Goal: Task Accomplishment & Management: Manage account settings

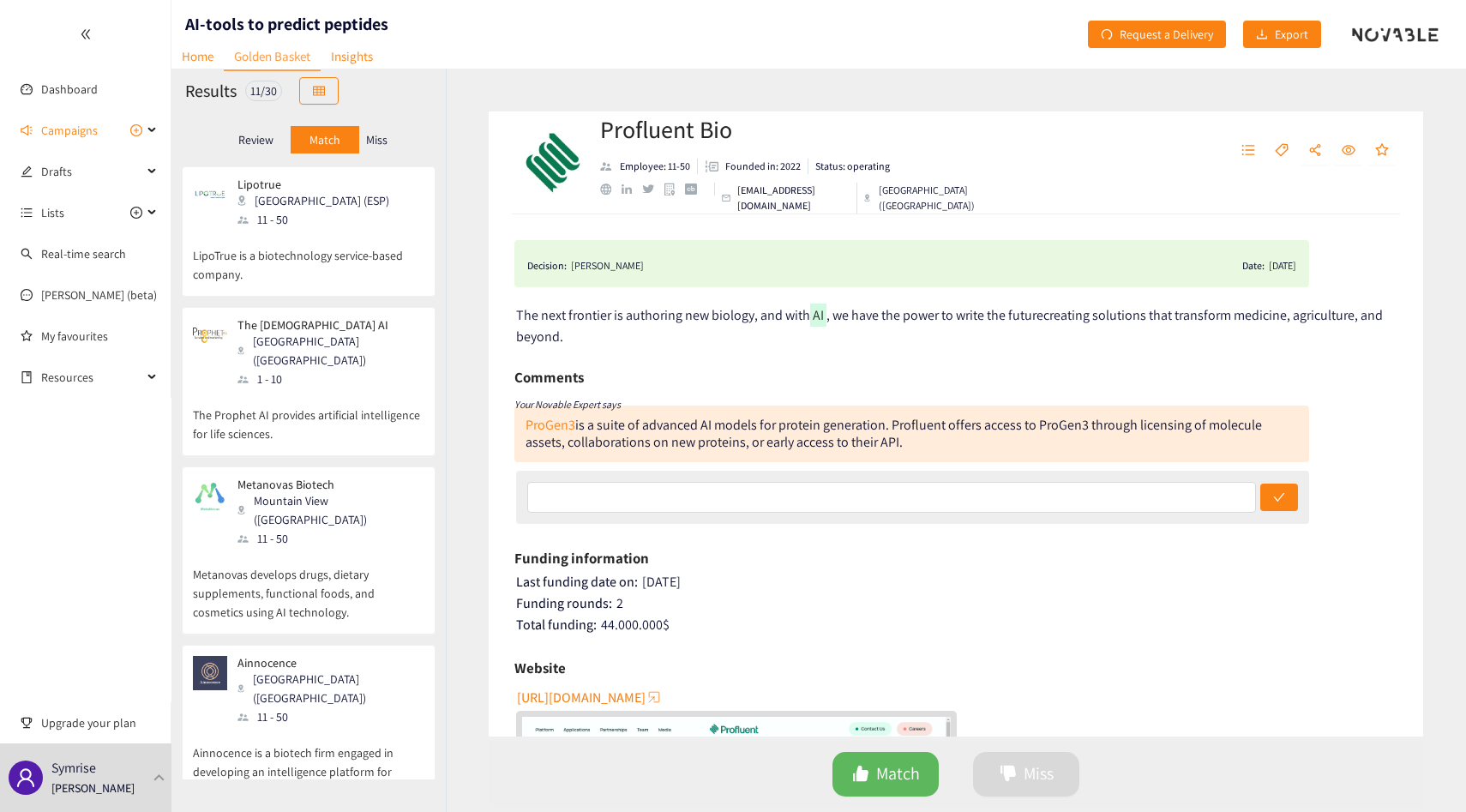
scroll to position [755, 0]
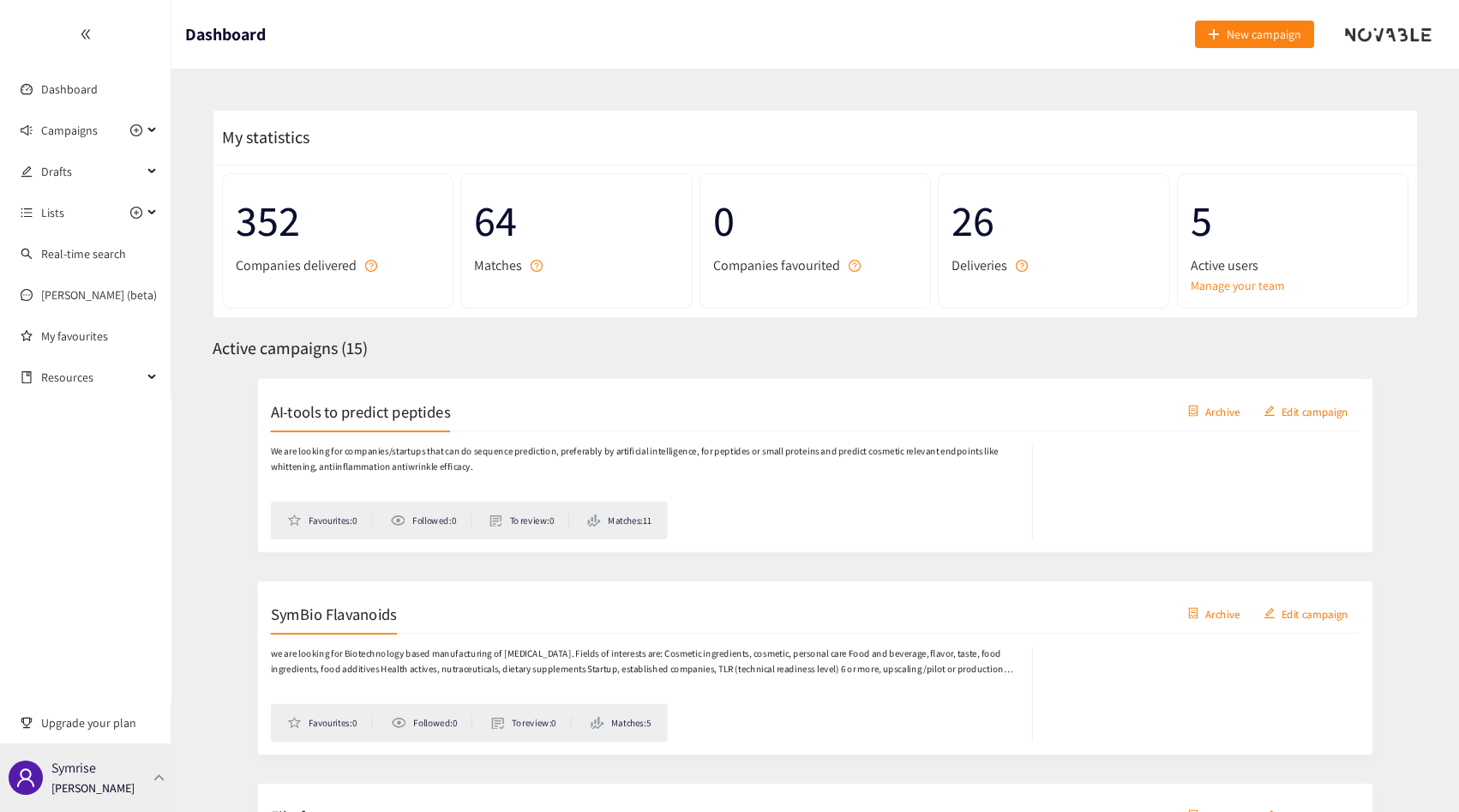
click at [129, 783] on div "Symrise Thibaut Jacobs" at bounding box center [85, 777] width 171 height 69
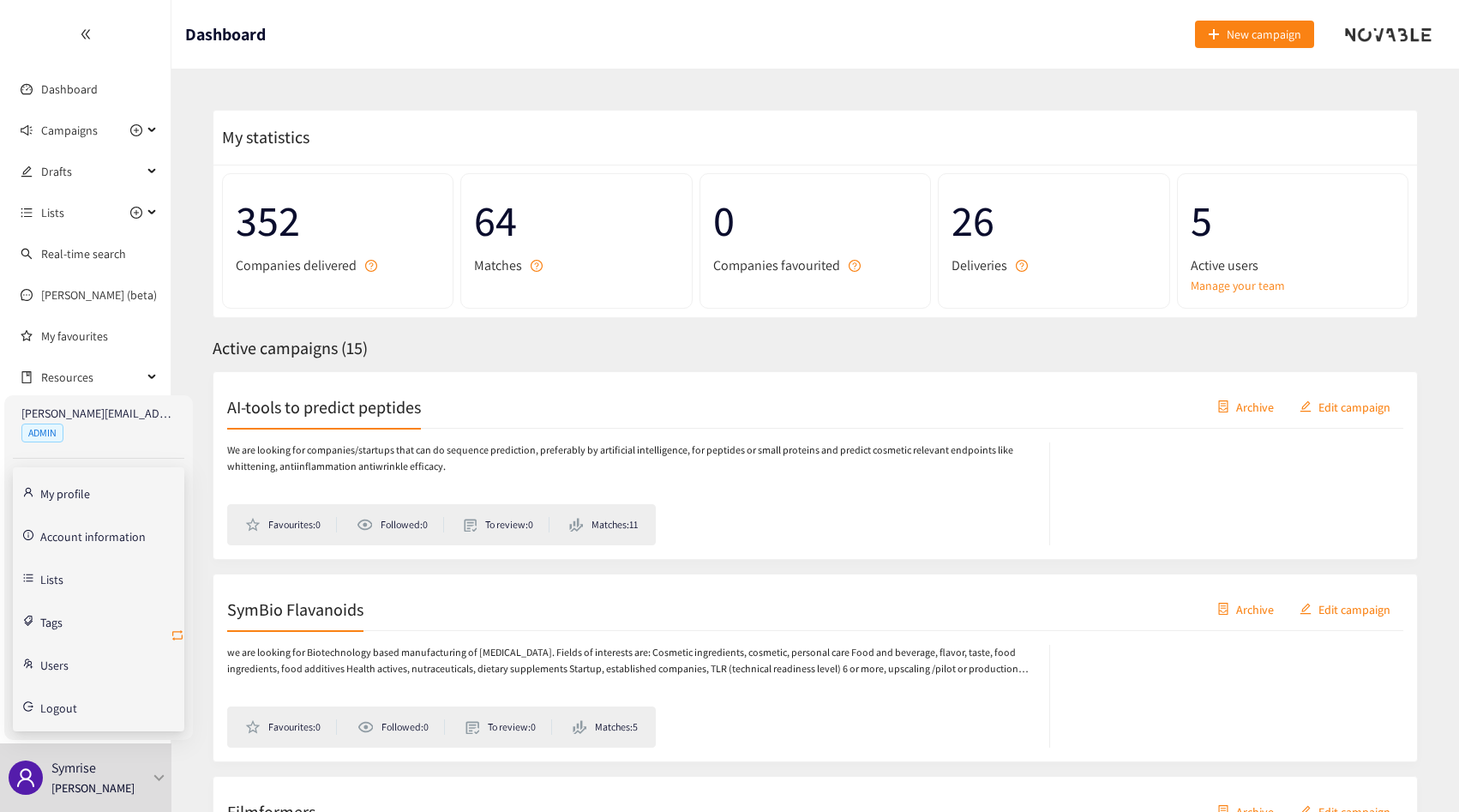
click at [177, 638] on icon "retweet" at bounding box center [178, 635] width 10 height 10
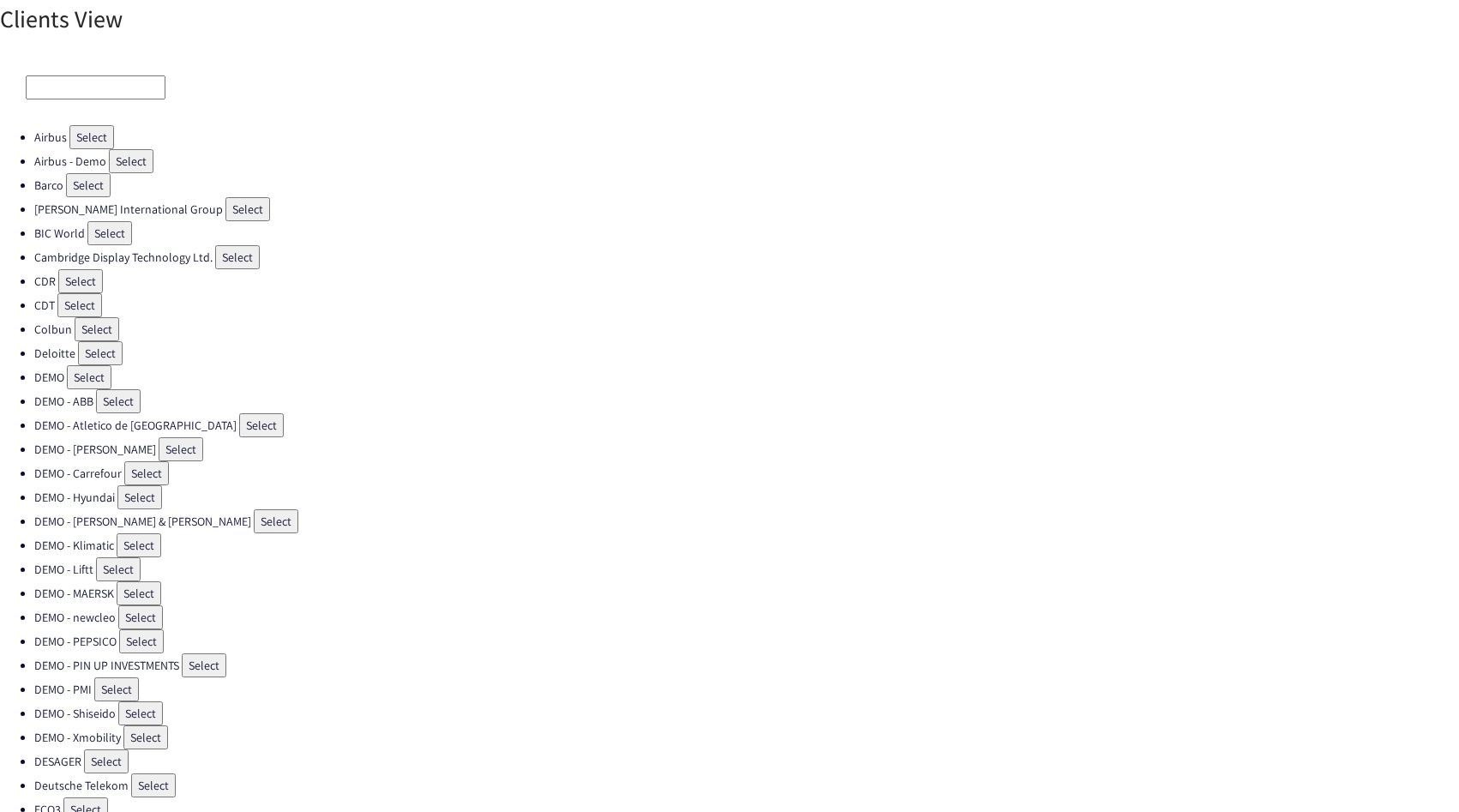
click at [119, 100] on div at bounding box center [730, 87] width 1459 height 76
drag, startPoint x: 118, startPoint y: 90, endPoint x: 118, endPoint y: 106, distance: 16.0
click at [118, 90] on input at bounding box center [96, 88] width 140 height 24
type input "k"
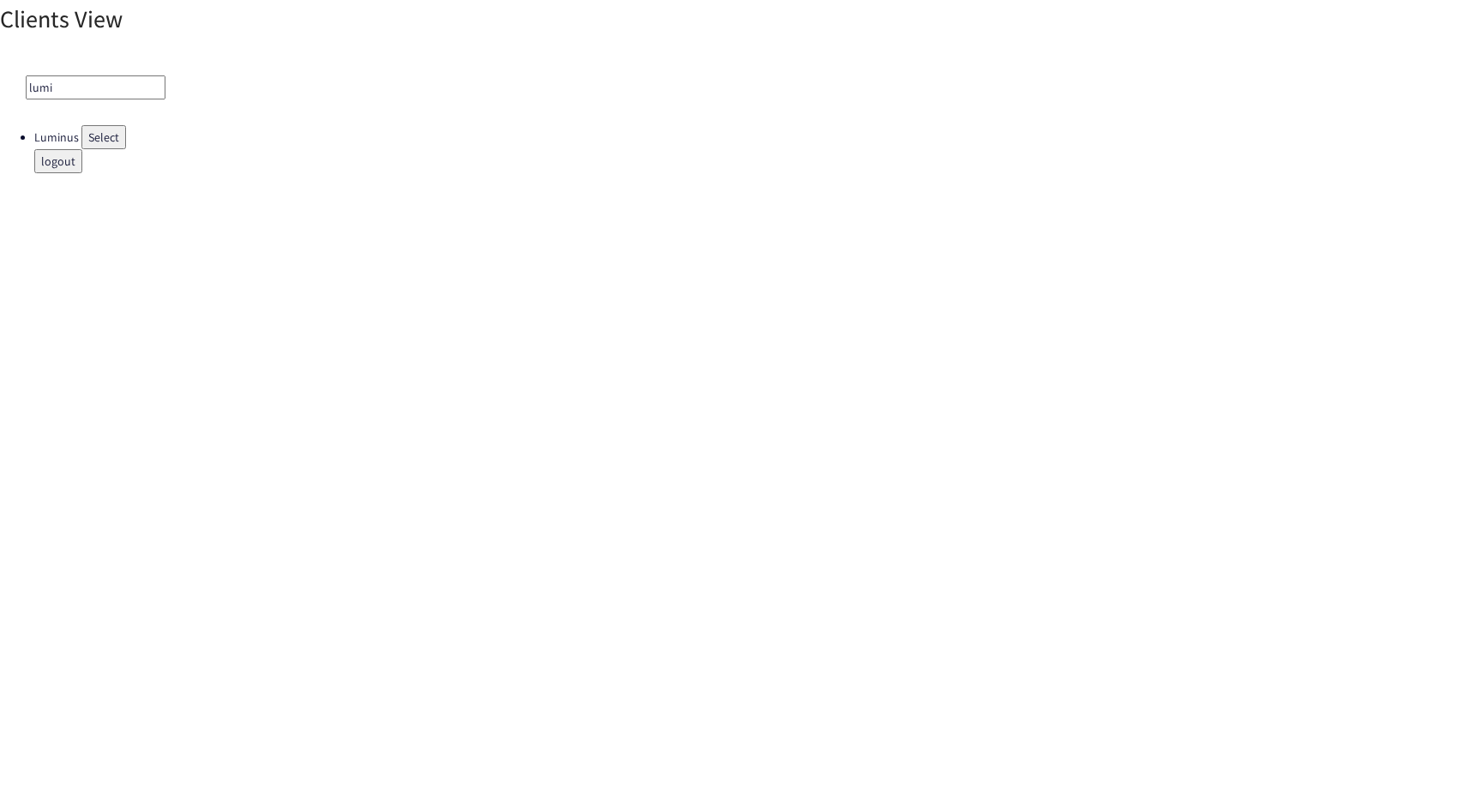
type input "lumi"
click at [99, 145] on button "Select" at bounding box center [104, 138] width 44 height 24
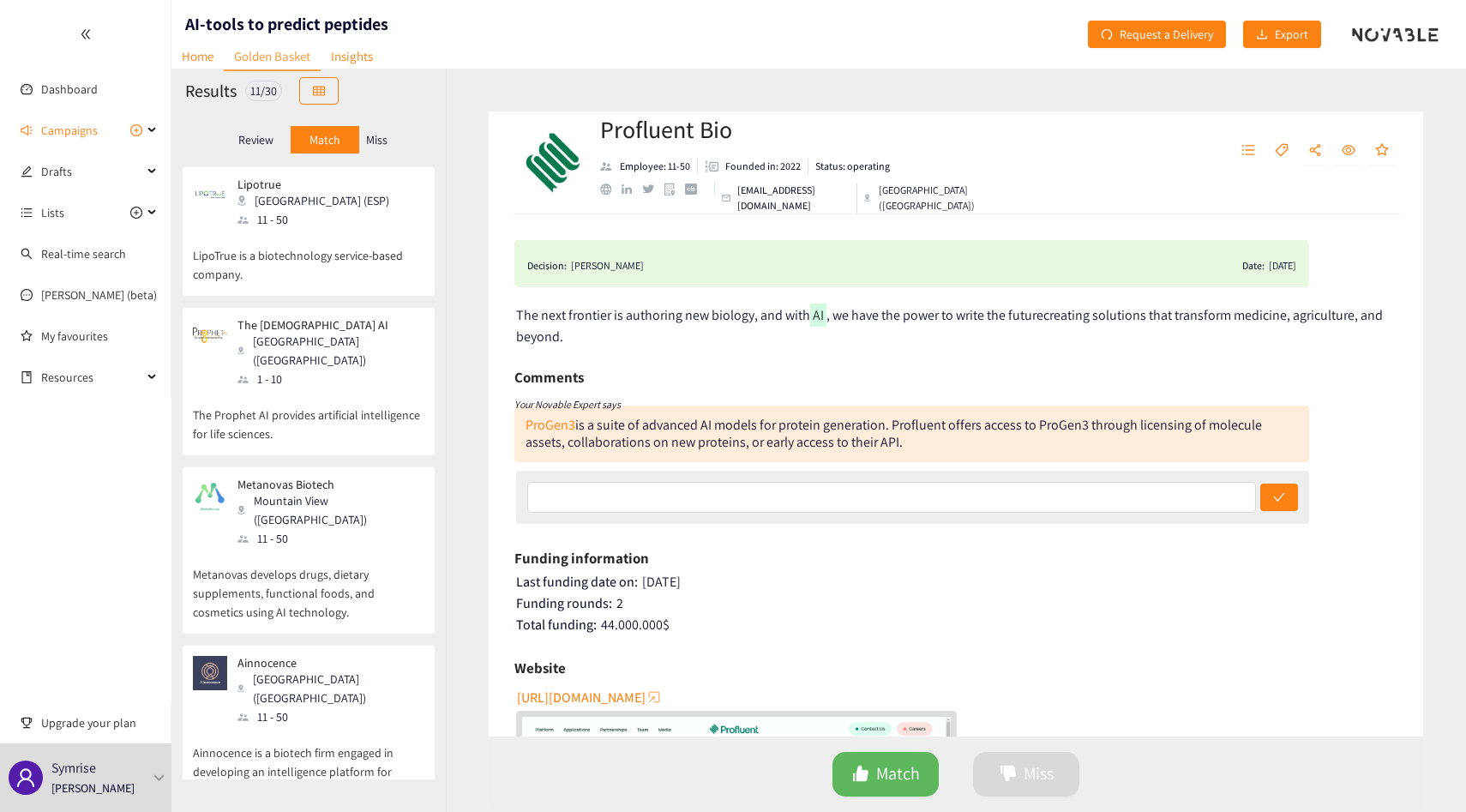
scroll to position [755, 0]
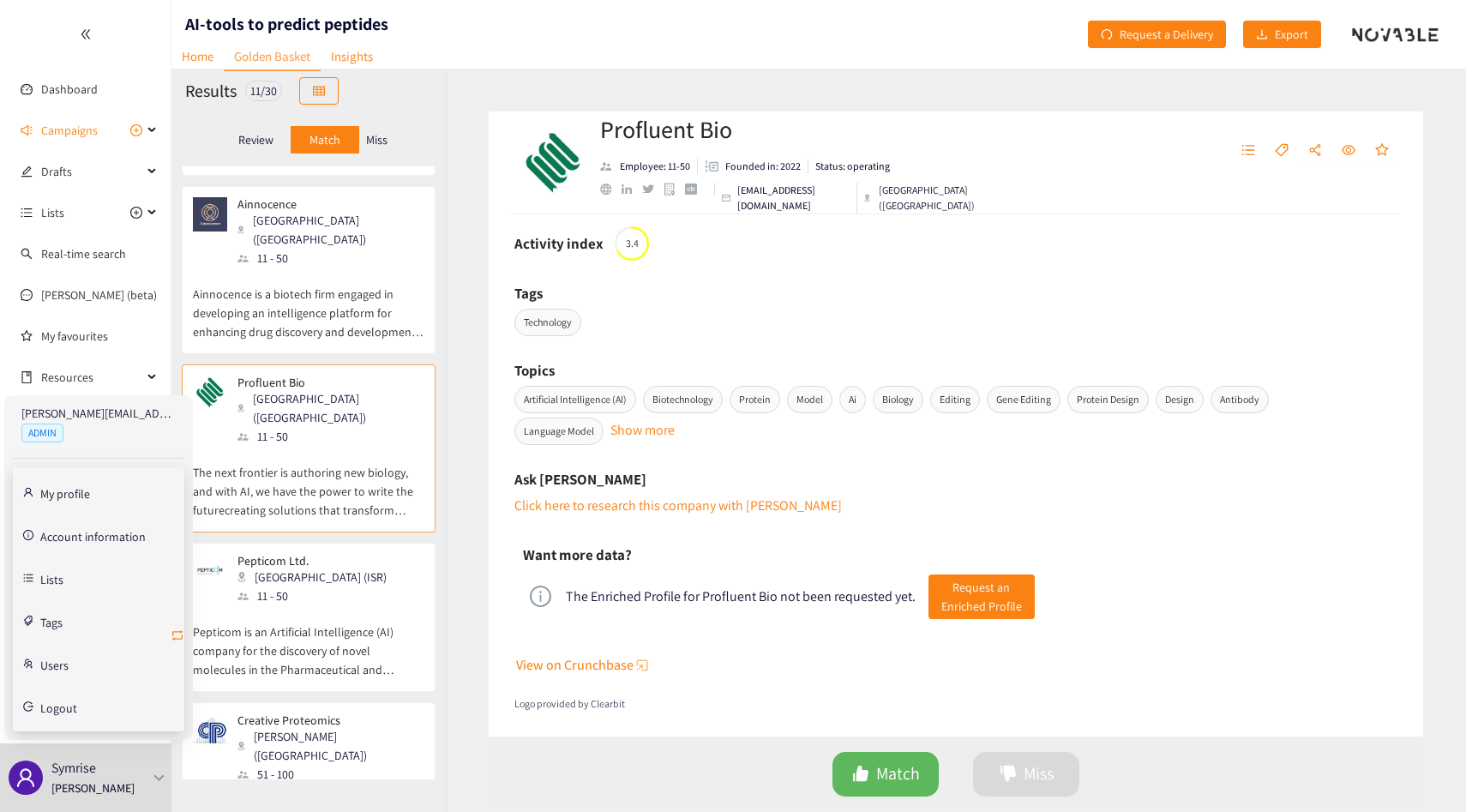
click at [177, 632] on icon "retweet" at bounding box center [178, 635] width 14 height 14
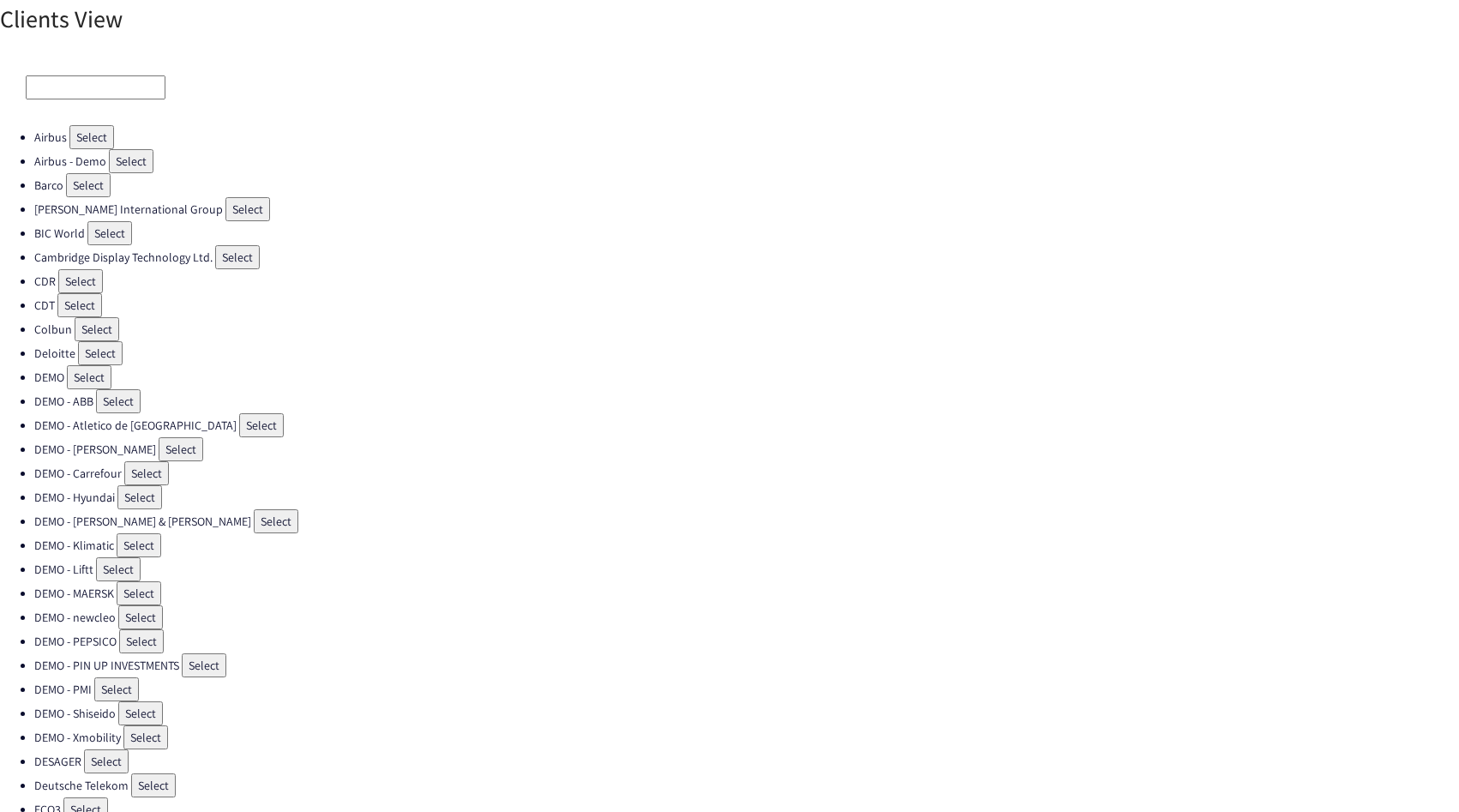
click at [77, 90] on input at bounding box center [96, 88] width 140 height 24
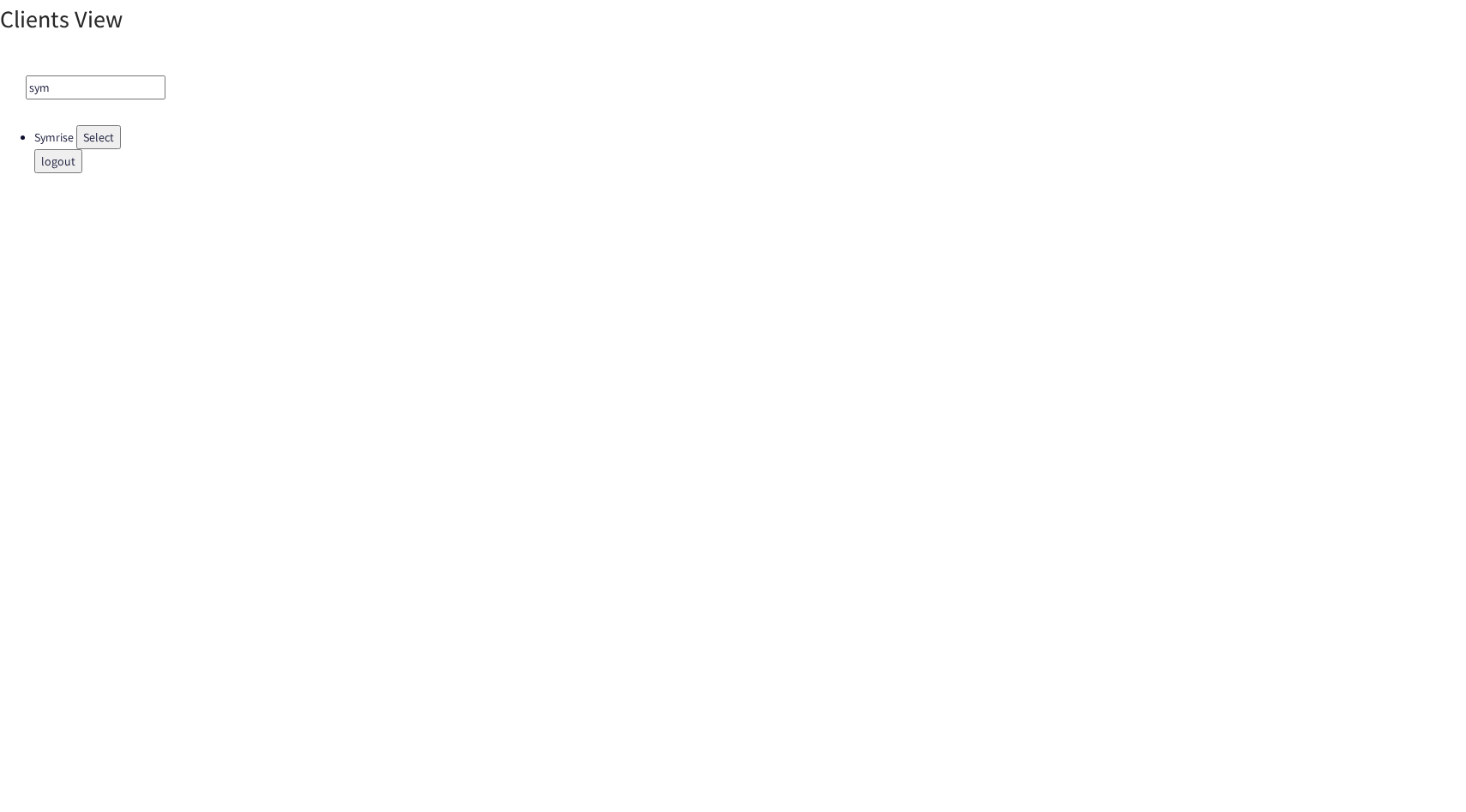
type input "sym"
click at [90, 130] on button "Select" at bounding box center [98, 138] width 44 height 24
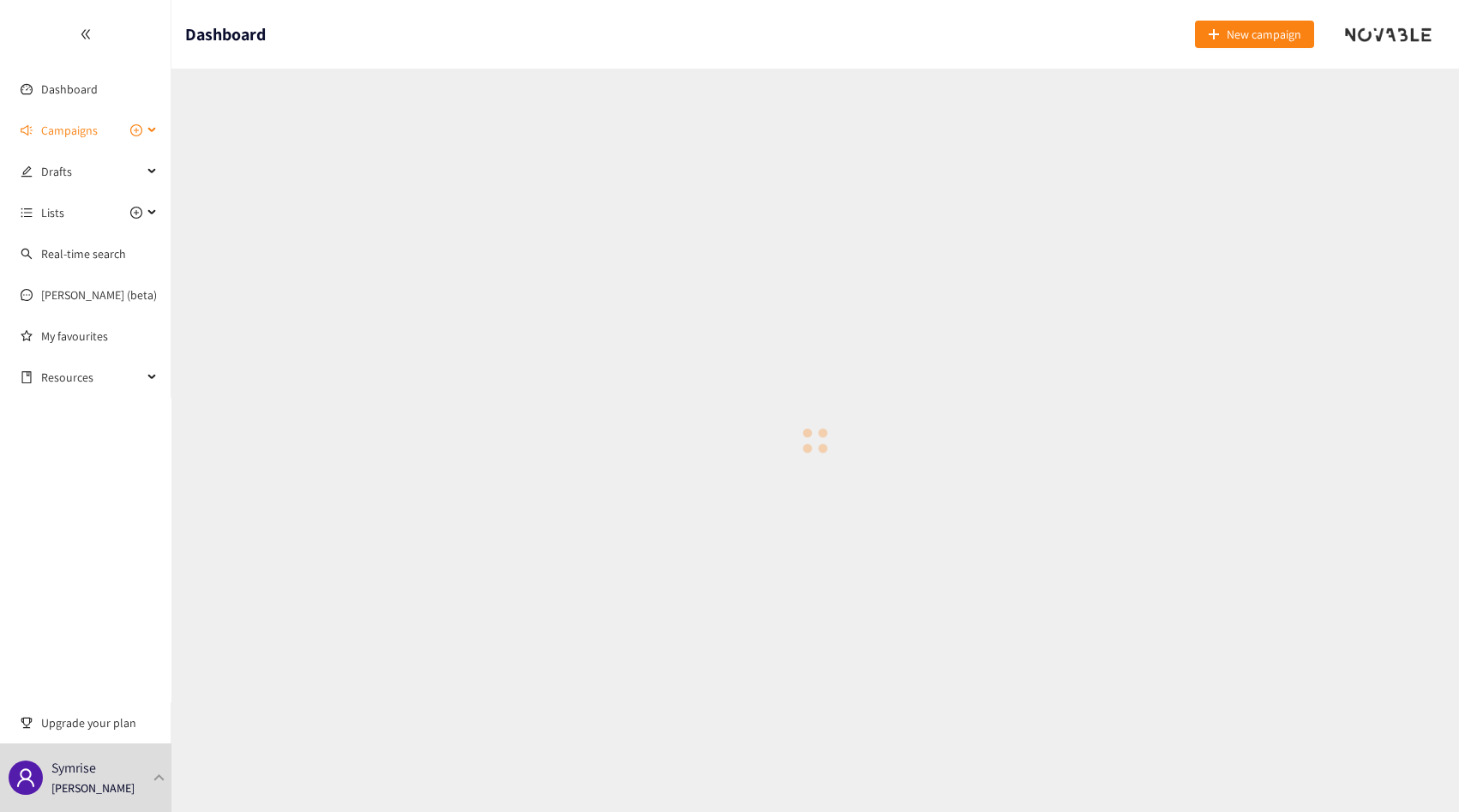
click at [90, 130] on span "Campaigns" at bounding box center [69, 130] width 57 height 34
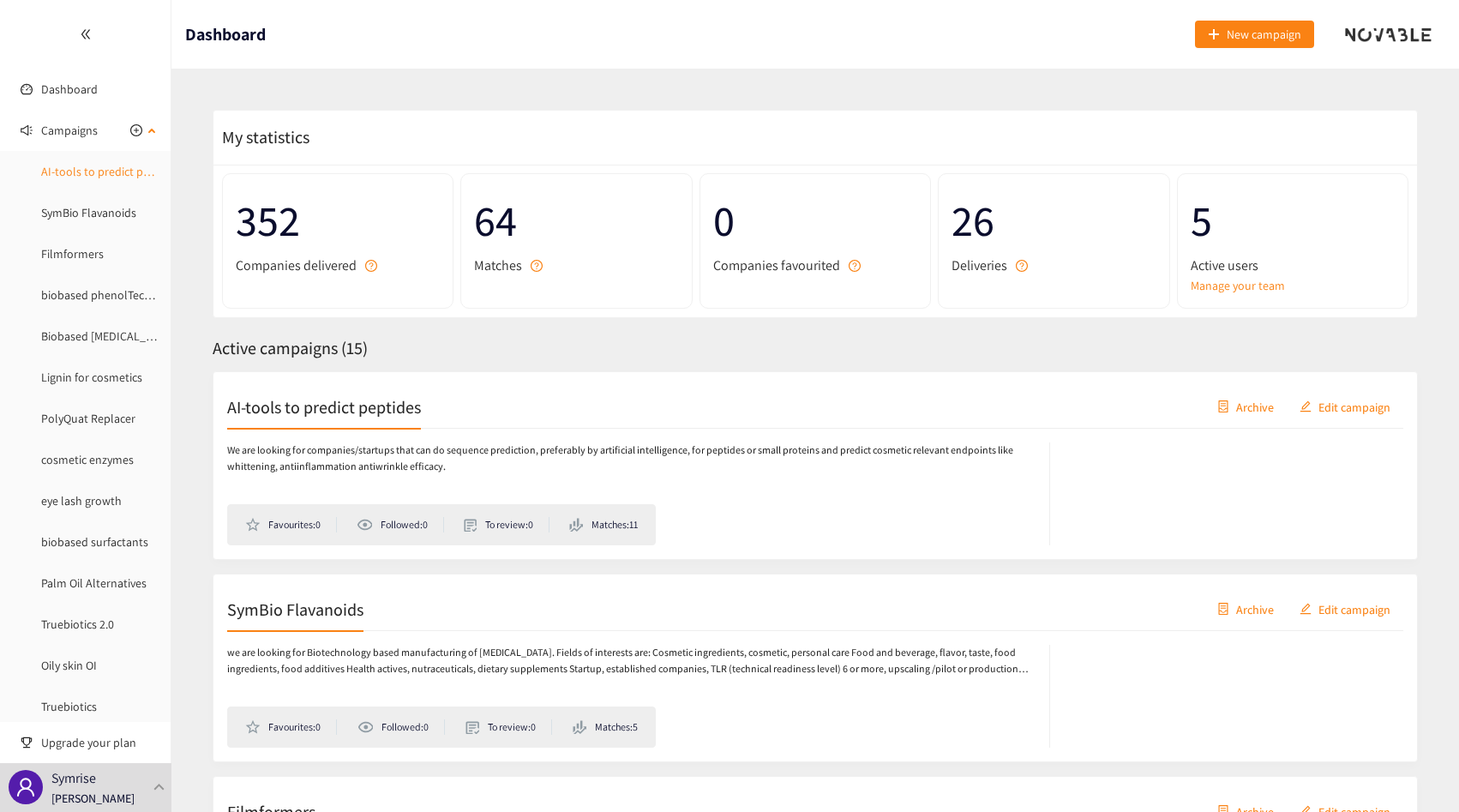
click at [97, 164] on link "AI-tools to predict peptides" at bounding box center [111, 171] width 140 height 16
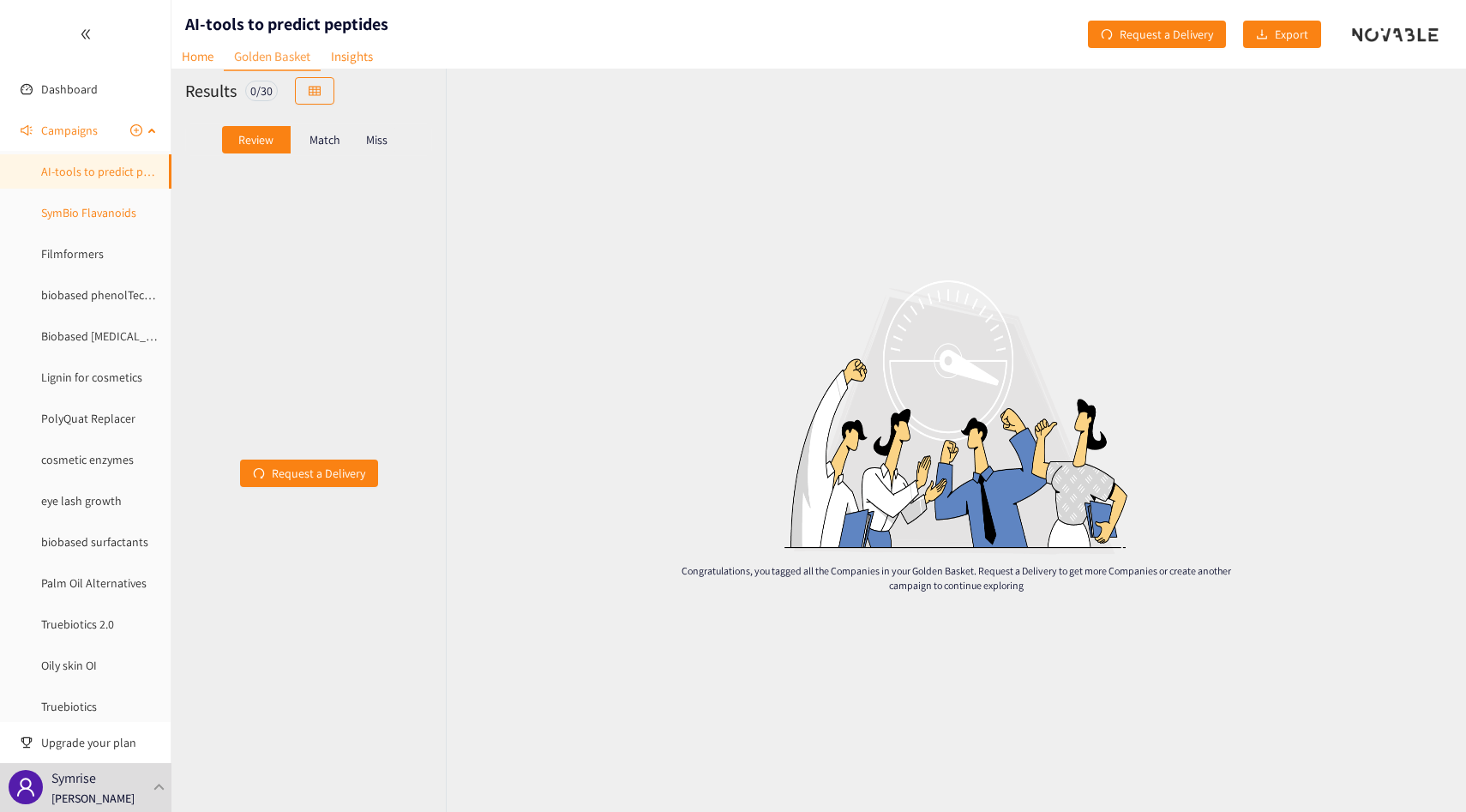
click at [90, 205] on link "SymBio Flavanoids" at bounding box center [88, 212] width 95 height 16
click at [88, 128] on span "Campaigns" at bounding box center [69, 130] width 57 height 34
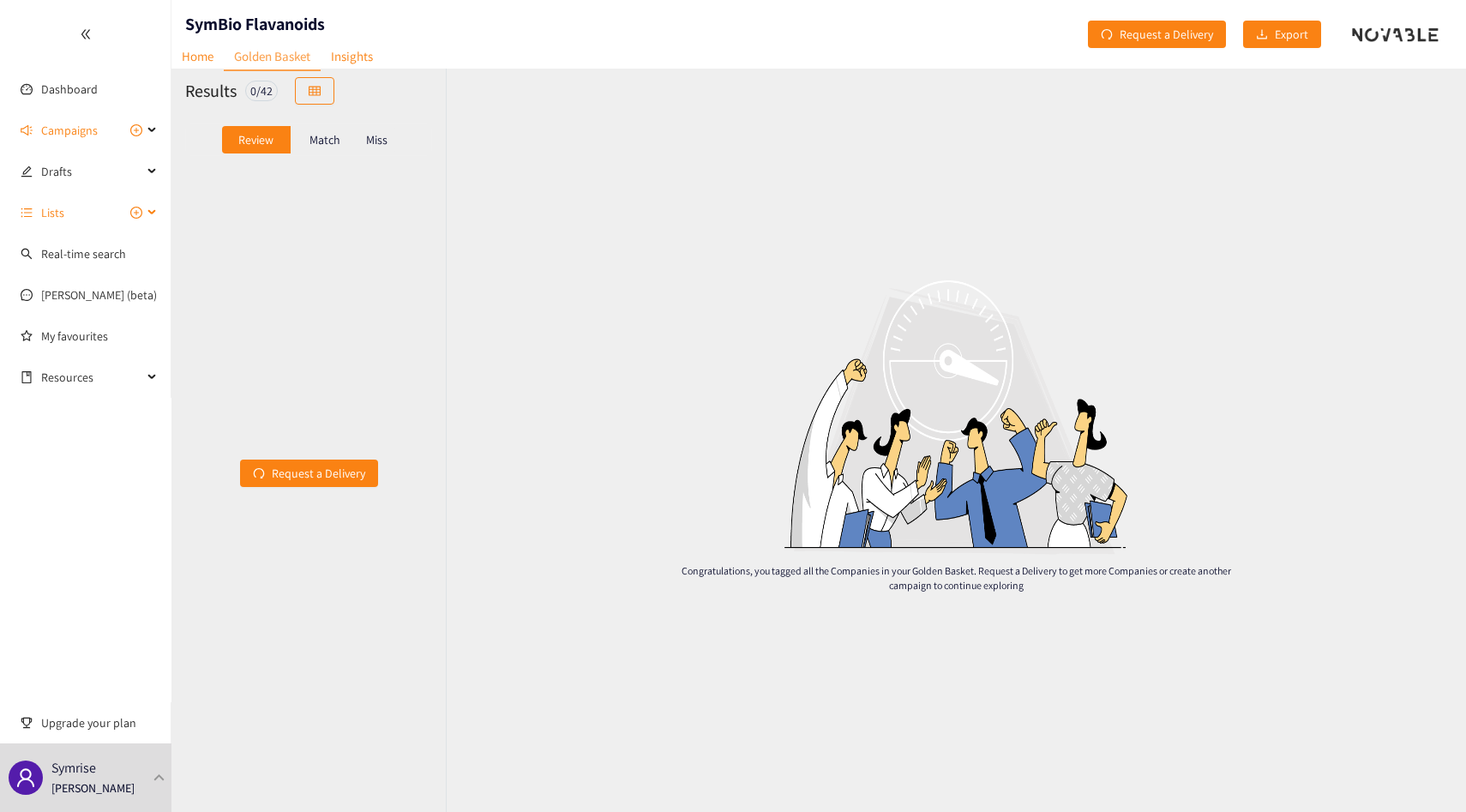
click at [76, 200] on span "Lists" at bounding box center [91, 212] width 101 height 34
click at [74, 198] on span "Lists" at bounding box center [91, 212] width 101 height 34
click at [84, 135] on span "Campaigns" at bounding box center [69, 130] width 57 height 34
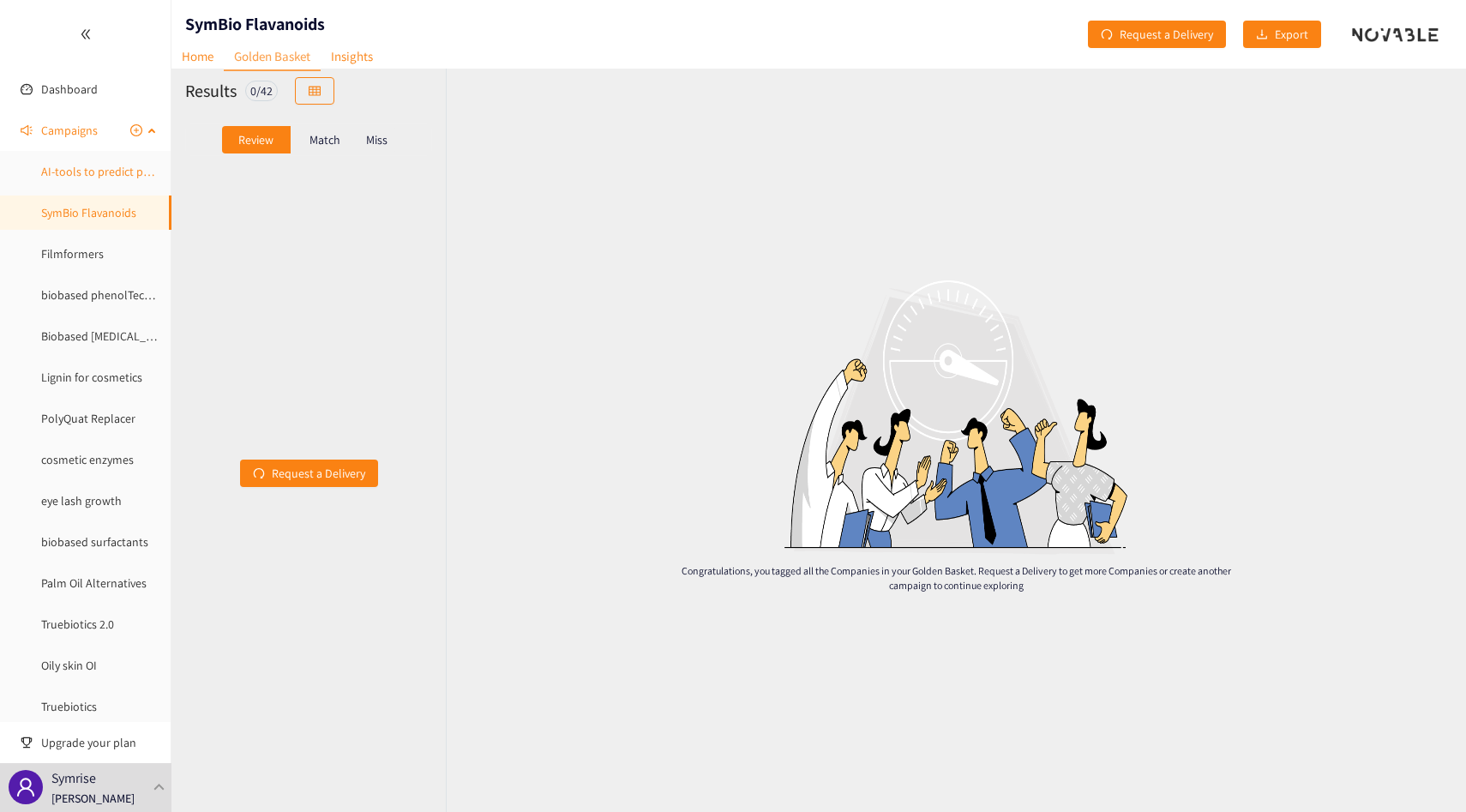
click at [87, 164] on link "AI-tools to predict peptides" at bounding box center [111, 171] width 140 height 16
click at [83, 96] on link "Dashboard" at bounding box center [69, 90] width 57 height 16
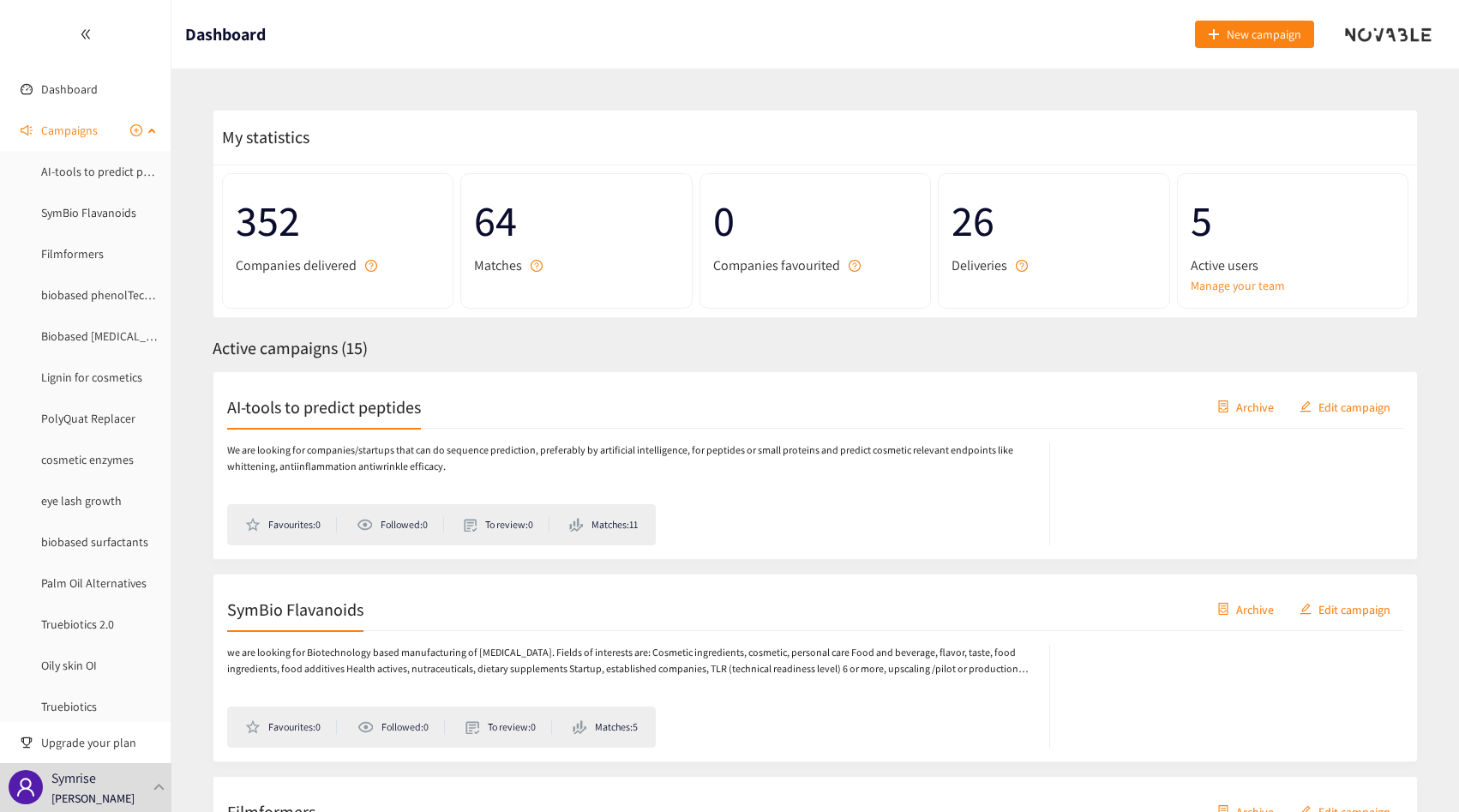
click at [85, 118] on span "Campaigns" at bounding box center [69, 130] width 57 height 34
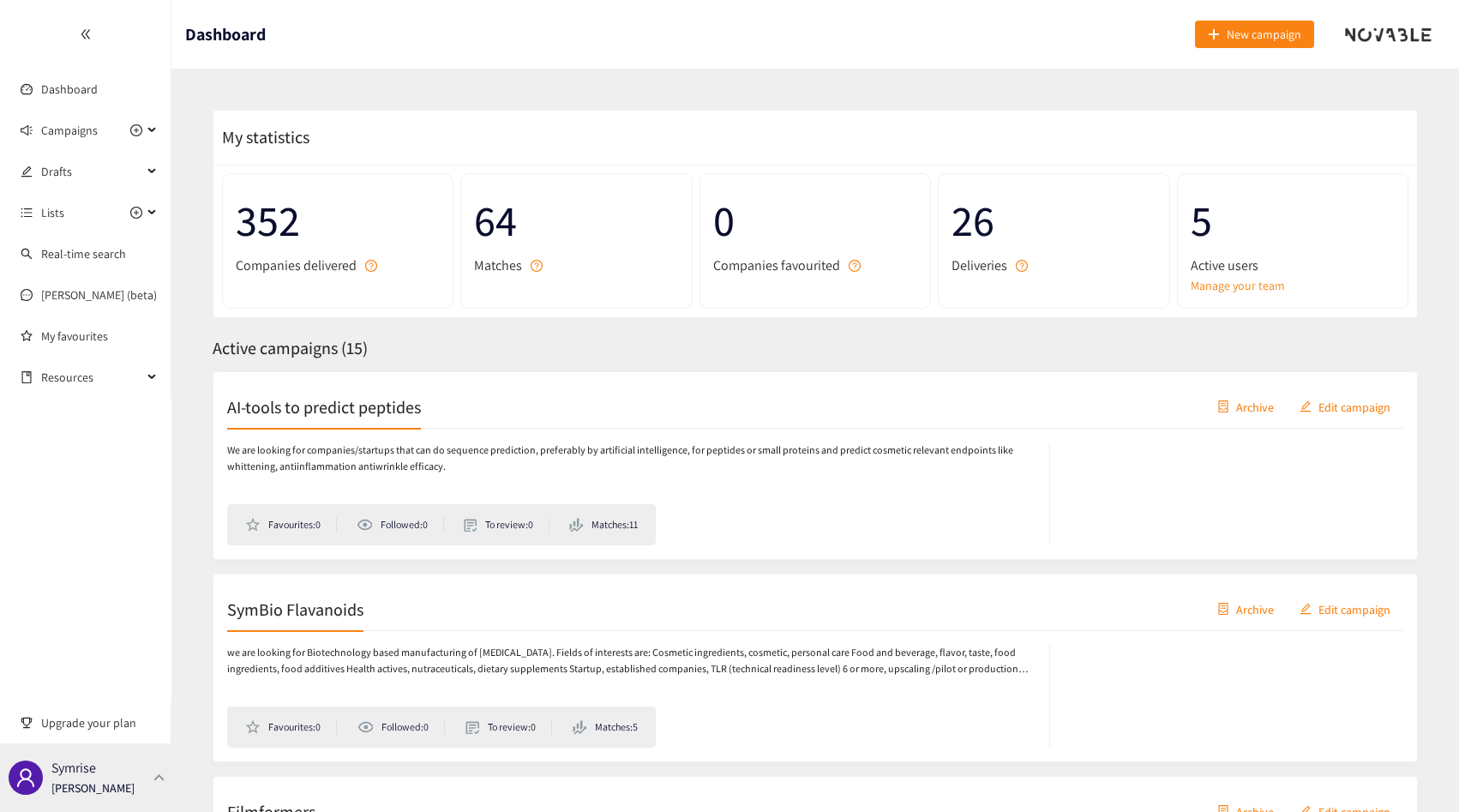
click at [110, 770] on div "Symrise Thibaut Jacobs" at bounding box center [93, 778] width 84 height 26
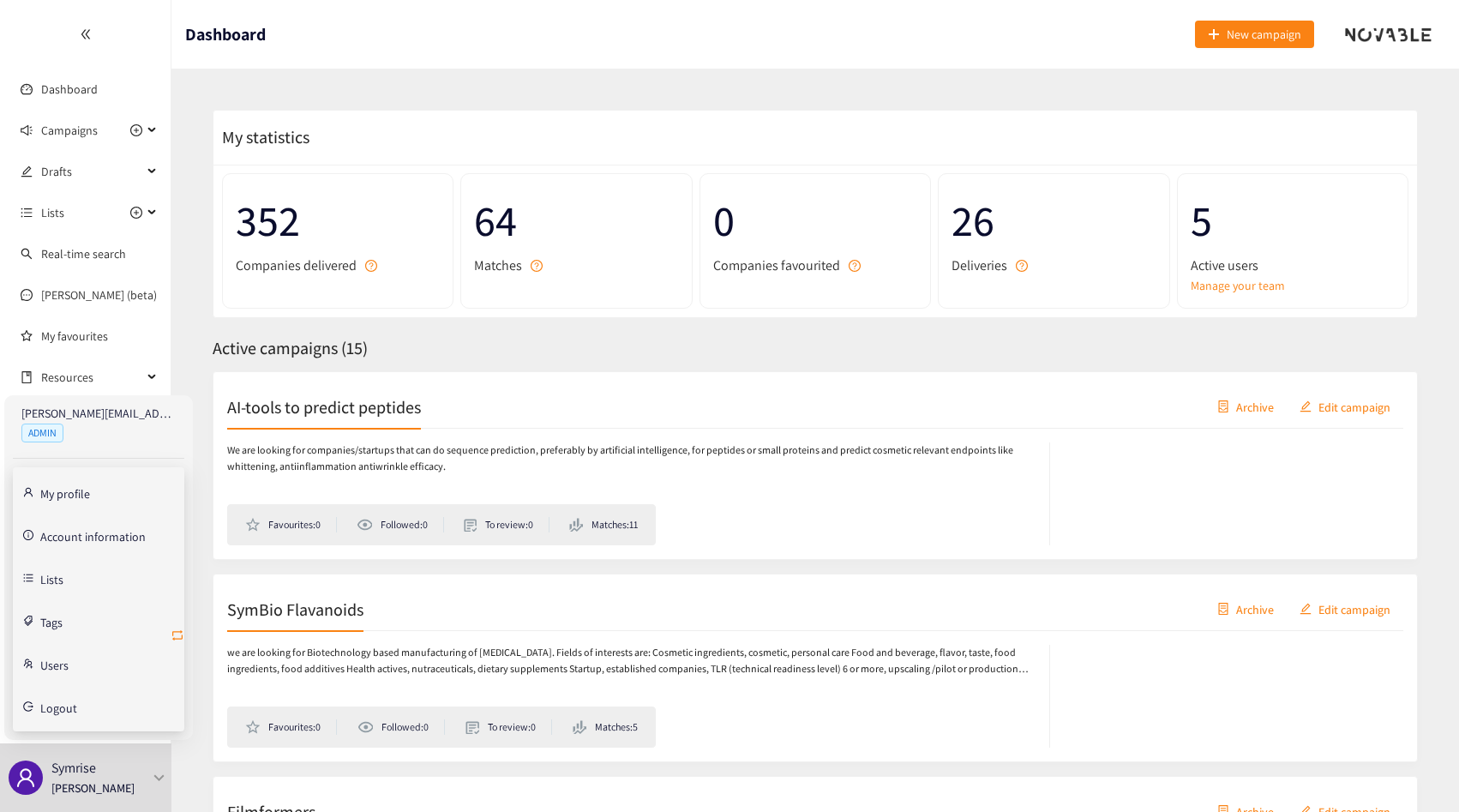
click at [180, 634] on icon "retweet" at bounding box center [178, 635] width 14 height 14
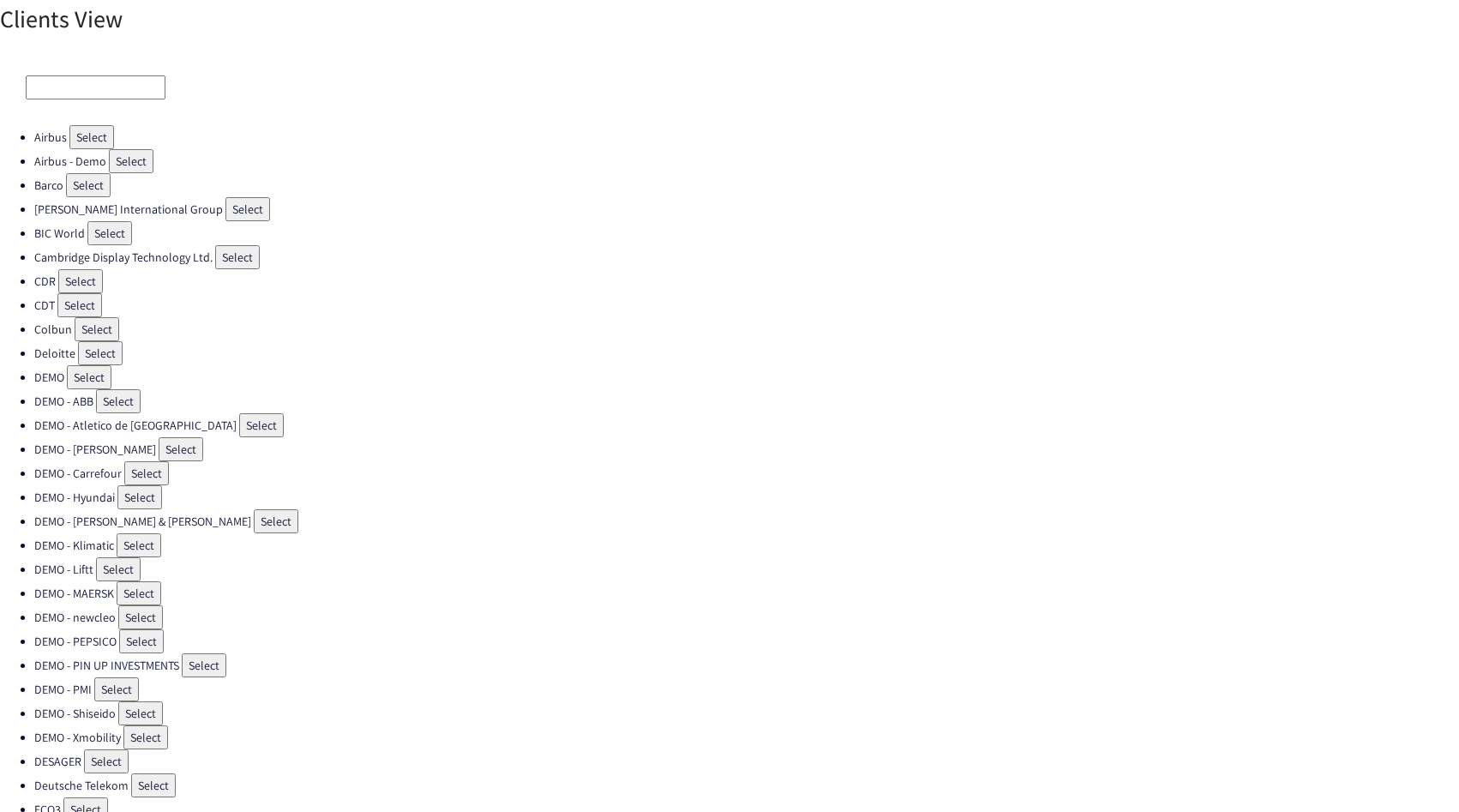
click at [61, 91] on input at bounding box center [96, 88] width 140 height 24
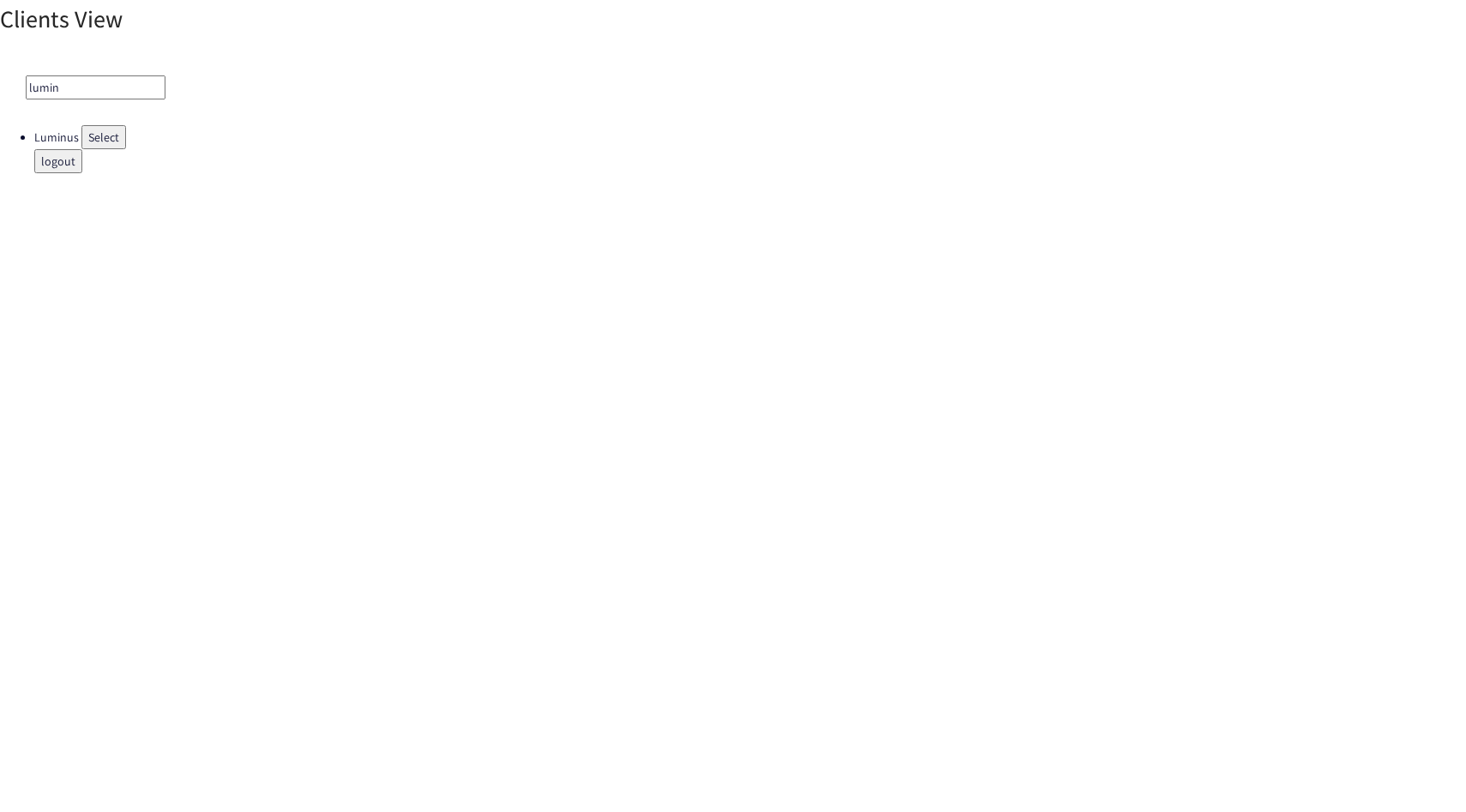
type input "lumin"
click at [98, 125] on button "Select" at bounding box center [104, 138] width 44 height 24
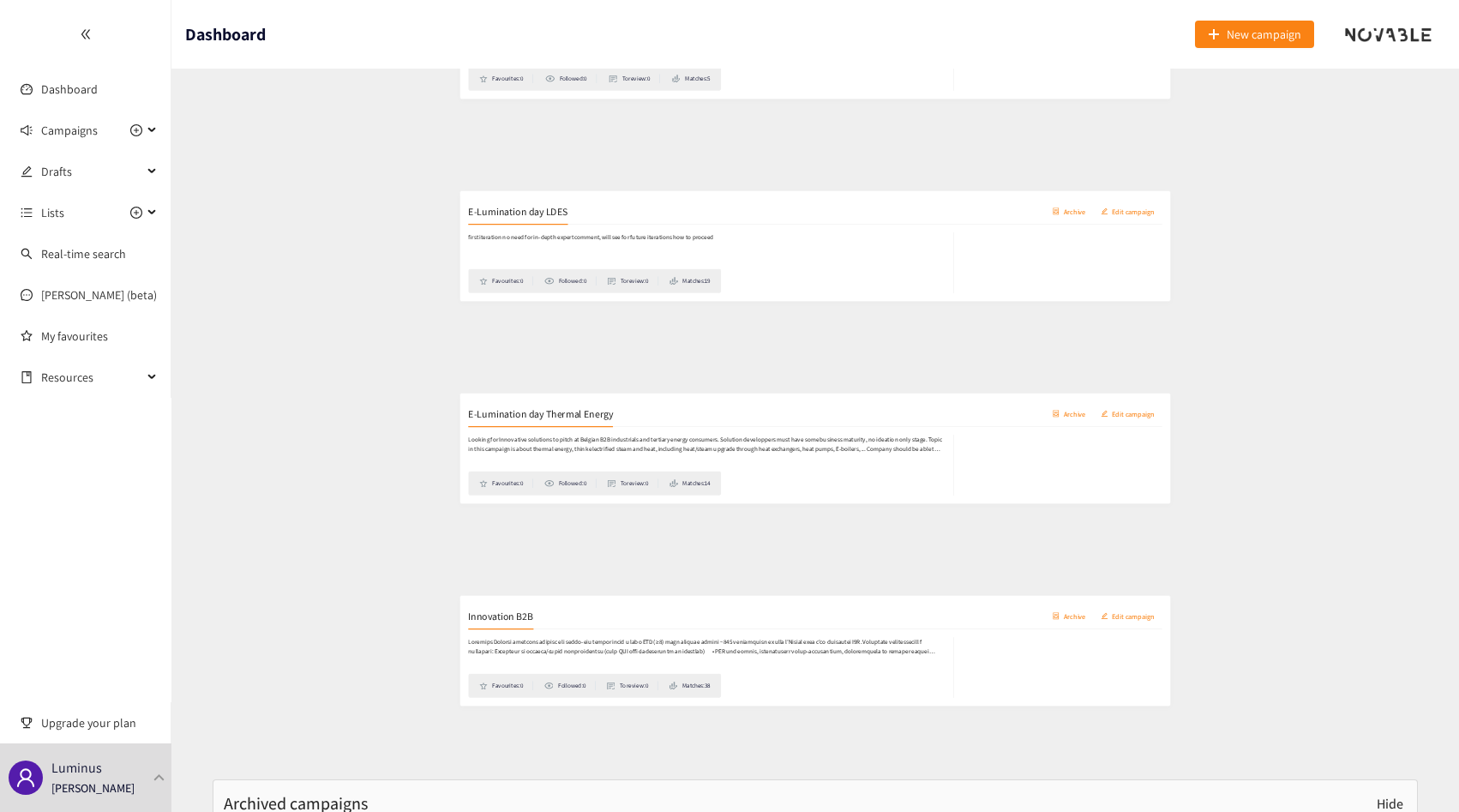
scroll to position [688, 0]
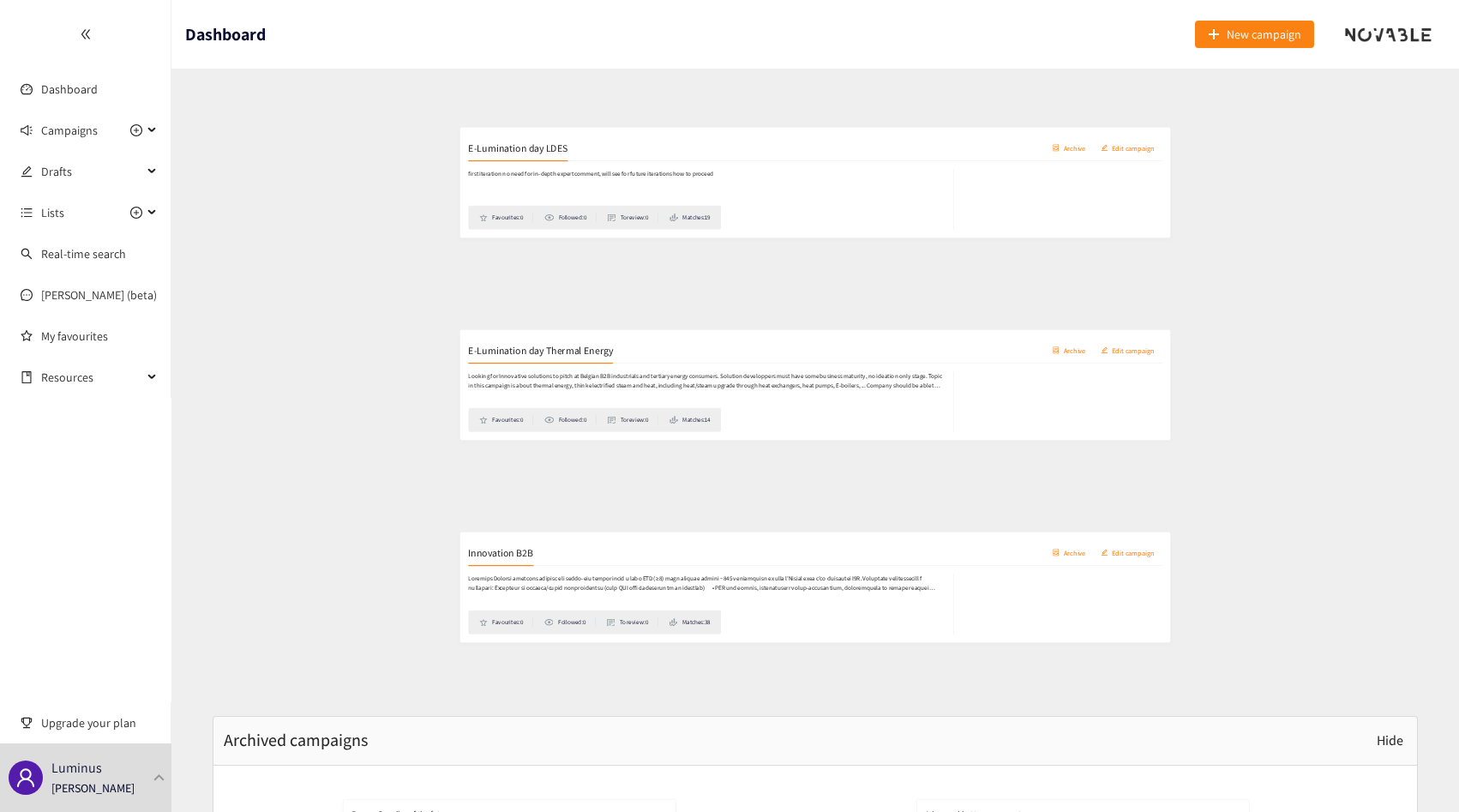
click at [269, 507] on div "Innovation B2B Archive Edit campaign" at bounding box center [815, 528] width 1176 height 43
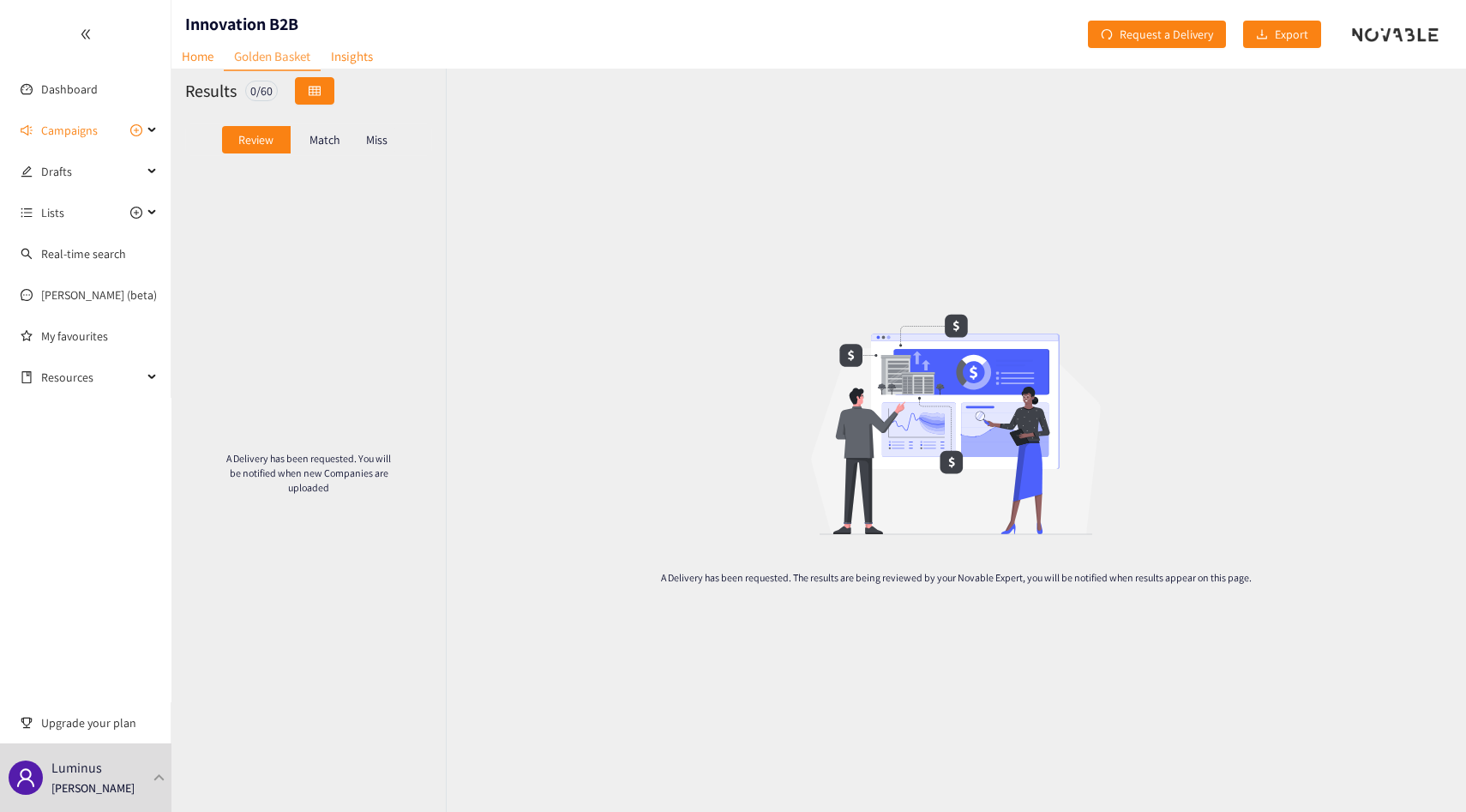
click at [325, 84] on button "button" at bounding box center [314, 91] width 39 height 28
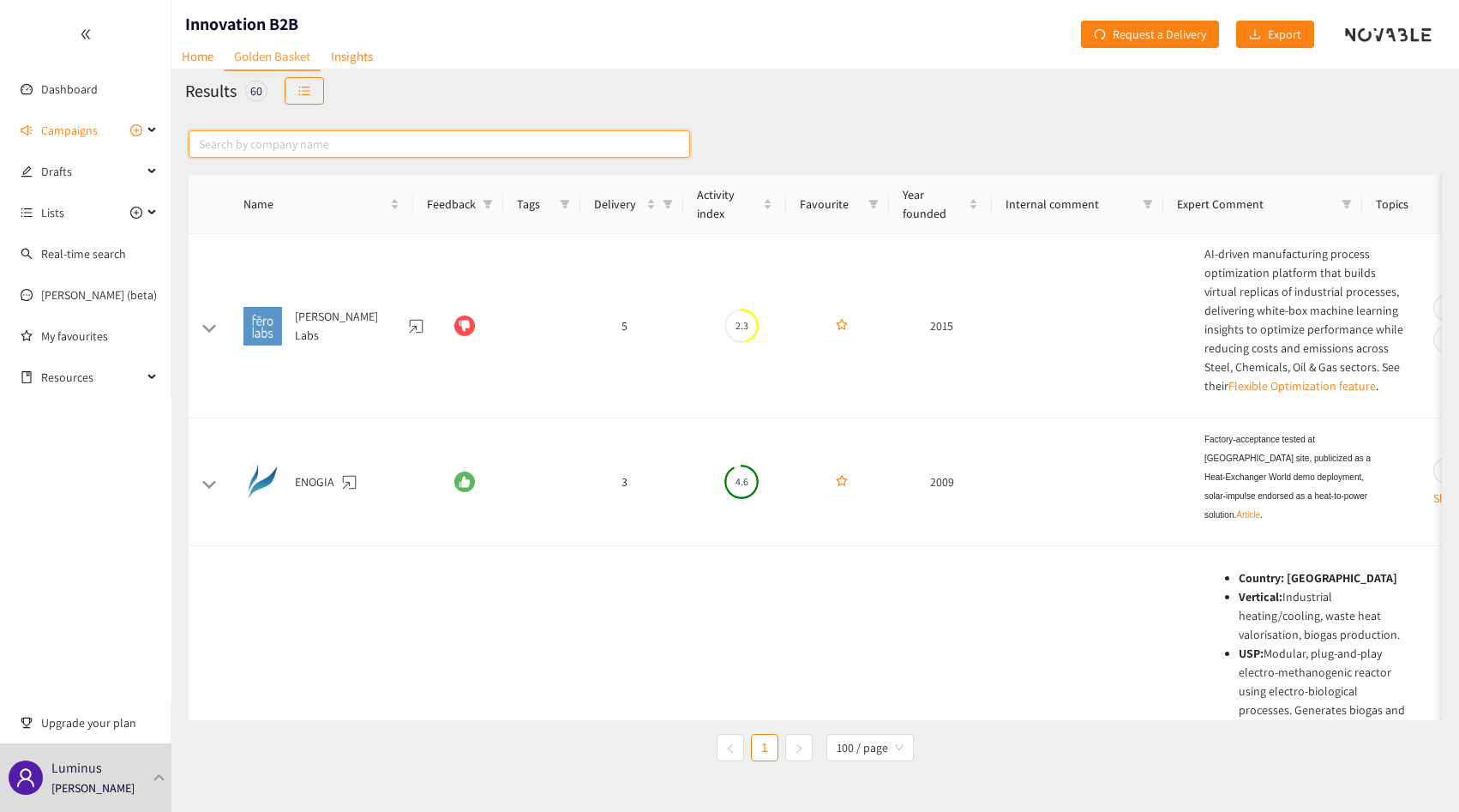
click at [296, 131] on input "text" at bounding box center [440, 144] width 501 height 28
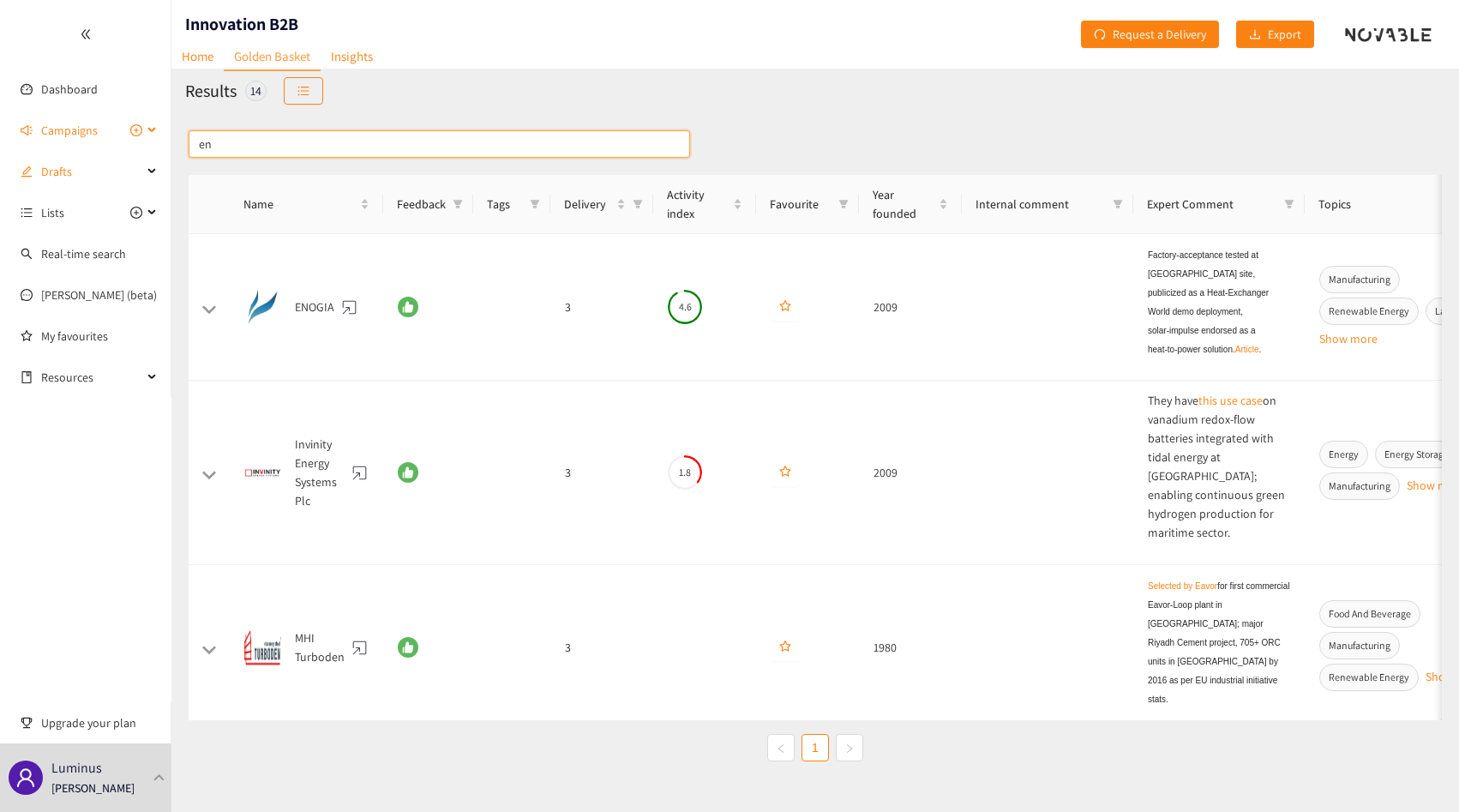
type input "e"
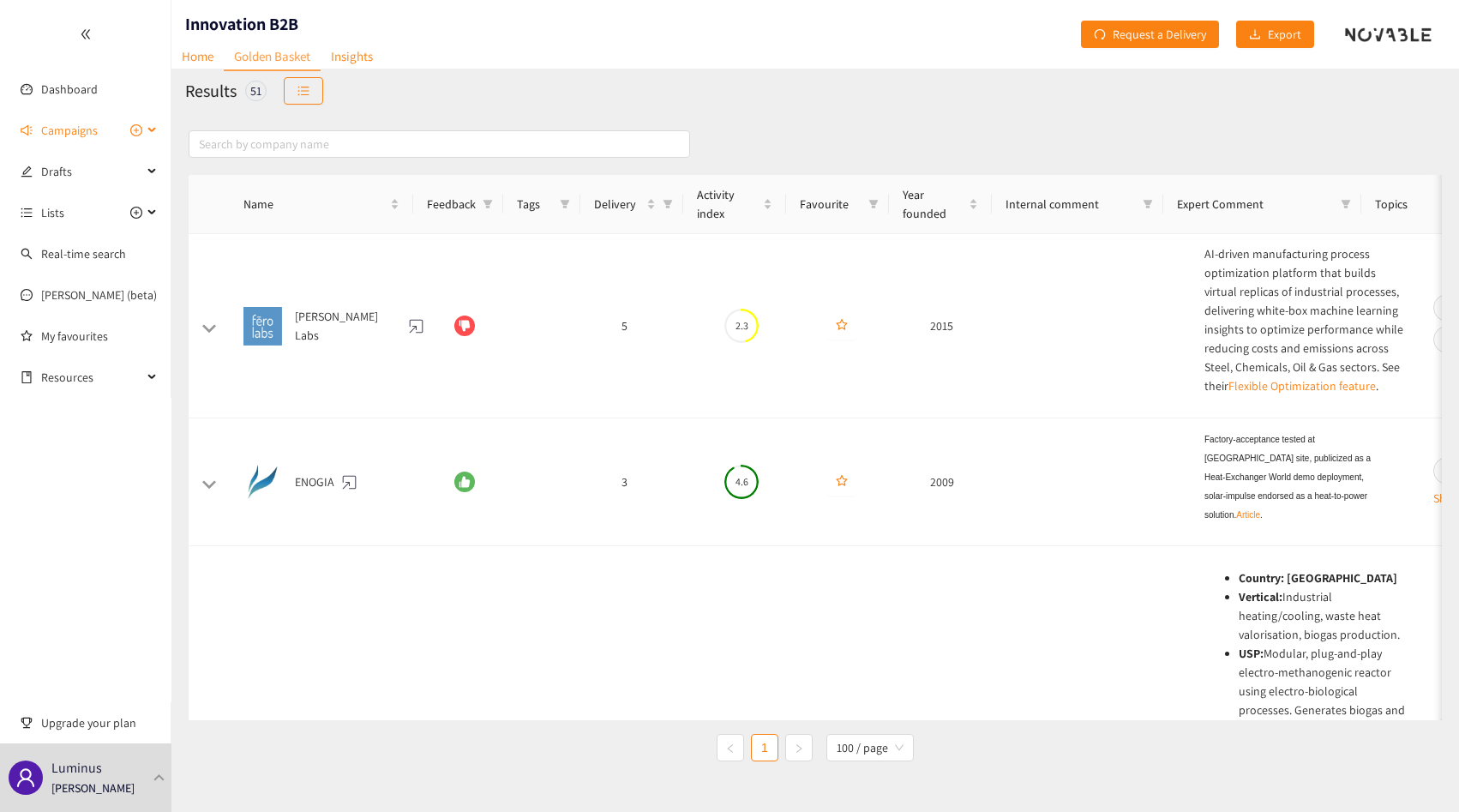
click at [74, 131] on span "Campaigns" at bounding box center [69, 130] width 57 height 34
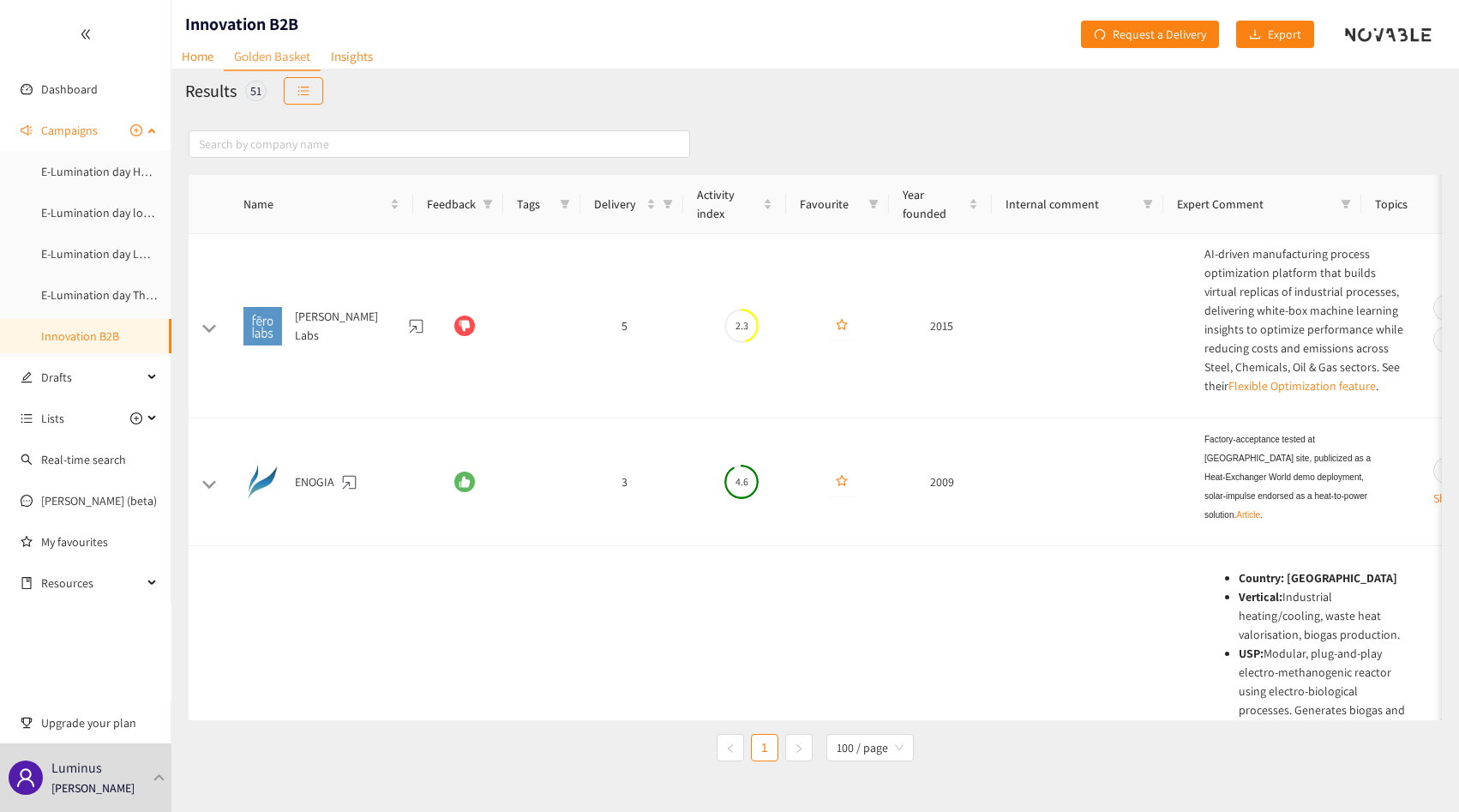
click at [97, 149] on li "Campaigns E-Lumination day Heavy Mobility and logistics electrification E-Lumin…" at bounding box center [85, 235] width 171 height 244
click at [108, 302] on link "E-Lumination day Thermal Energy" at bounding box center [126, 295] width 171 height 16
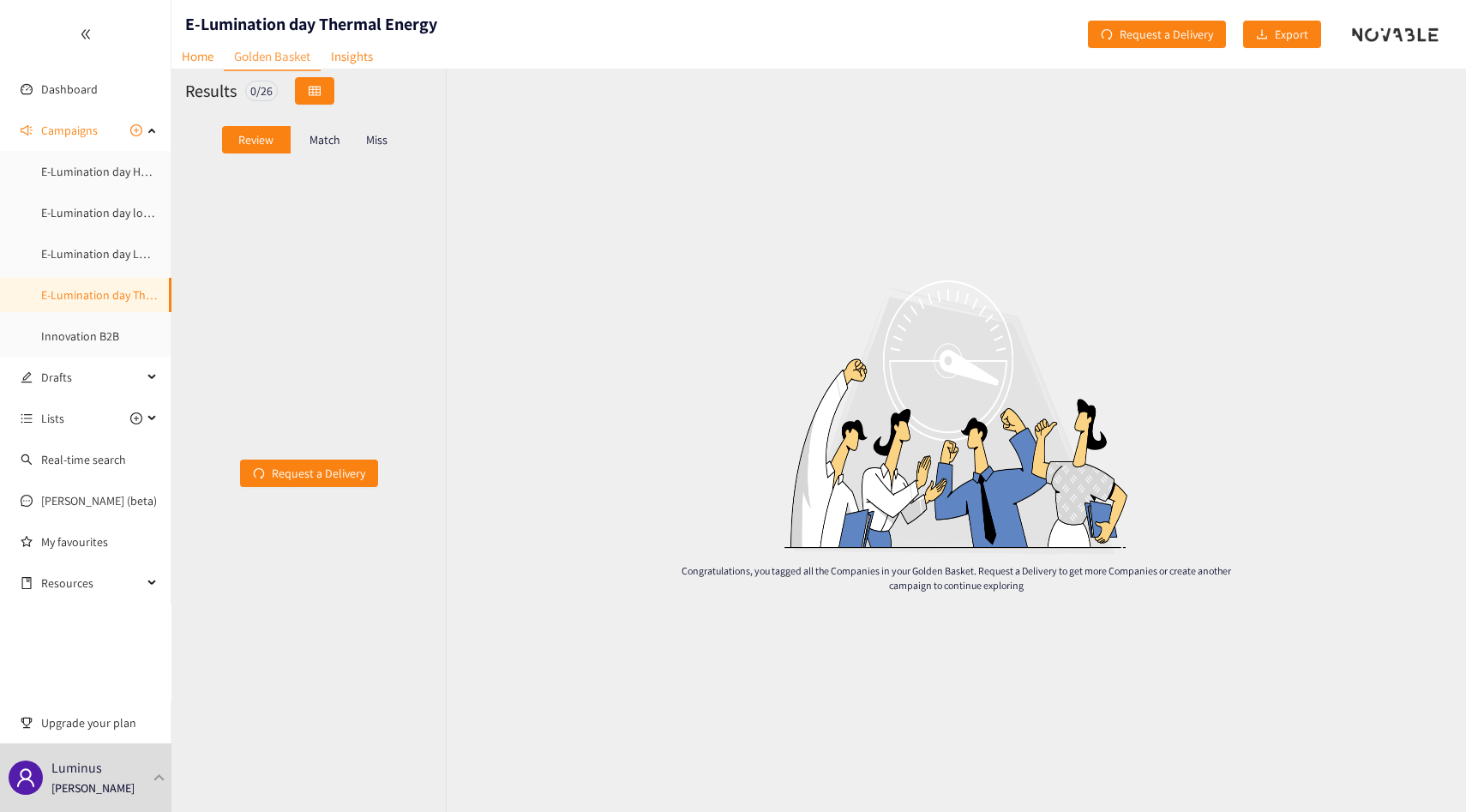
click at [315, 84] on button "button" at bounding box center [314, 91] width 39 height 28
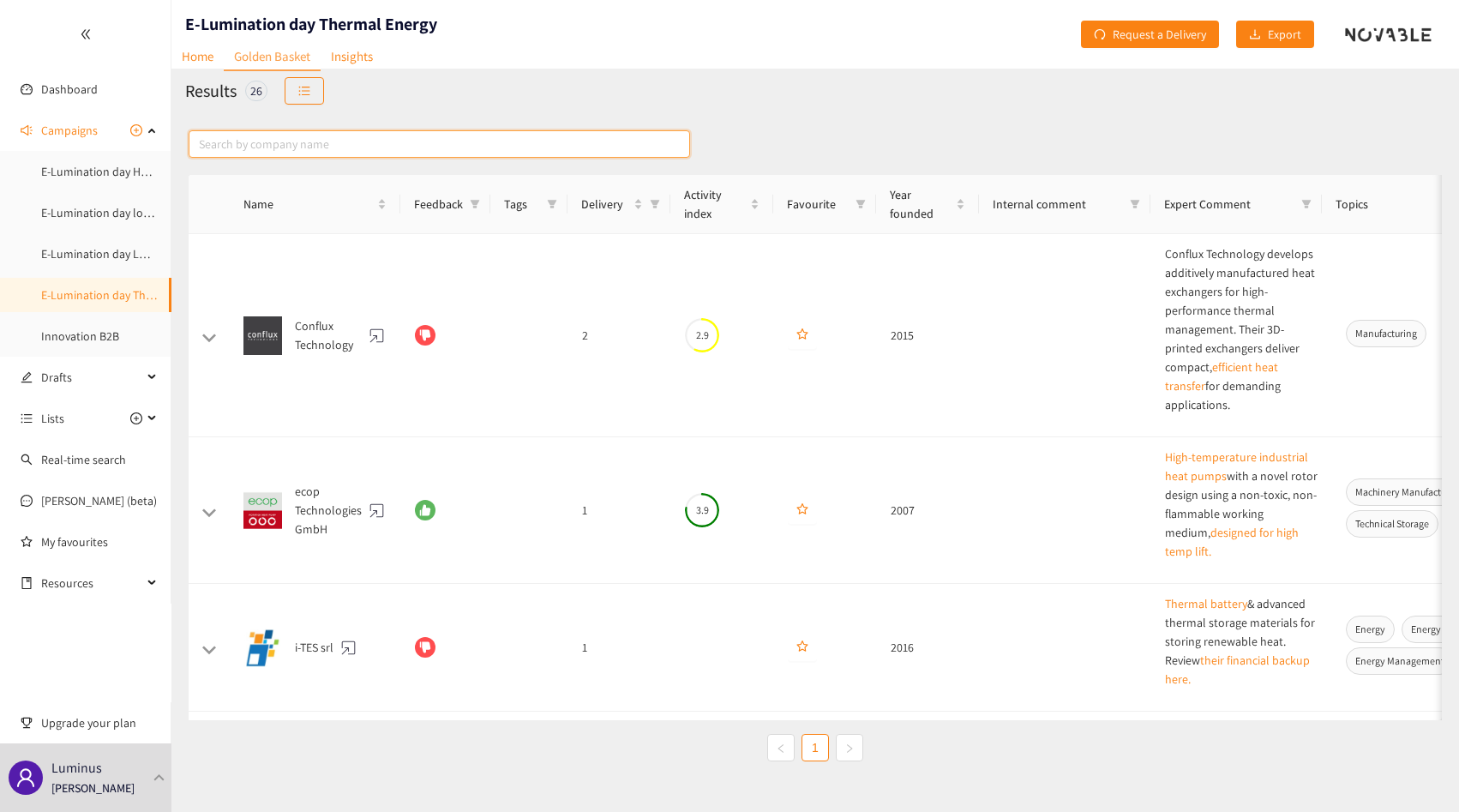
click at [284, 131] on input "text" at bounding box center [440, 144] width 501 height 28
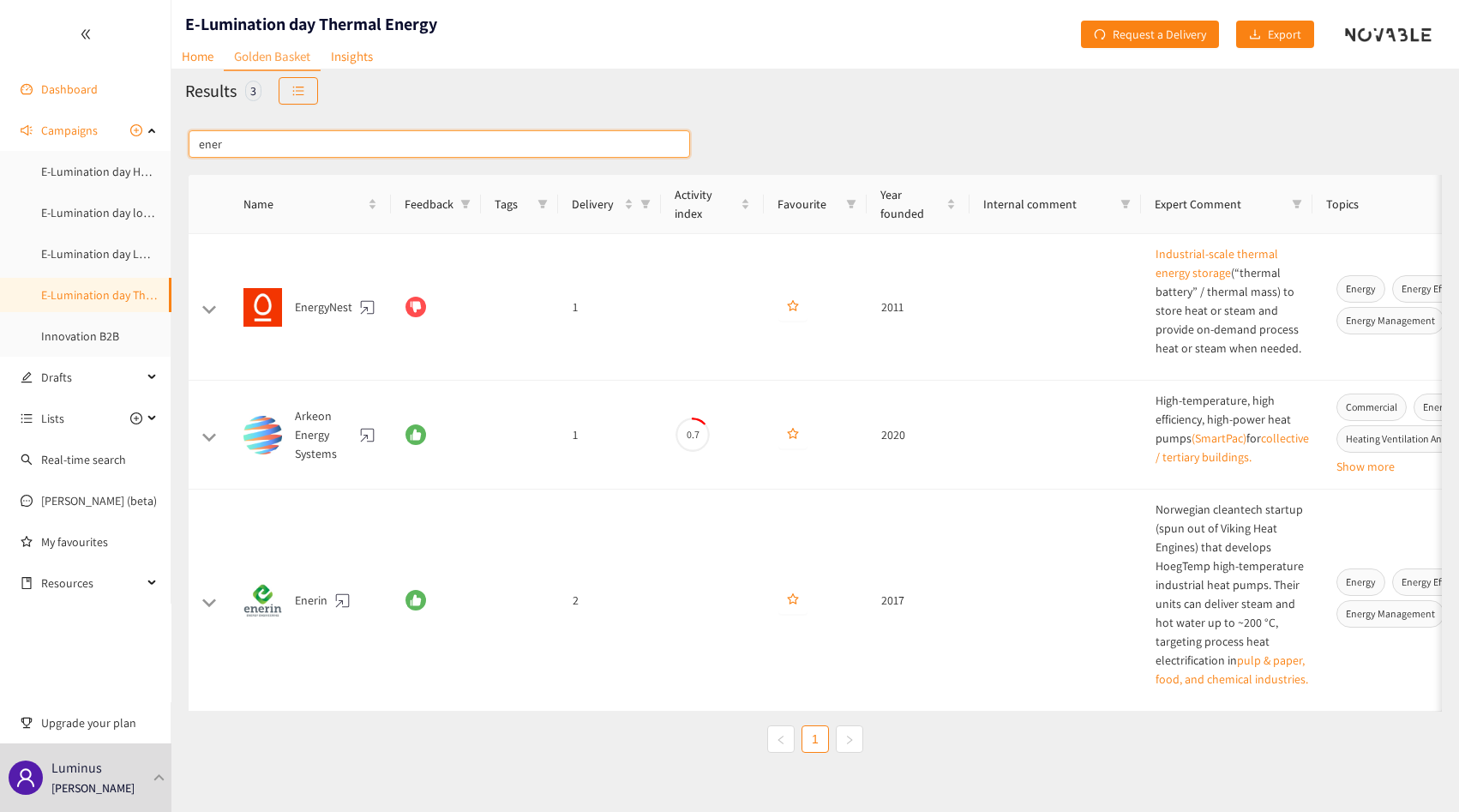
type input "ener"
click at [85, 82] on link "Dashboard" at bounding box center [69, 90] width 57 height 16
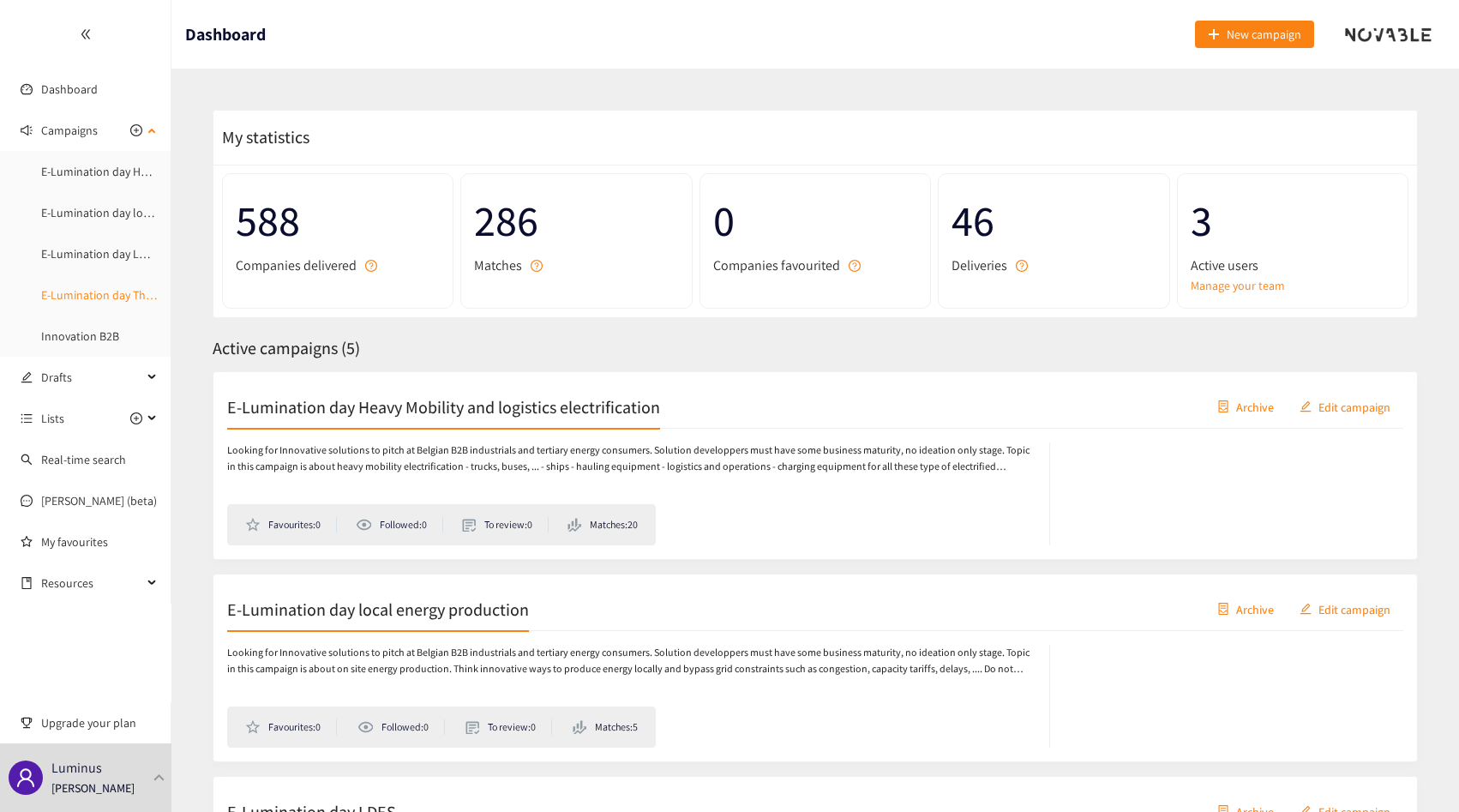
click at [93, 287] on link "E-Lumination day Thermal Energy" at bounding box center [126, 295] width 171 height 16
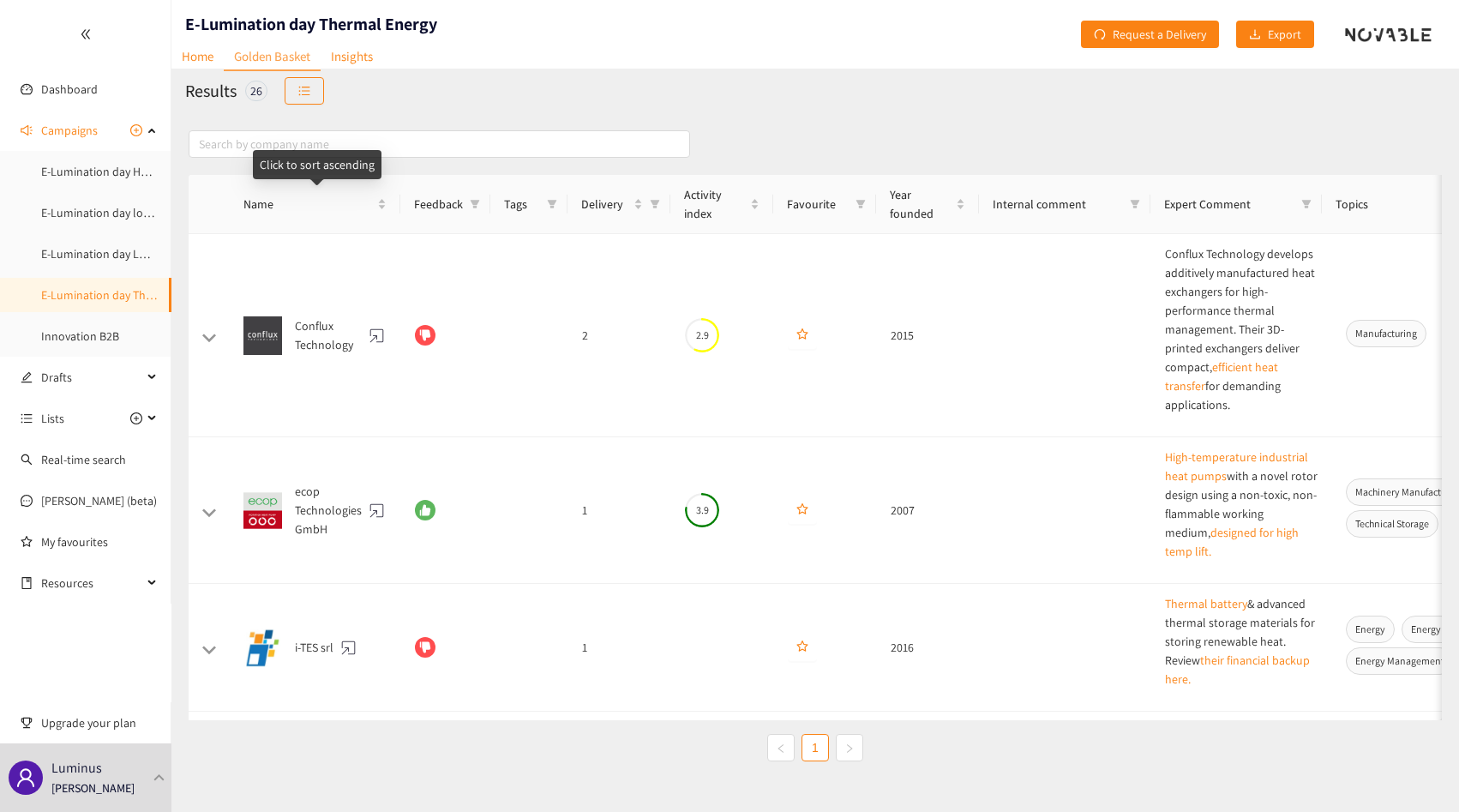
click at [298, 158] on div "Click to sort ascending" at bounding box center [318, 164] width 129 height 29
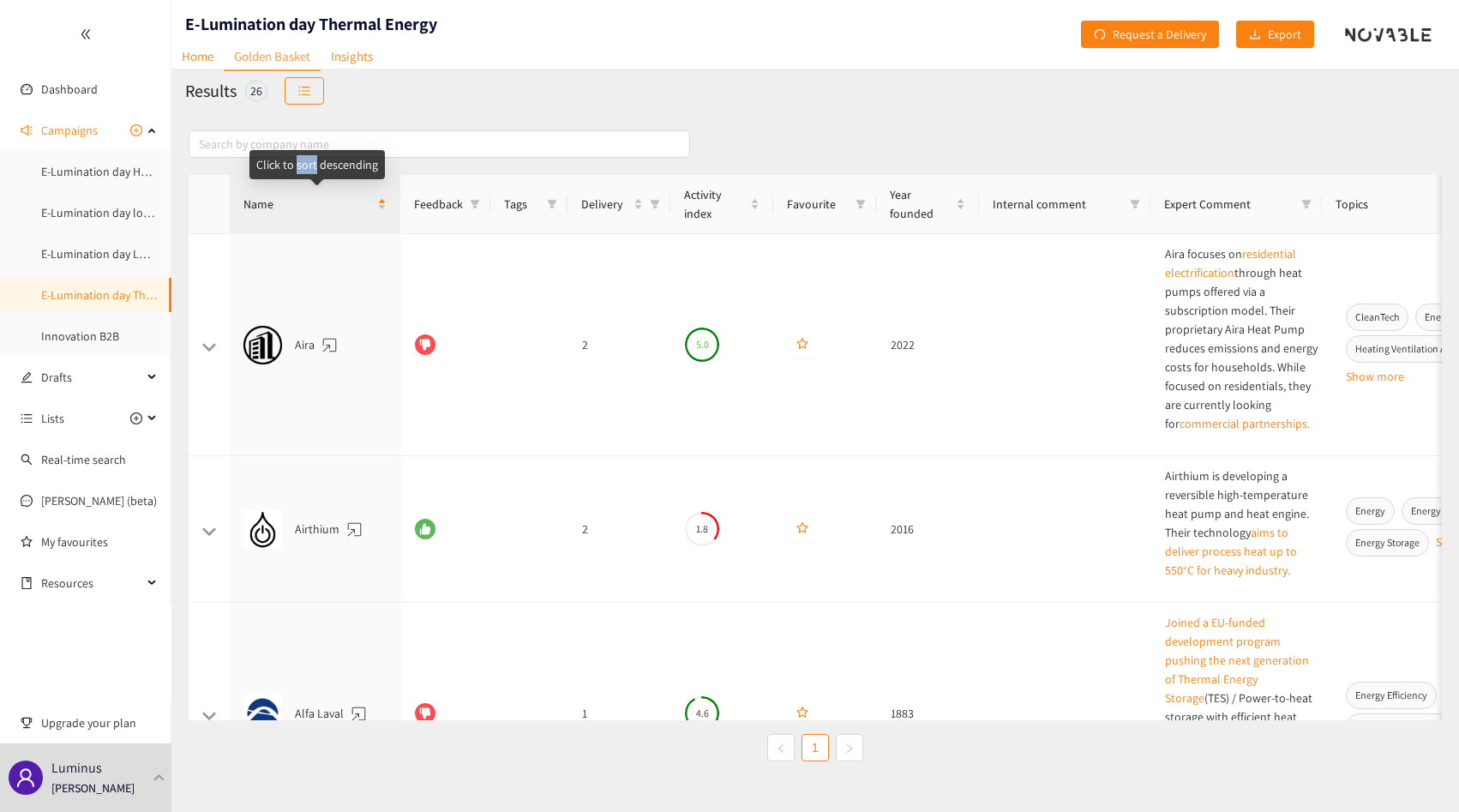
click at [298, 158] on div "Click to sort descending" at bounding box center [318, 164] width 136 height 29
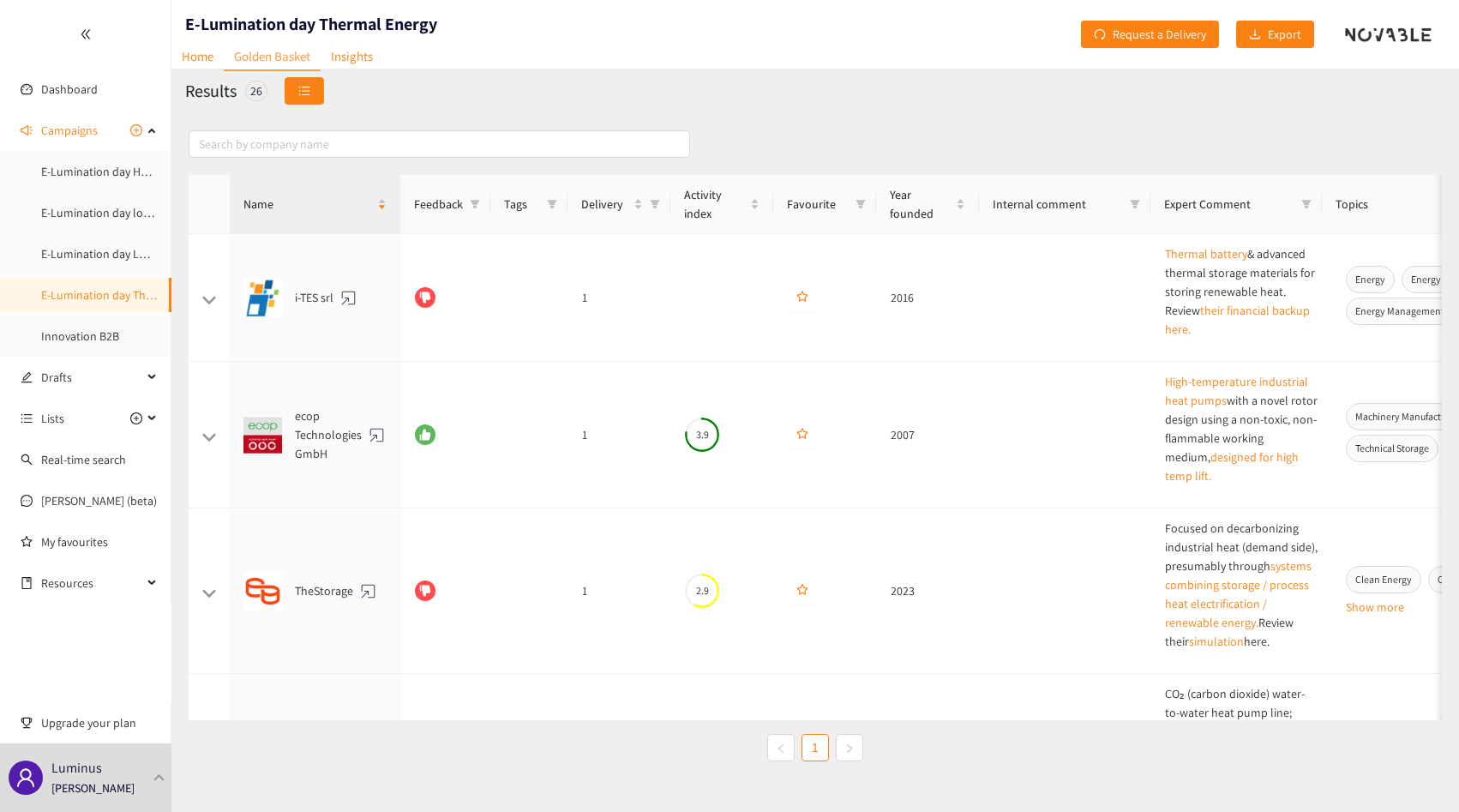
click at [315, 88] on button "button" at bounding box center [304, 91] width 39 height 28
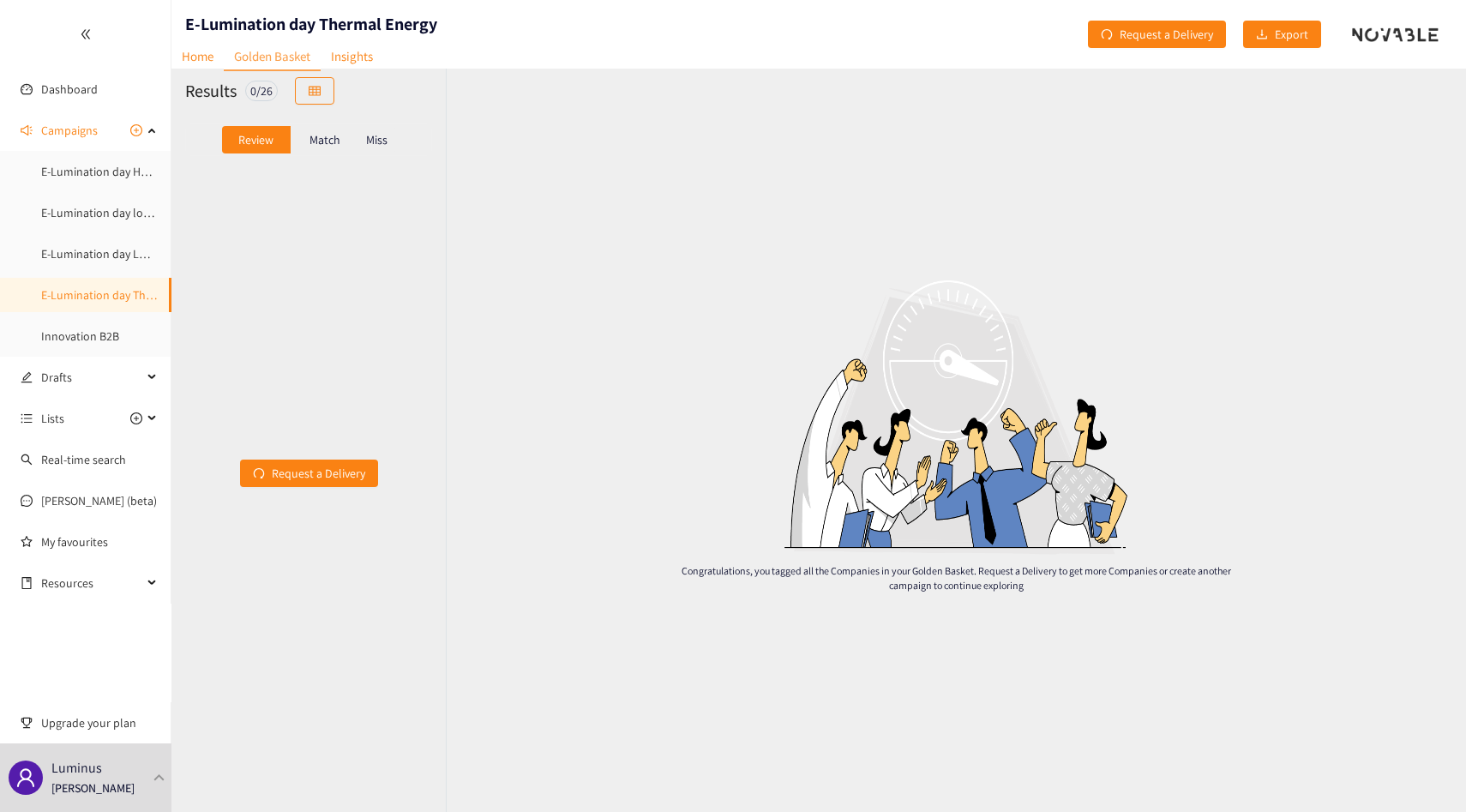
click at [341, 138] on div "Match" at bounding box center [325, 140] width 69 height 28
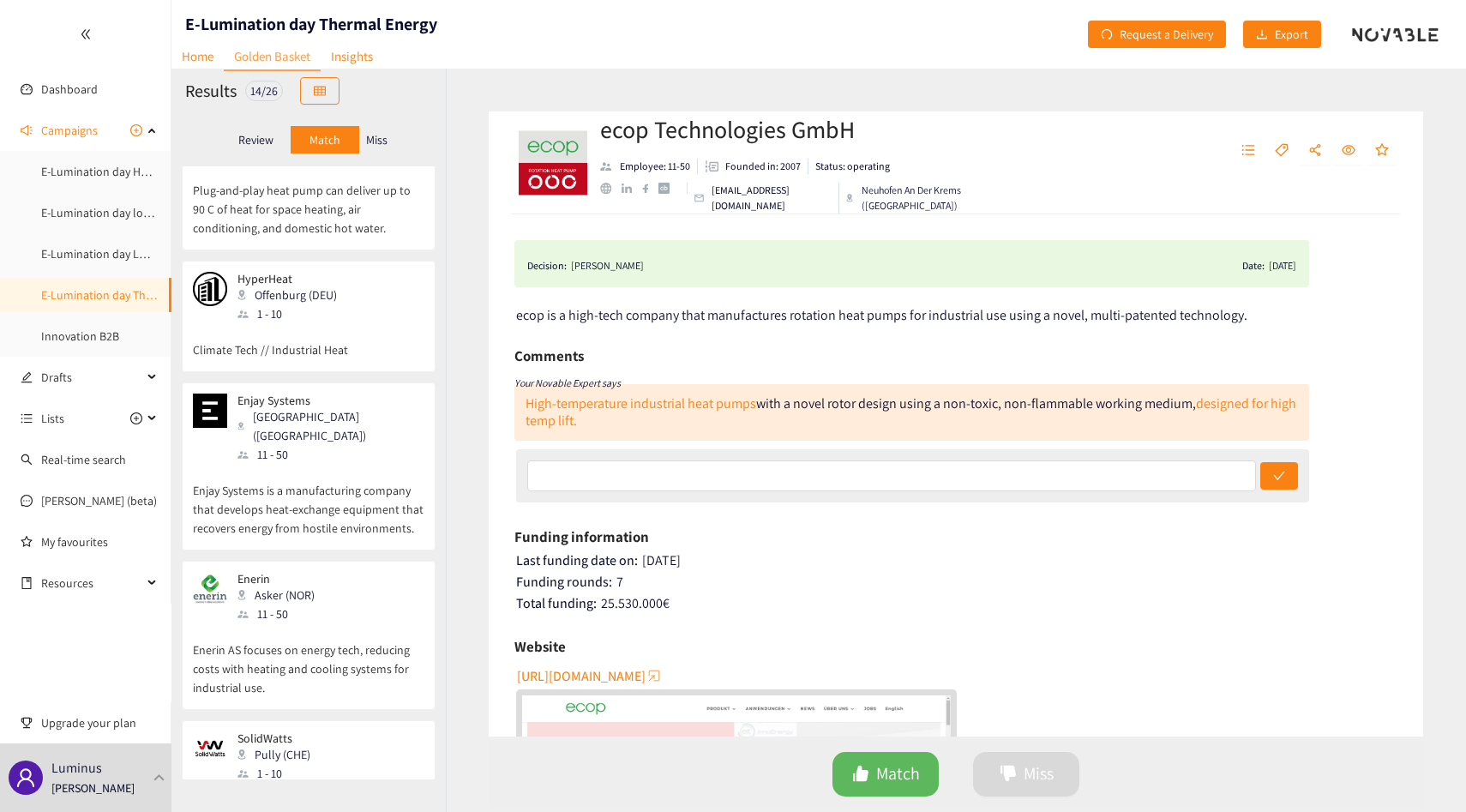
scroll to position [1519, 0]
click at [283, 625] on p "Enerin AS focuses on energy tech, reducing costs with heating and cooling syste…" at bounding box center [309, 661] width 232 height 74
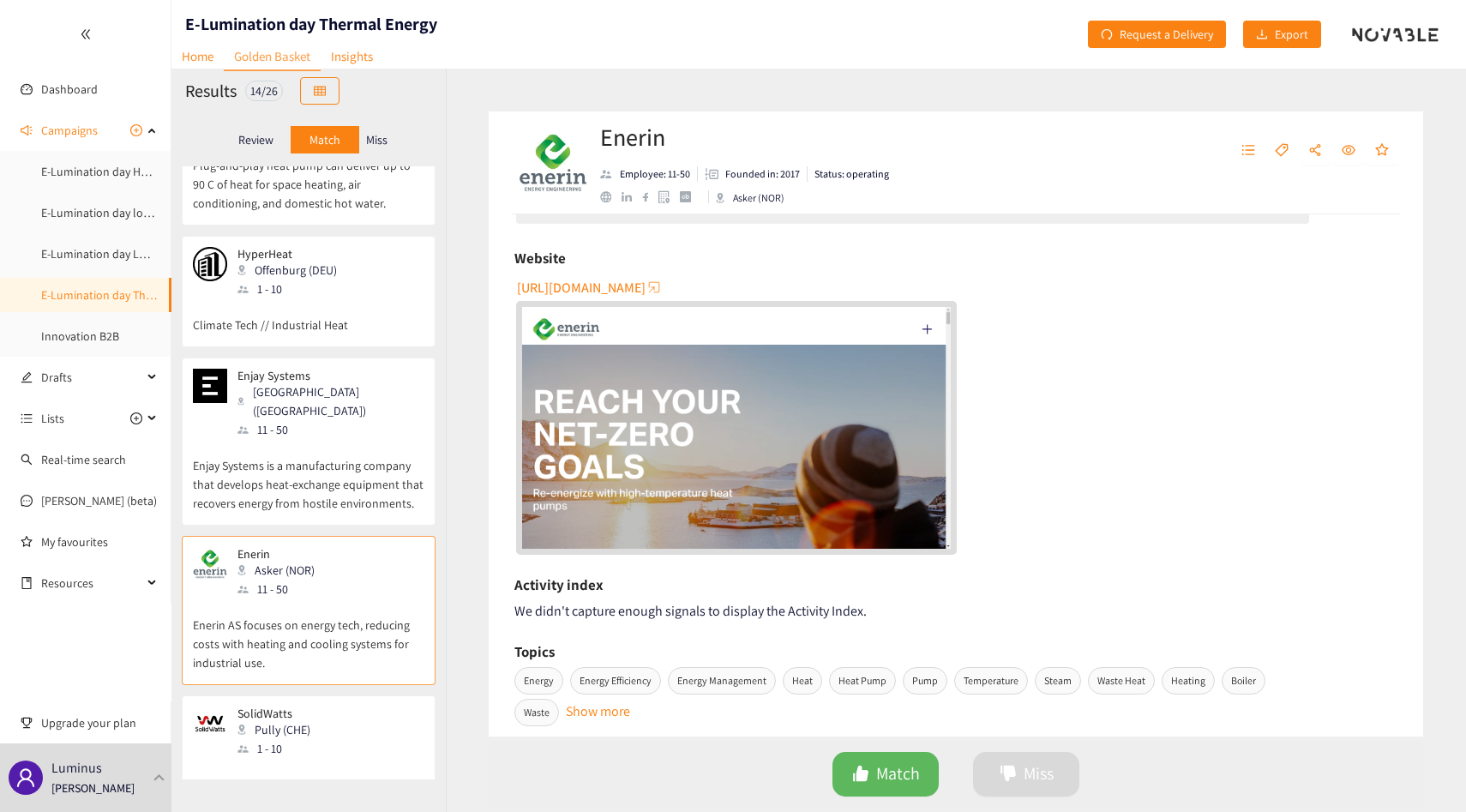
scroll to position [577, 0]
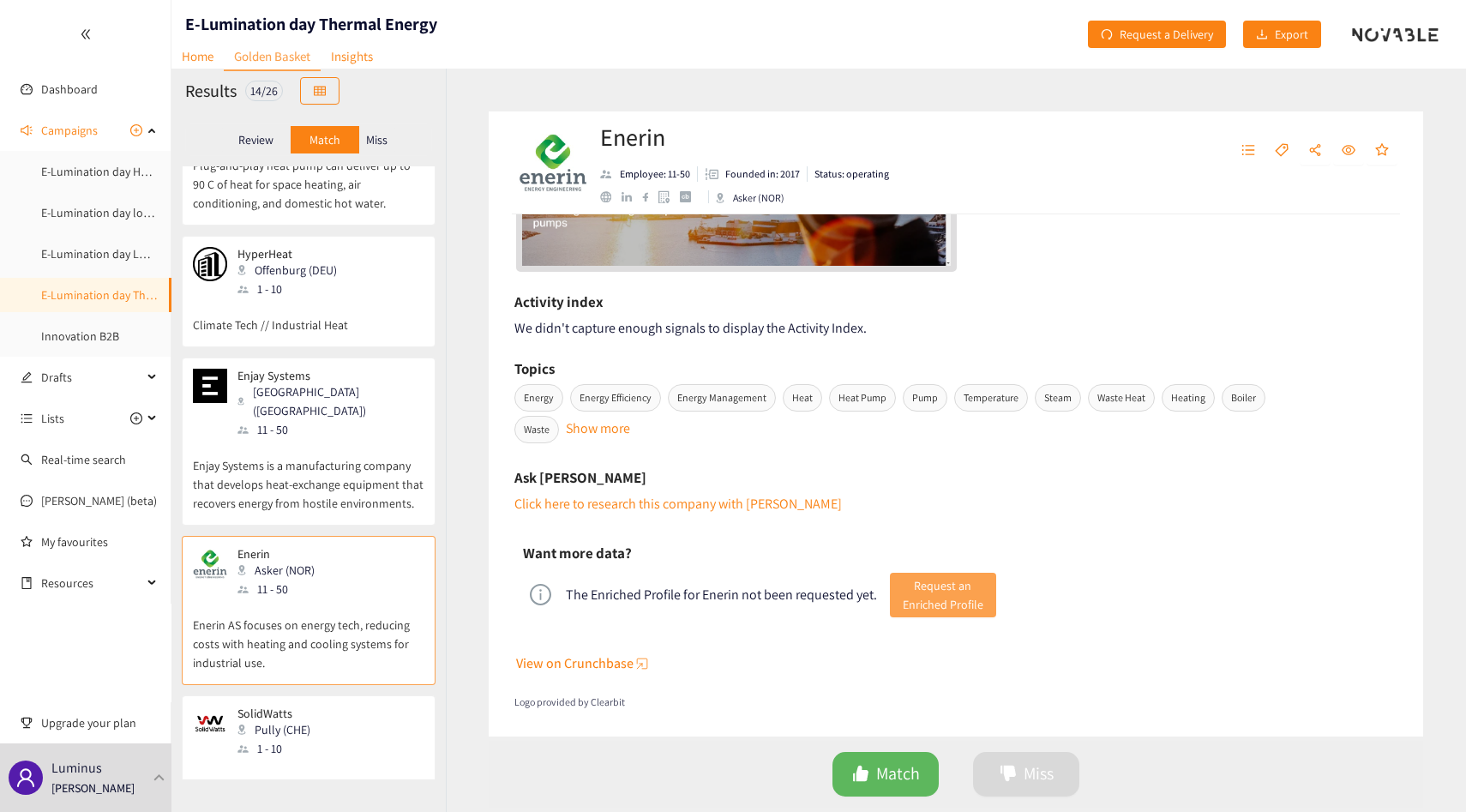
click at [924, 593] on span "Request an Enriched Profile" at bounding box center [943, 594] width 81 height 37
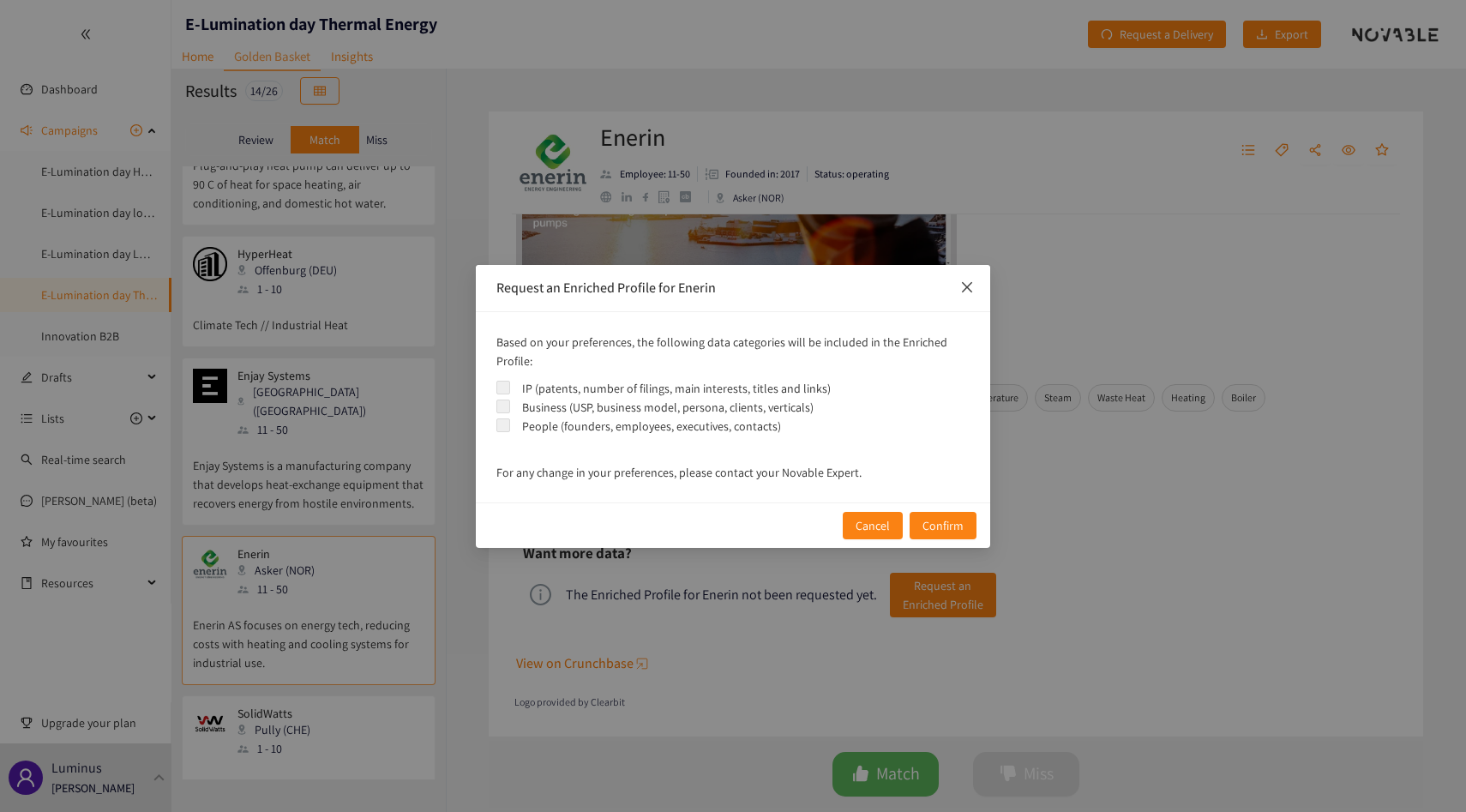
click at [969, 290] on icon "close" at bounding box center [967, 286] width 10 height 10
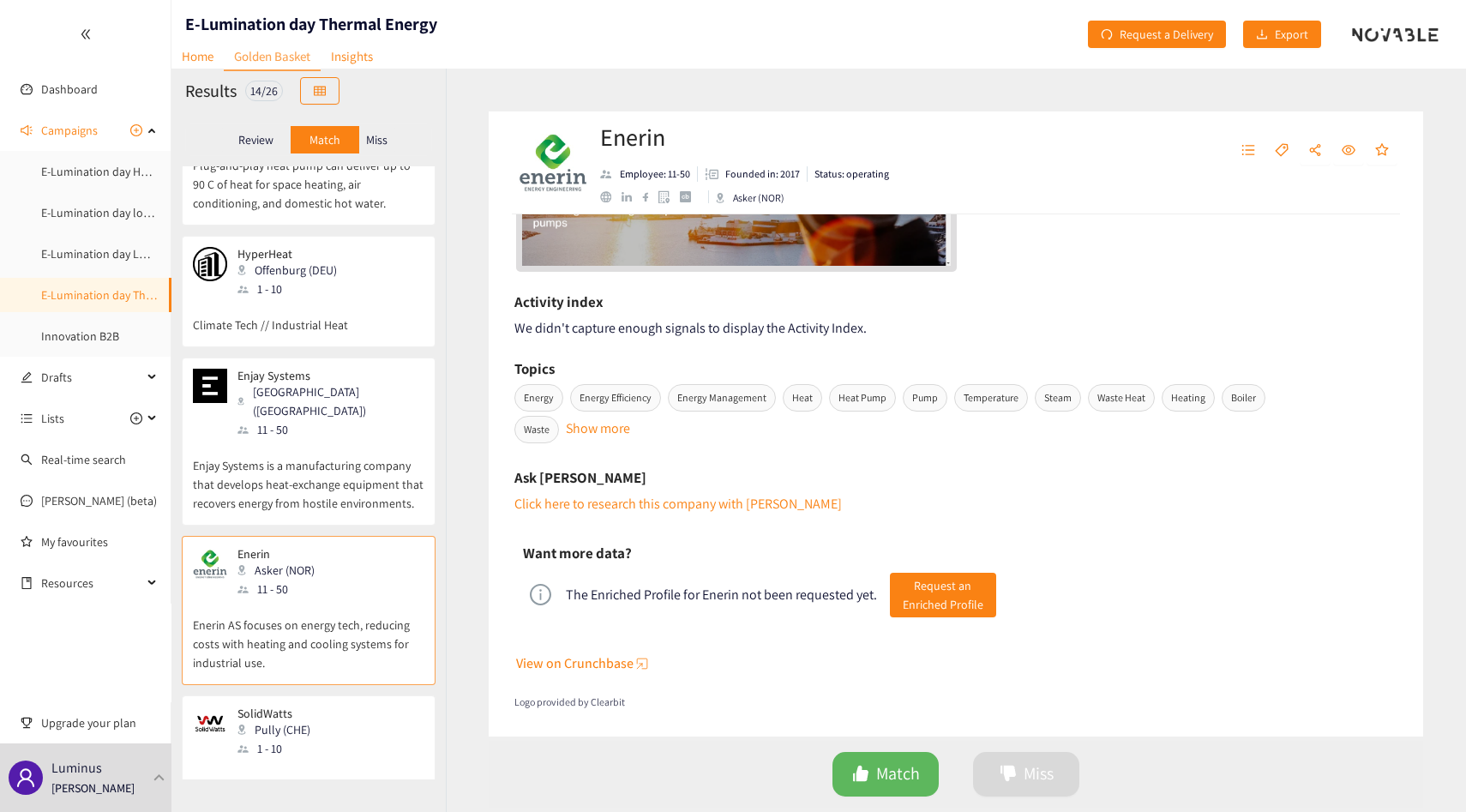
click at [250, 12] on h1 "E-Lumination day Thermal Energy" at bounding box center [312, 24] width 252 height 24
copy h1 "E-Lumination day Thermal Energy"
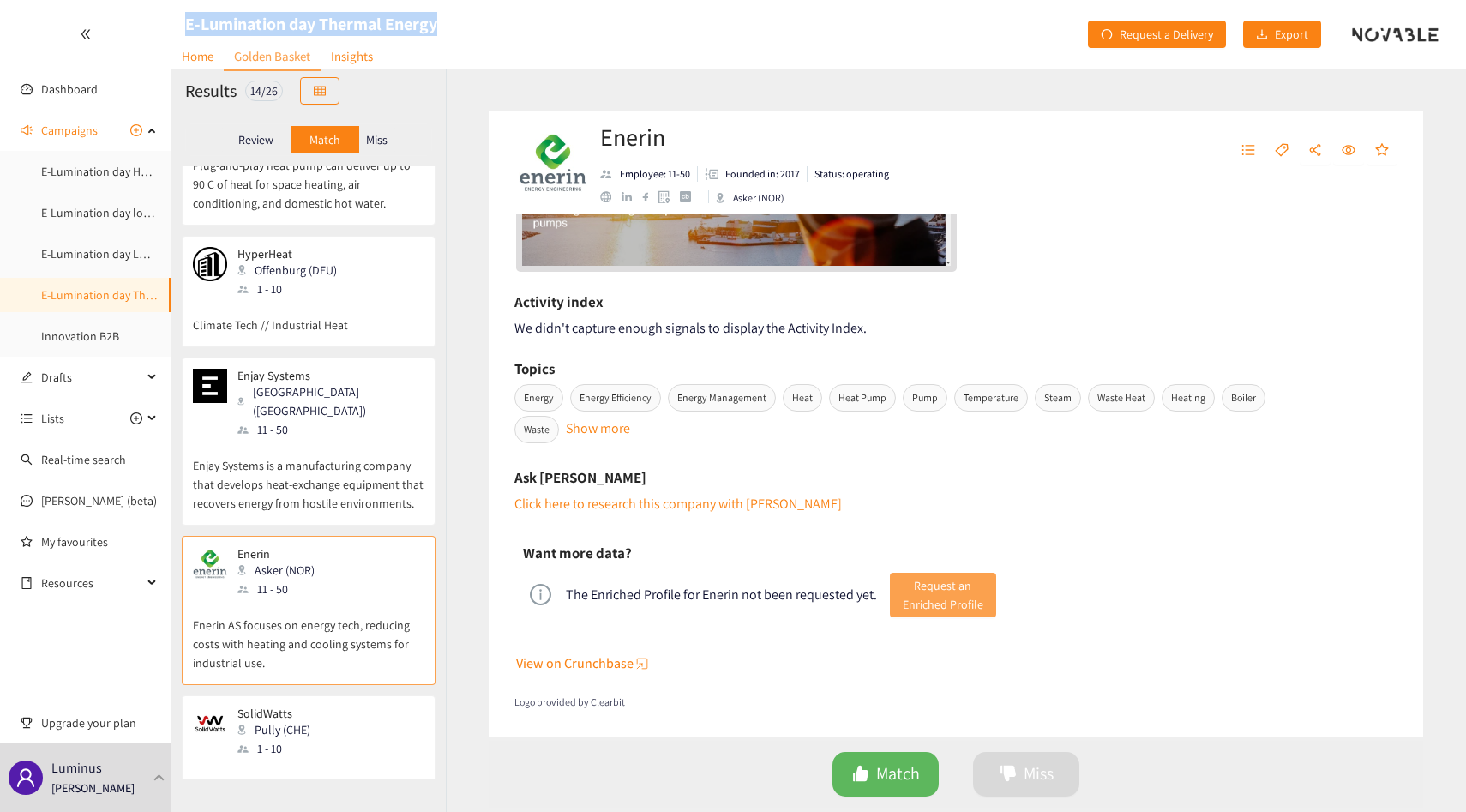
click at [929, 590] on span "Request an Enriched Profile" at bounding box center [943, 594] width 81 height 37
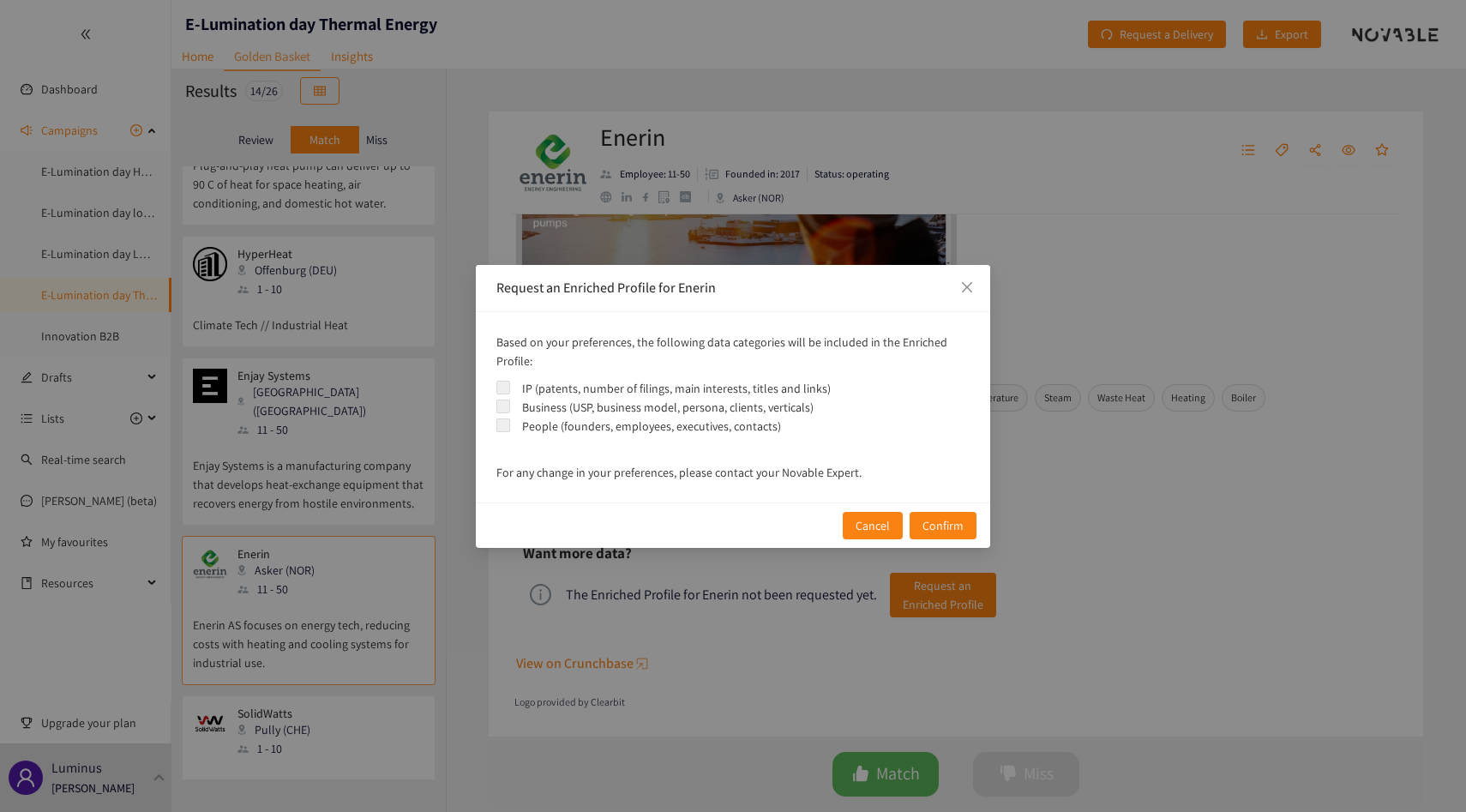
click at [674, 587] on div "Request an Enriched Profile for Enerin Based on your preferences, the following…" at bounding box center [733, 406] width 1466 height 812
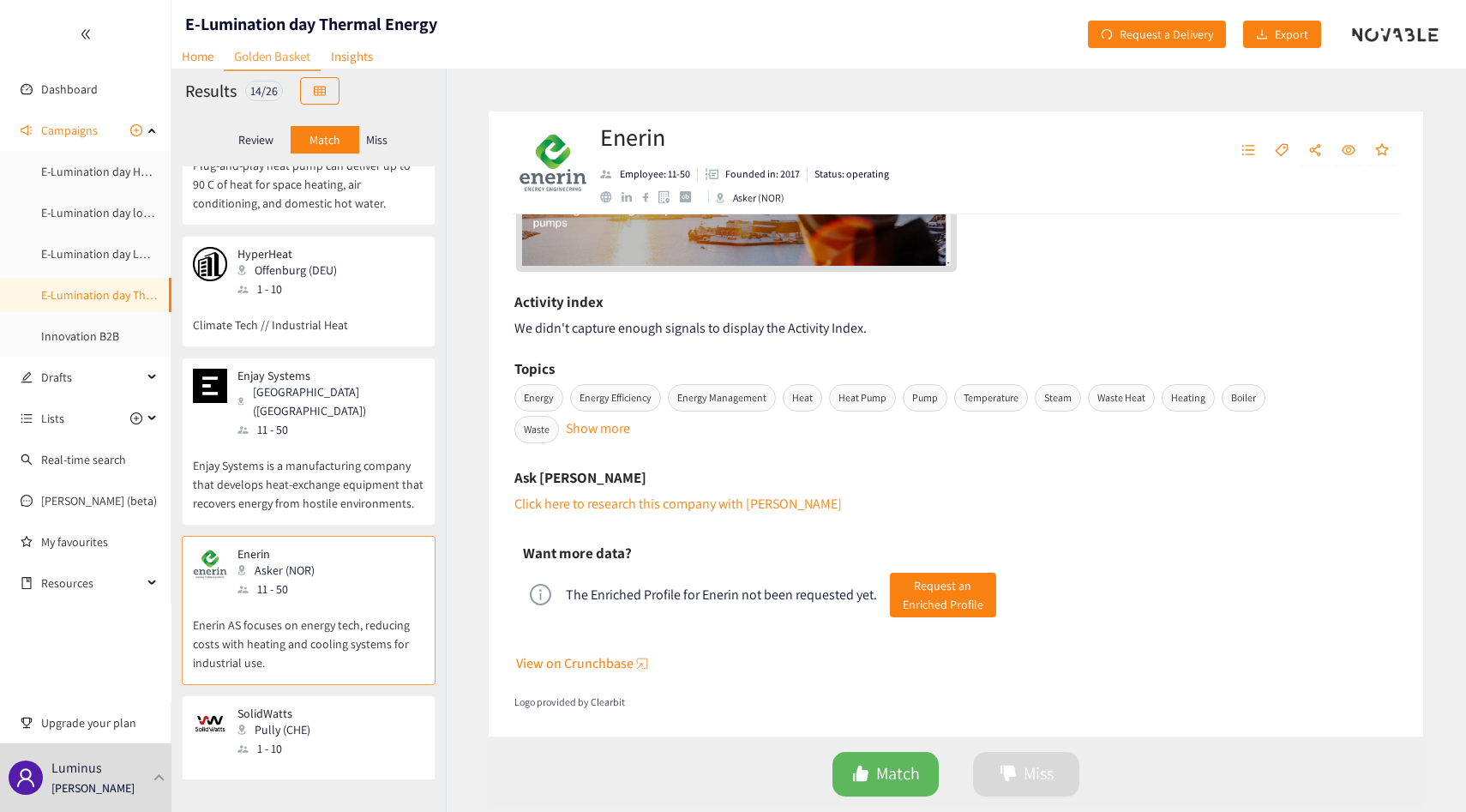
click at [333, 599] on p "Enerin AS focuses on energy tech, reducing costs with heating and cooling syste…" at bounding box center [309, 635] width 232 height 74
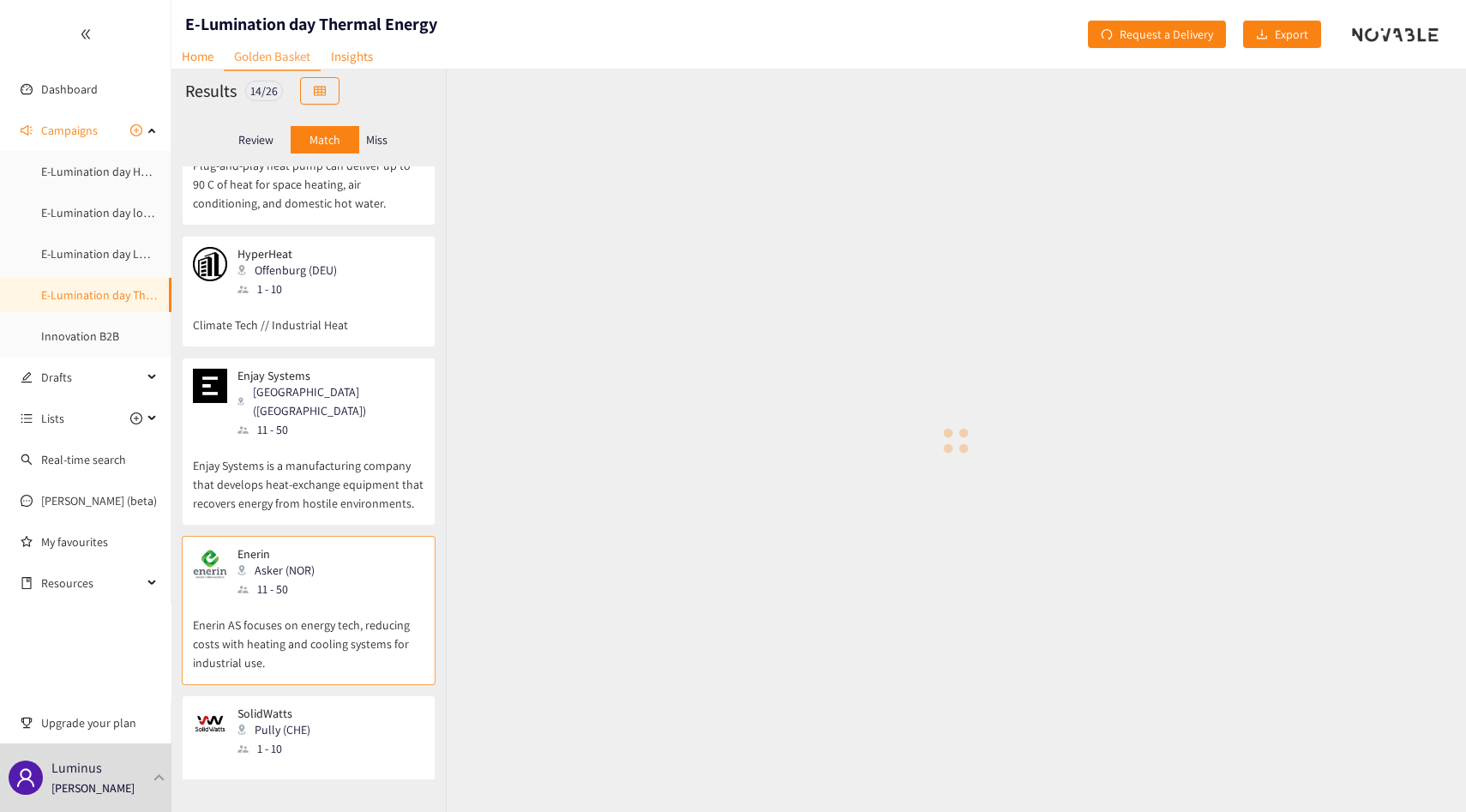
click at [312, 439] on p "Enjay Systems is a manufacturing company that develops heat-exchange equipment …" at bounding box center [309, 475] width 232 height 74
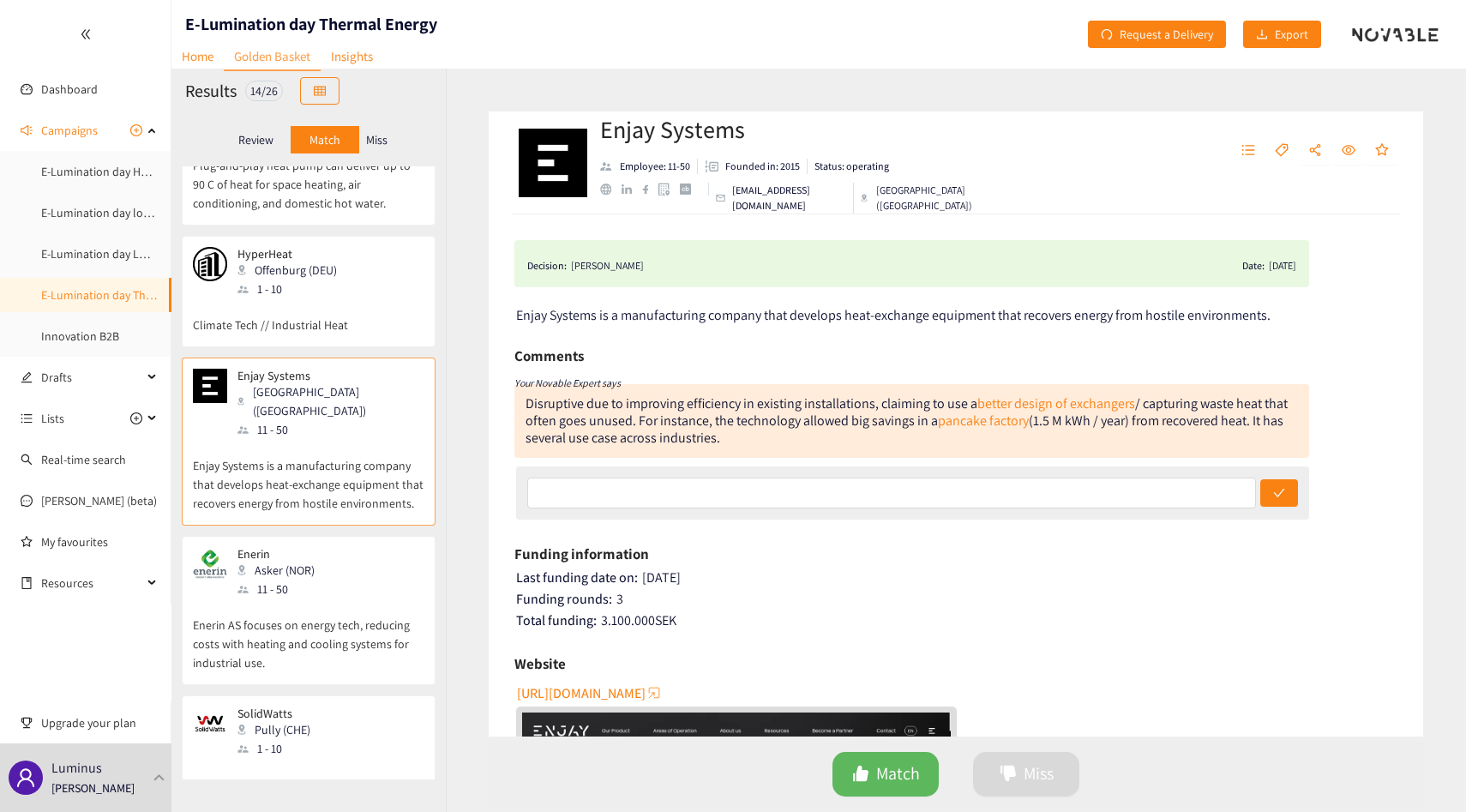
click at [322, 599] on p "Enerin AS focuses on energy tech, reducing costs with heating and cooling syste…" at bounding box center [309, 635] width 232 height 74
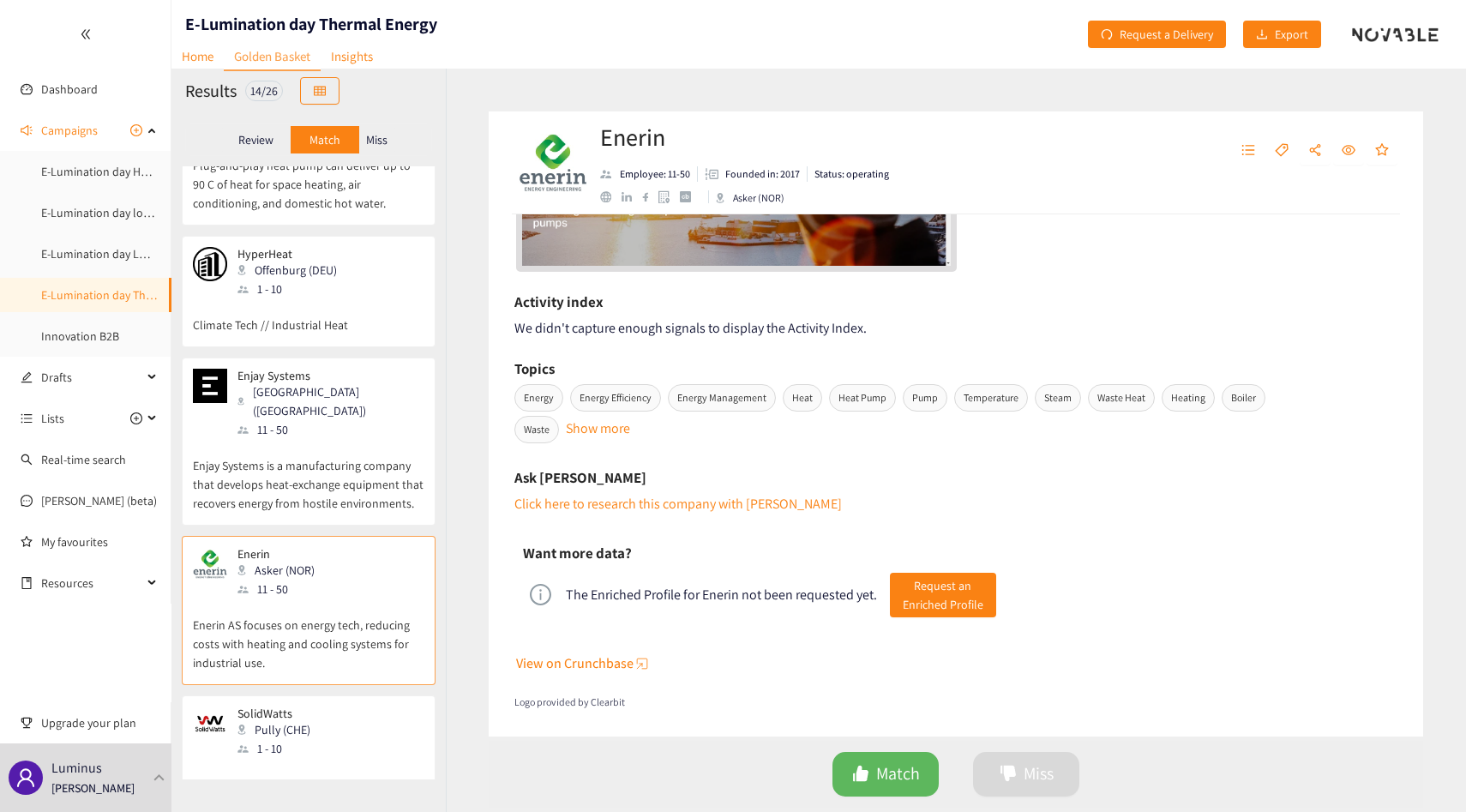
click at [642, 136] on h2 "Enerin" at bounding box center [744, 137] width 289 height 34
click at [632, 136] on h2 "Enerin" at bounding box center [744, 137] width 289 height 34
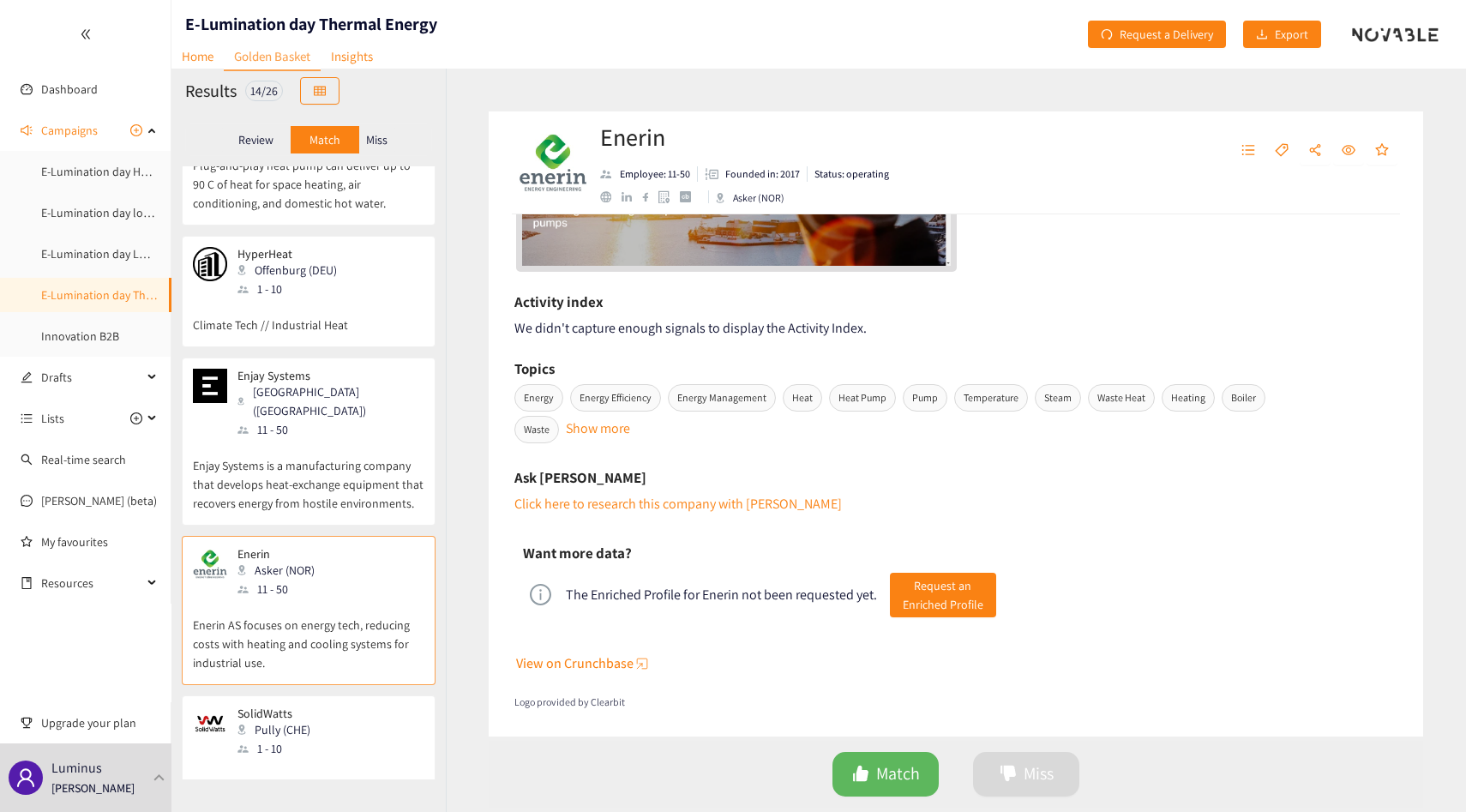
click at [622, 141] on h2 "Enerin" at bounding box center [744, 137] width 289 height 34
click at [622, 144] on h2 "Enerin" at bounding box center [744, 137] width 289 height 34
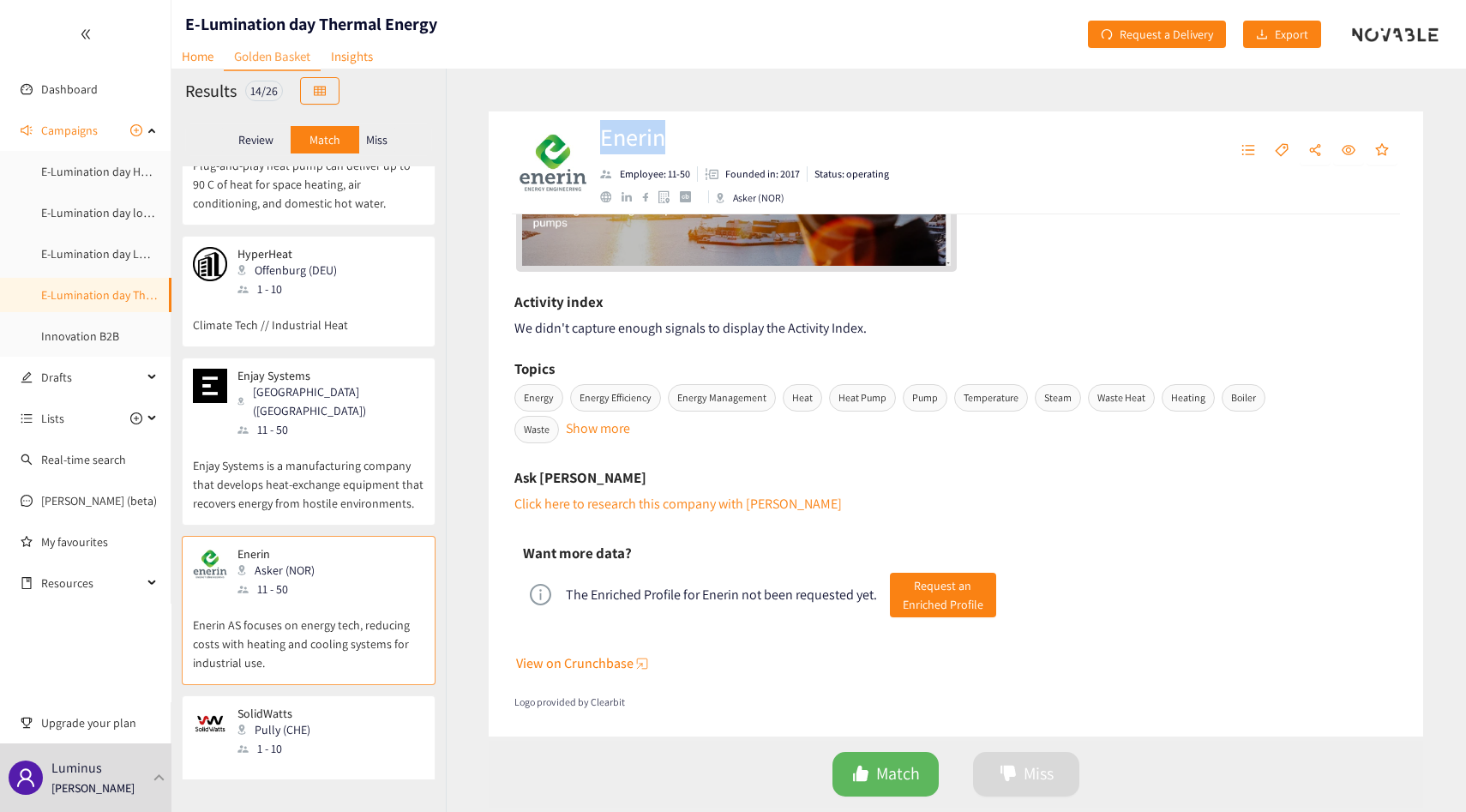
click at [622, 144] on h2 "Enerin" at bounding box center [744, 137] width 289 height 34
click at [635, 144] on h2 "Enerin" at bounding box center [744, 137] width 289 height 34
click at [602, 193] on div "website" at bounding box center [605, 197] width 11 height 11
click at [949, 591] on span "Request an Enriched Profile" at bounding box center [943, 594] width 81 height 37
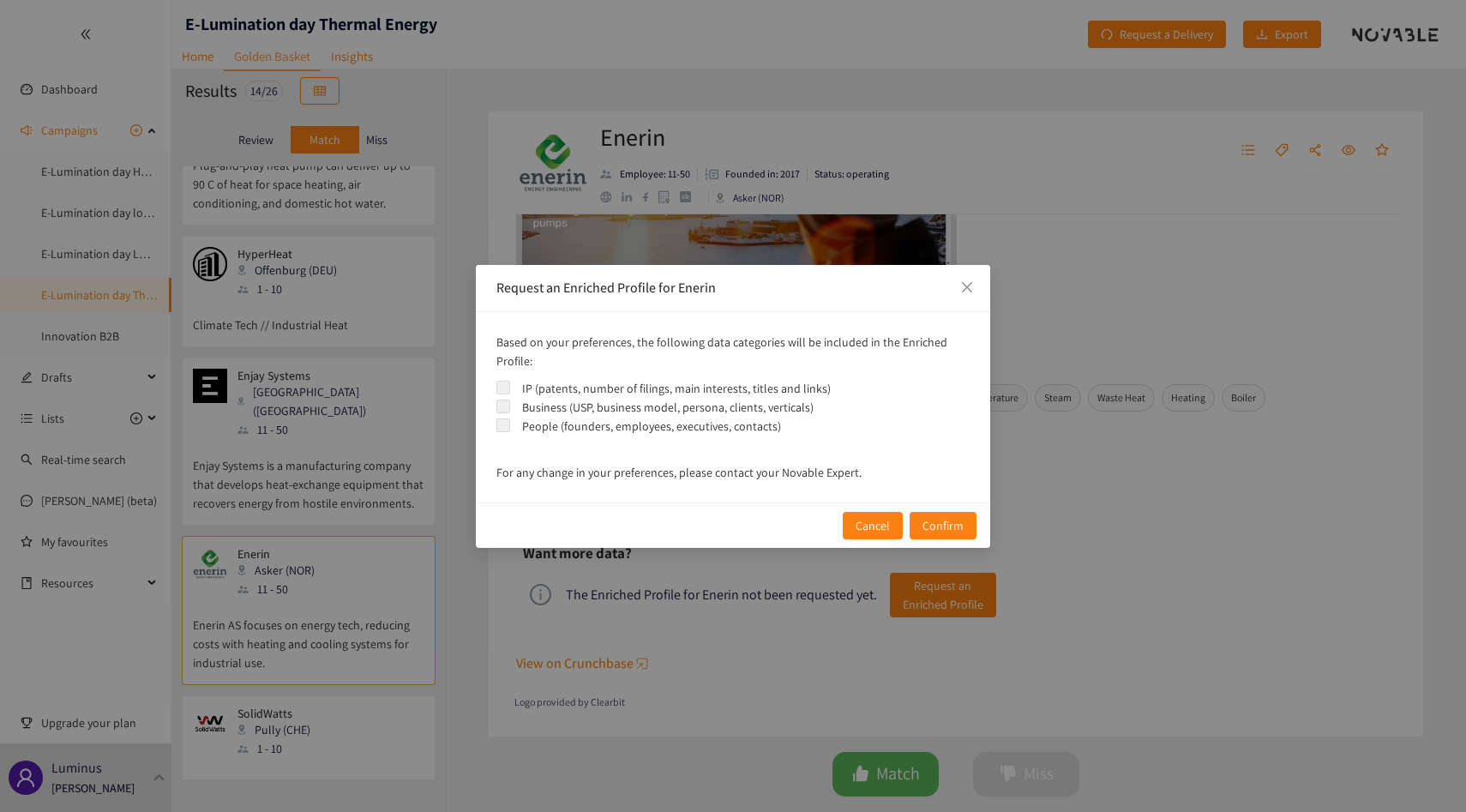
click at [420, 346] on div "Request an Enriched Profile for Enerin Based on your preferences, the following…" at bounding box center [733, 406] width 1466 height 812
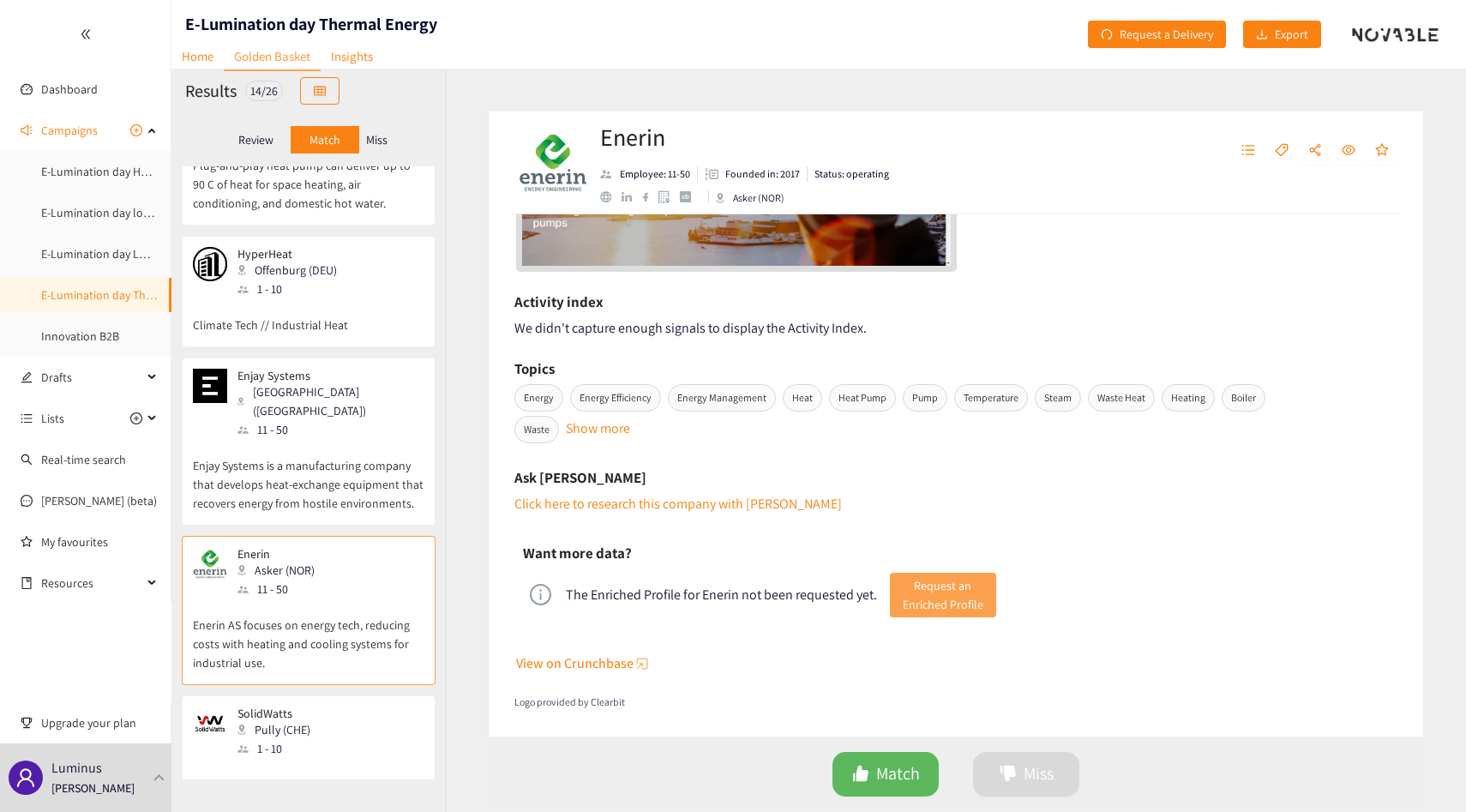
click at [968, 605] on span "Request an Enriched Profile" at bounding box center [943, 594] width 81 height 37
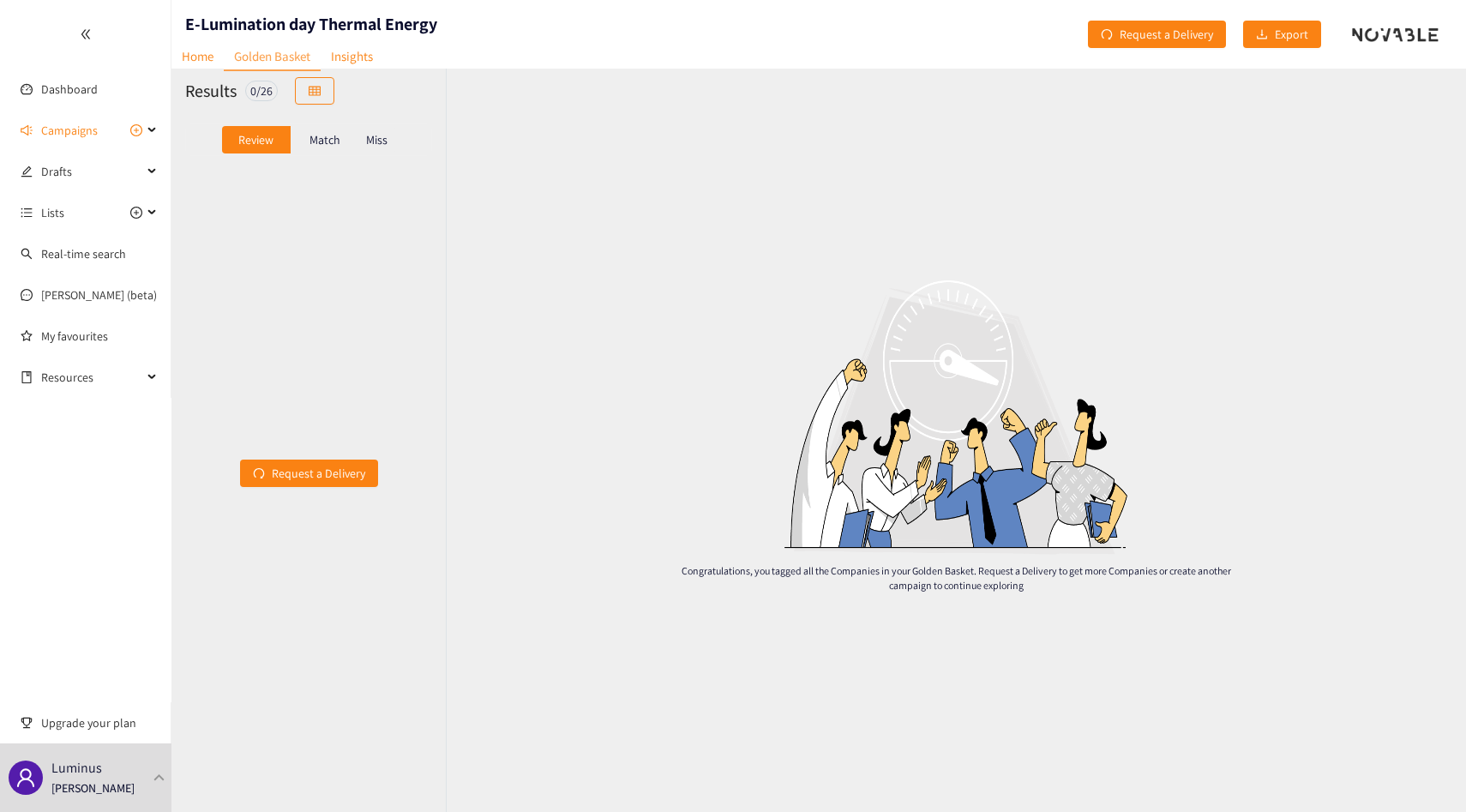
click at [316, 149] on div "Match" at bounding box center [325, 140] width 69 height 28
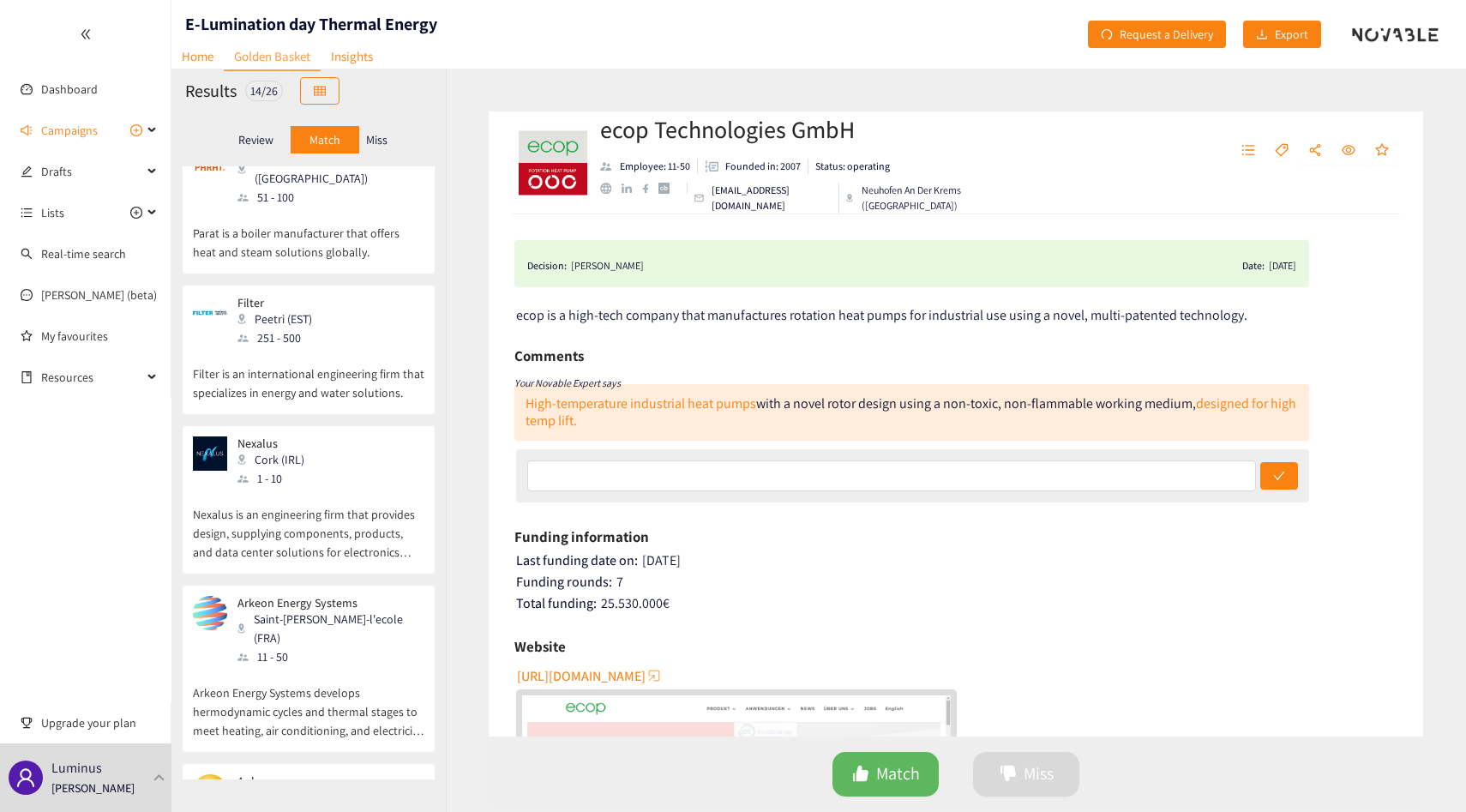
scroll to position [1546, 0]
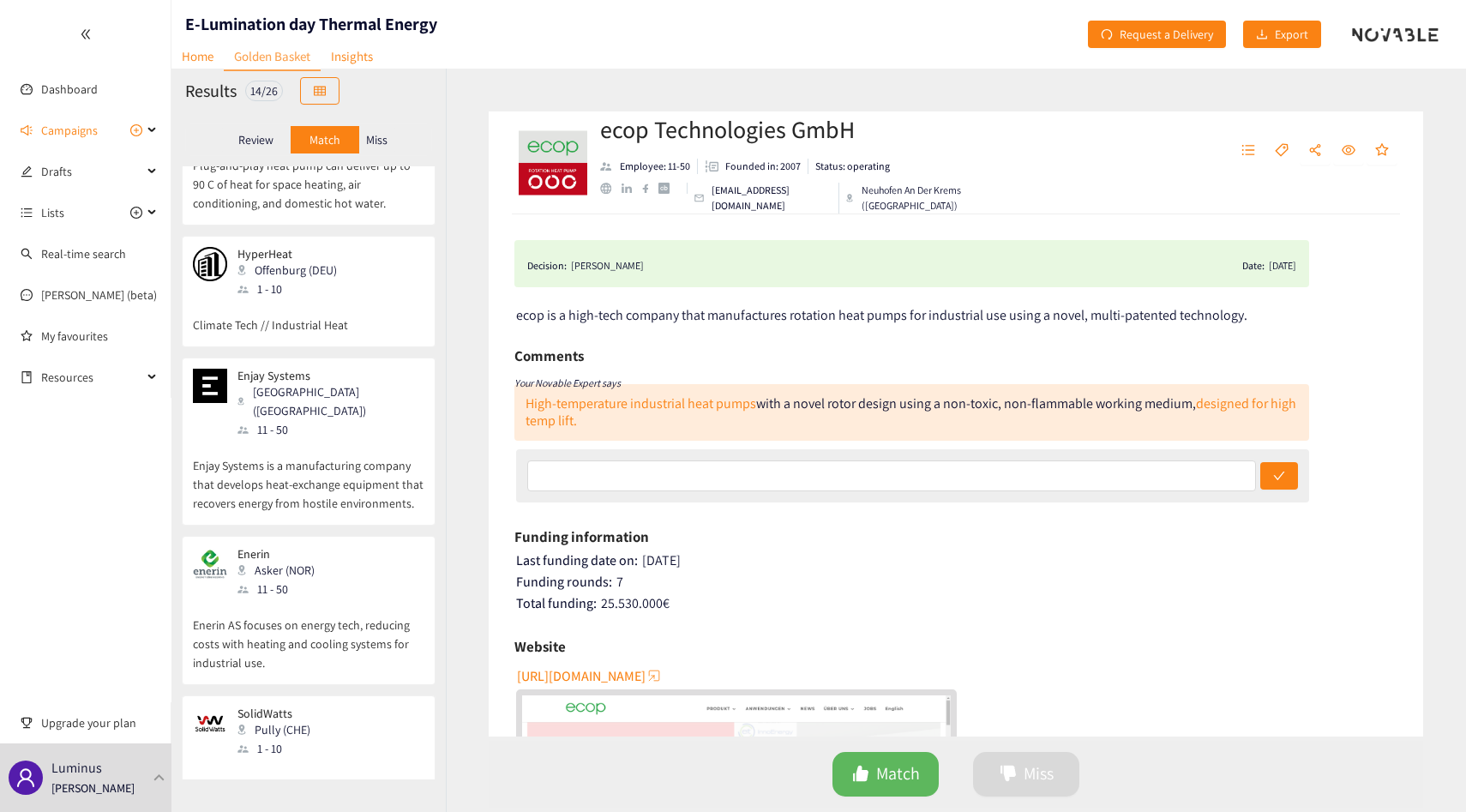
click at [317, 599] on p "Enerin AS focuses on energy tech, reducing costs with heating and cooling syste…" at bounding box center [309, 635] width 232 height 74
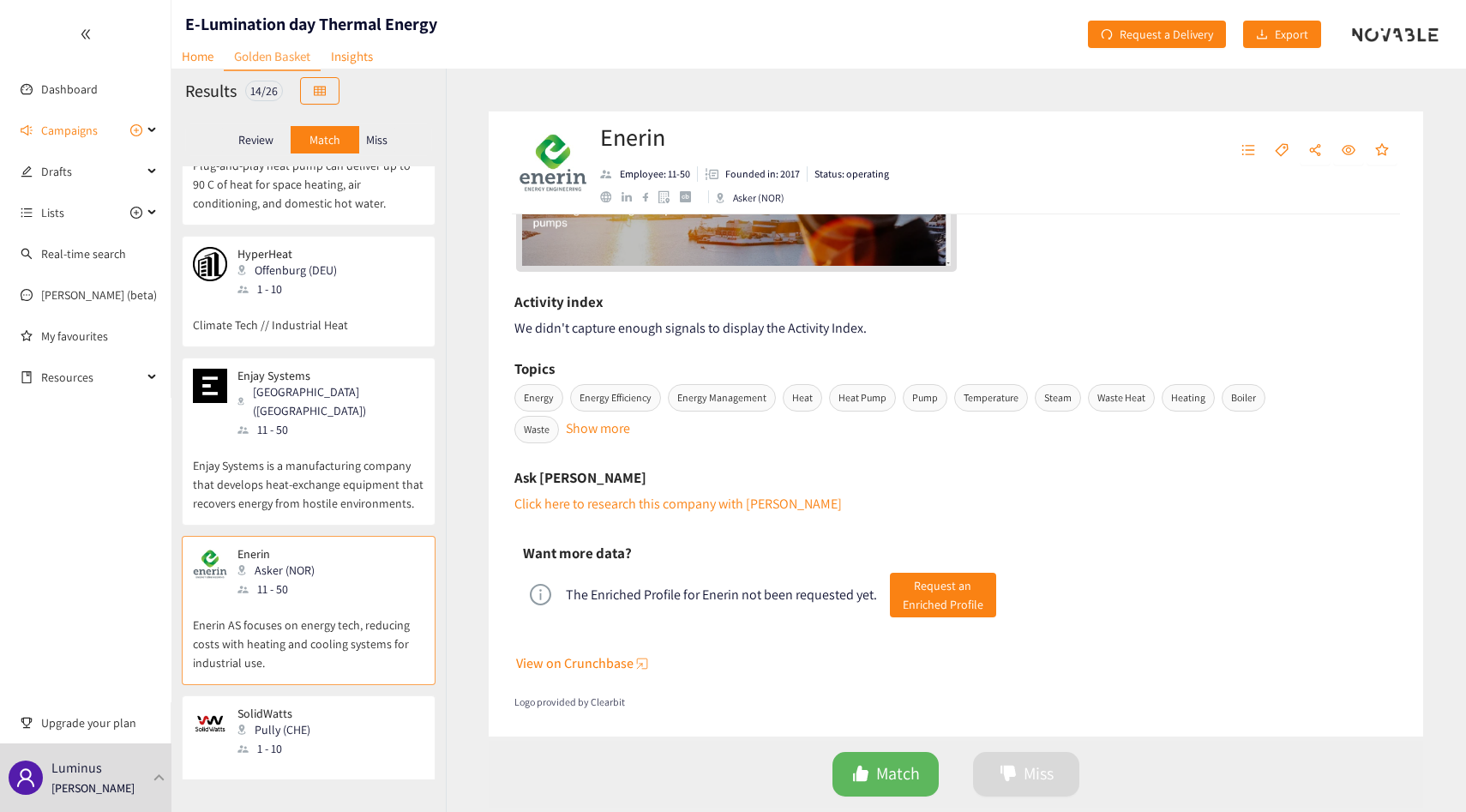
scroll to position [577, 0]
click at [938, 594] on span "Request an Enriched Profile" at bounding box center [943, 594] width 81 height 37
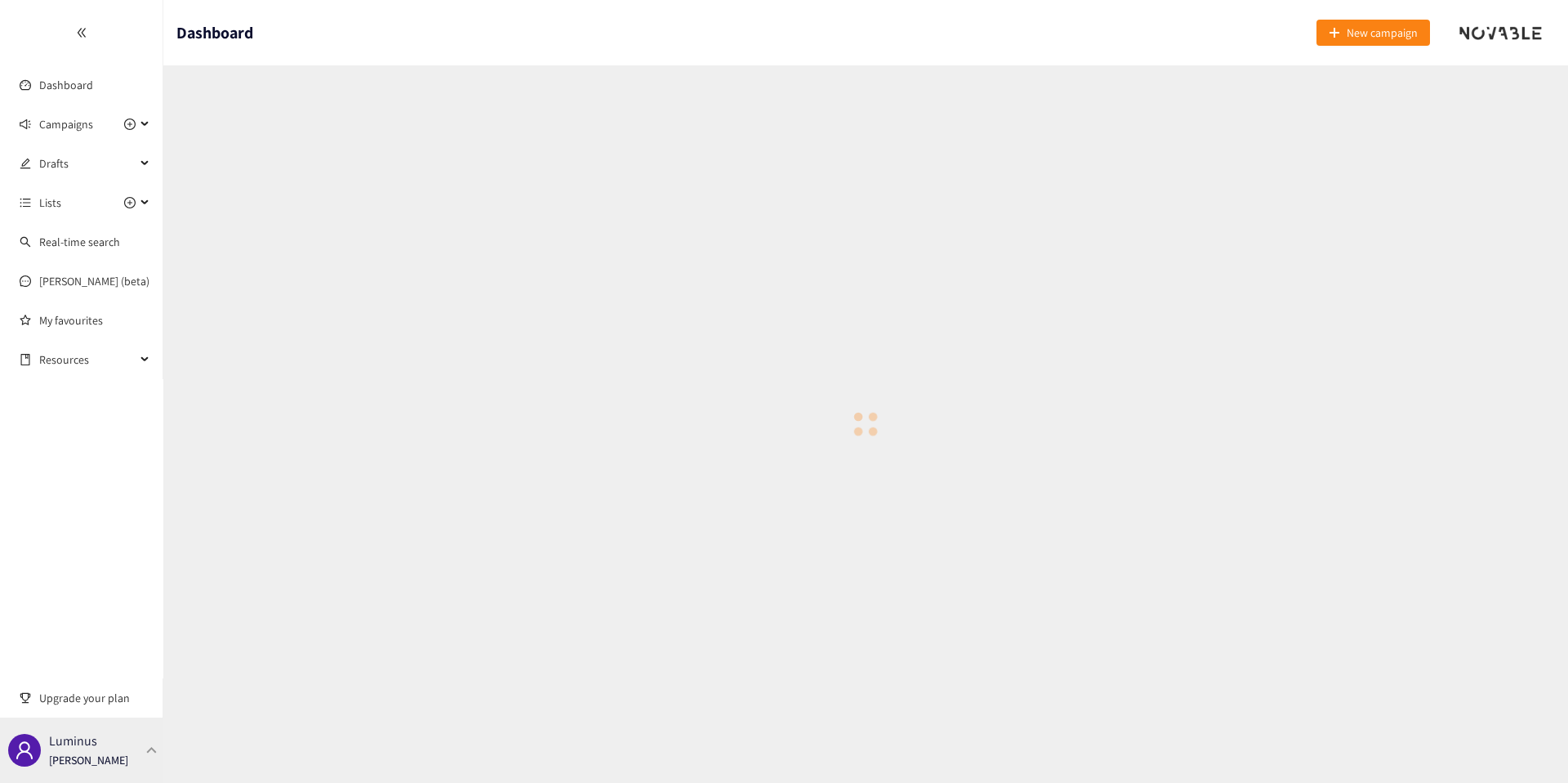
click at [127, 749] on div "Luminus [PERSON_NAME]" at bounding box center [81, 750] width 163 height 66
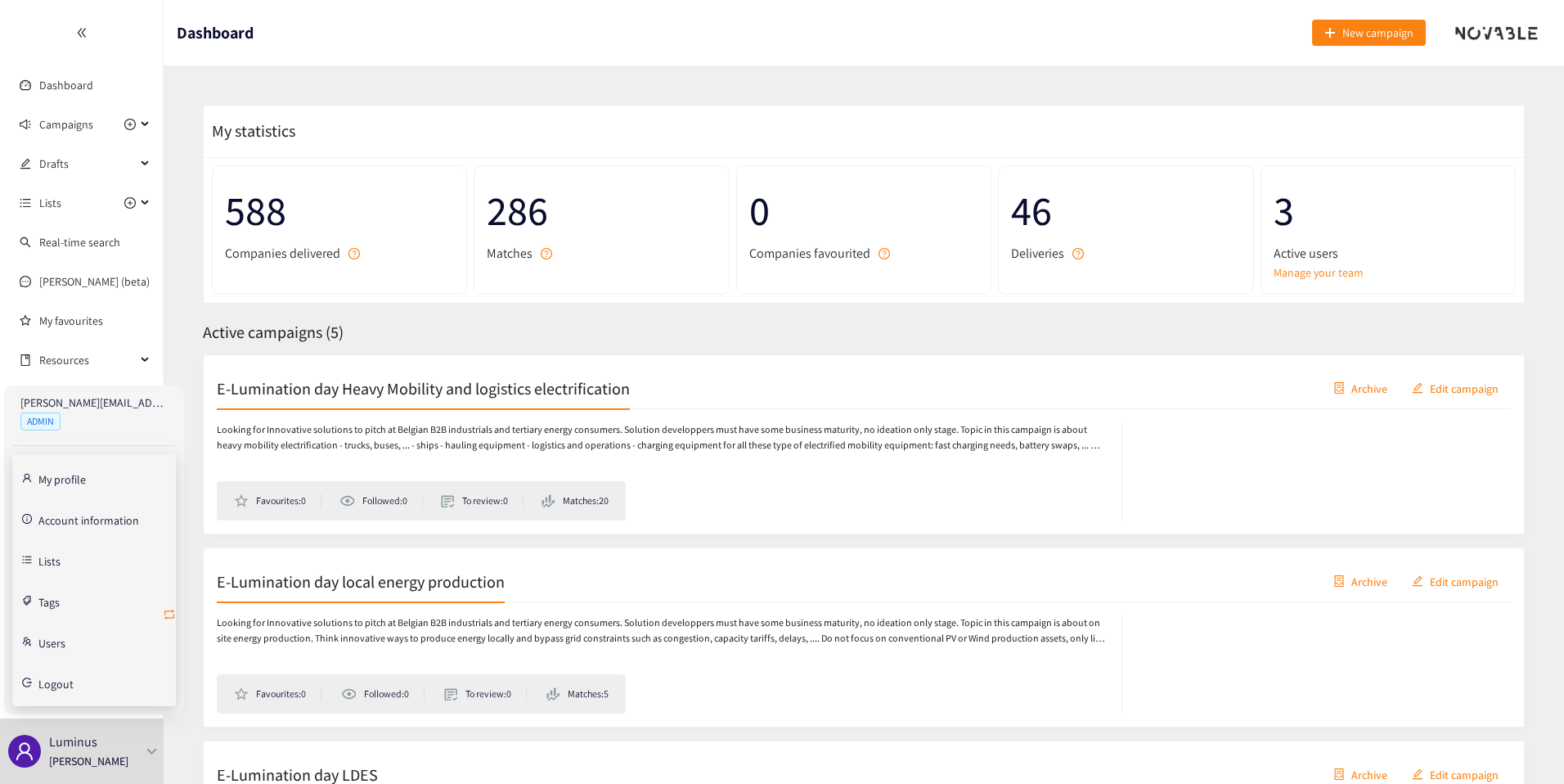
click at [168, 614] on icon "retweet" at bounding box center [169, 615] width 13 height 13
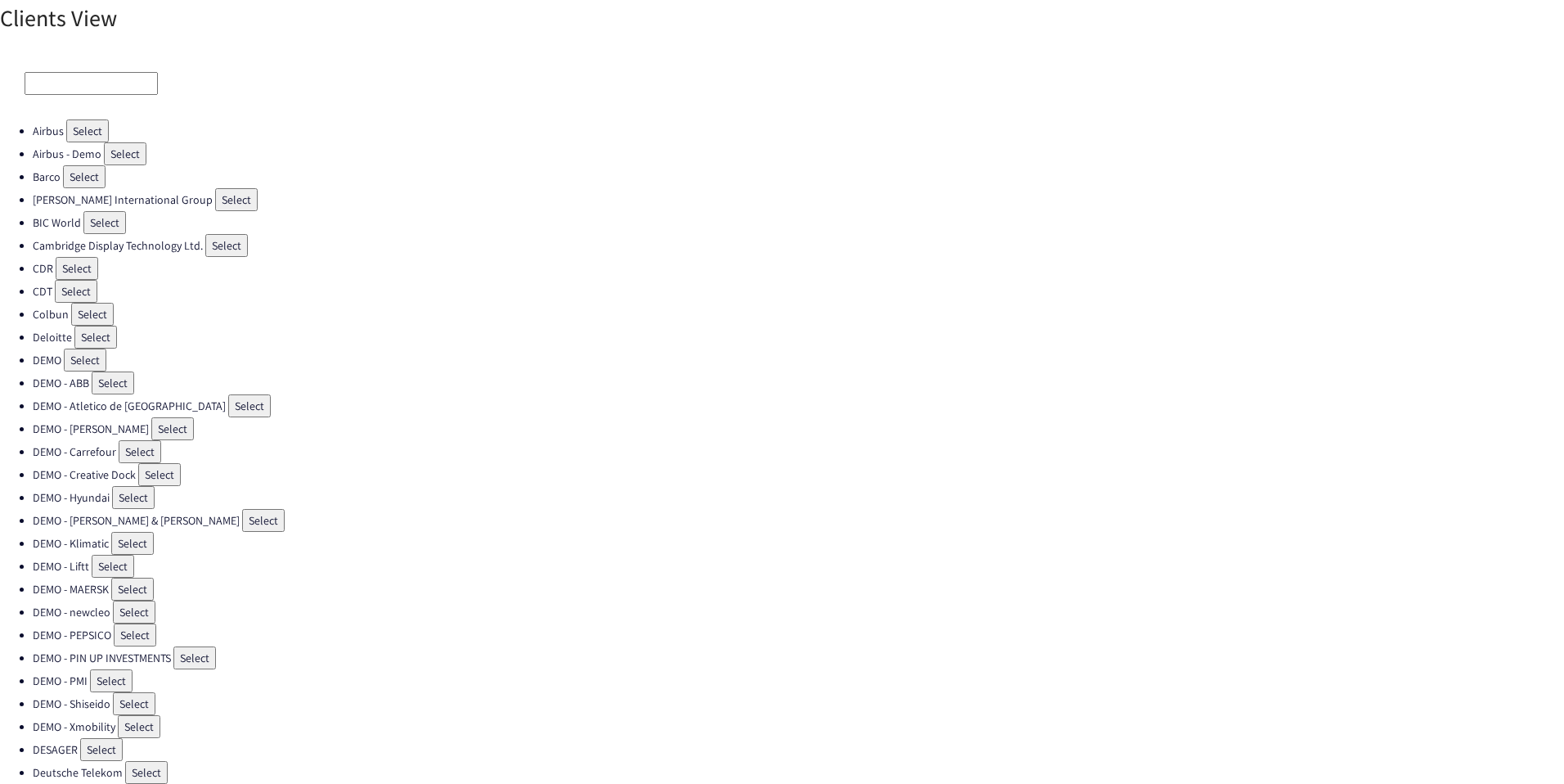
click at [39, 72] on input at bounding box center [91, 84] width 134 height 23
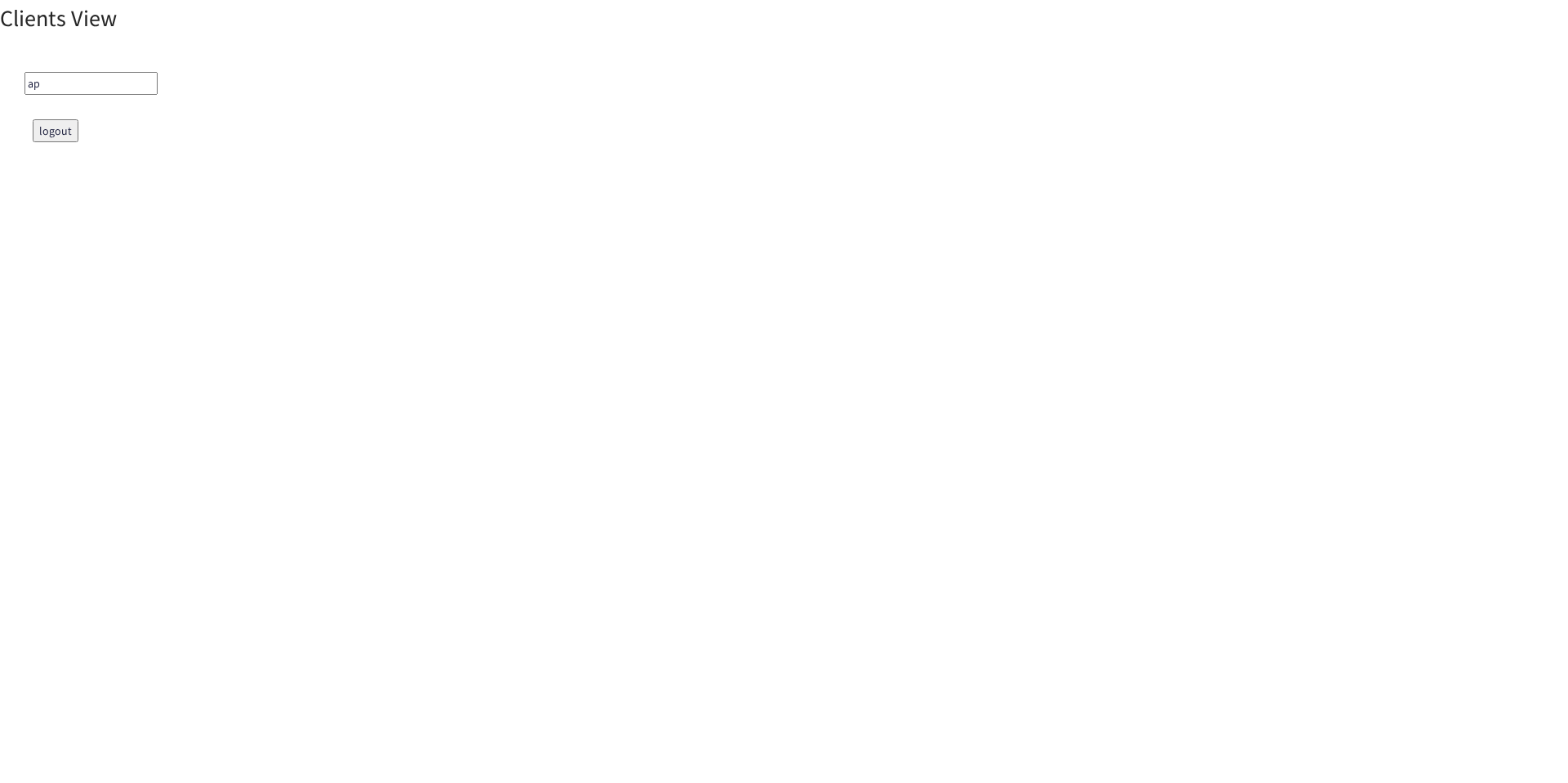
type input "a"
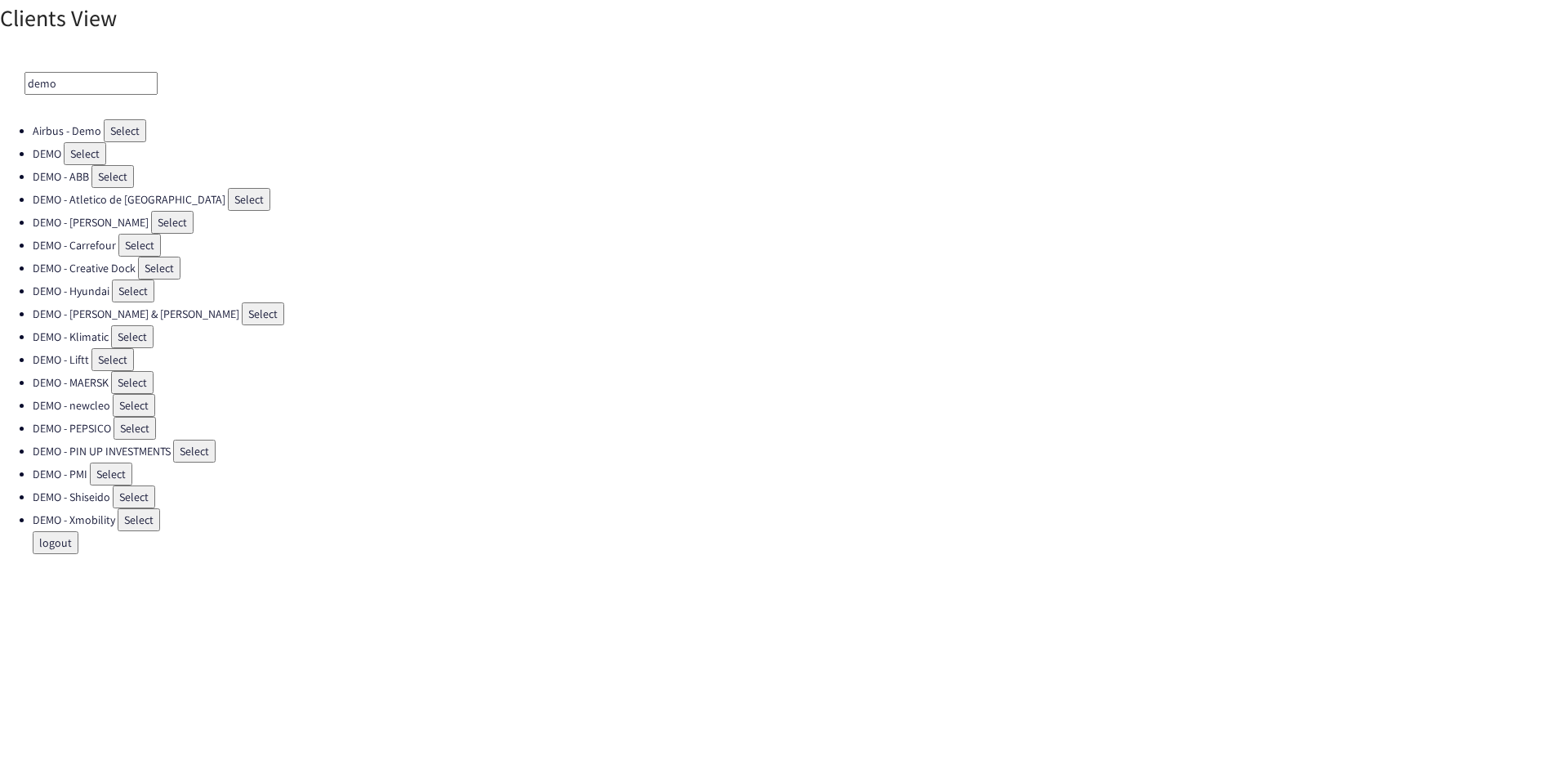
type input "demo"
click at [122, 328] on button "Select" at bounding box center [132, 337] width 42 height 23
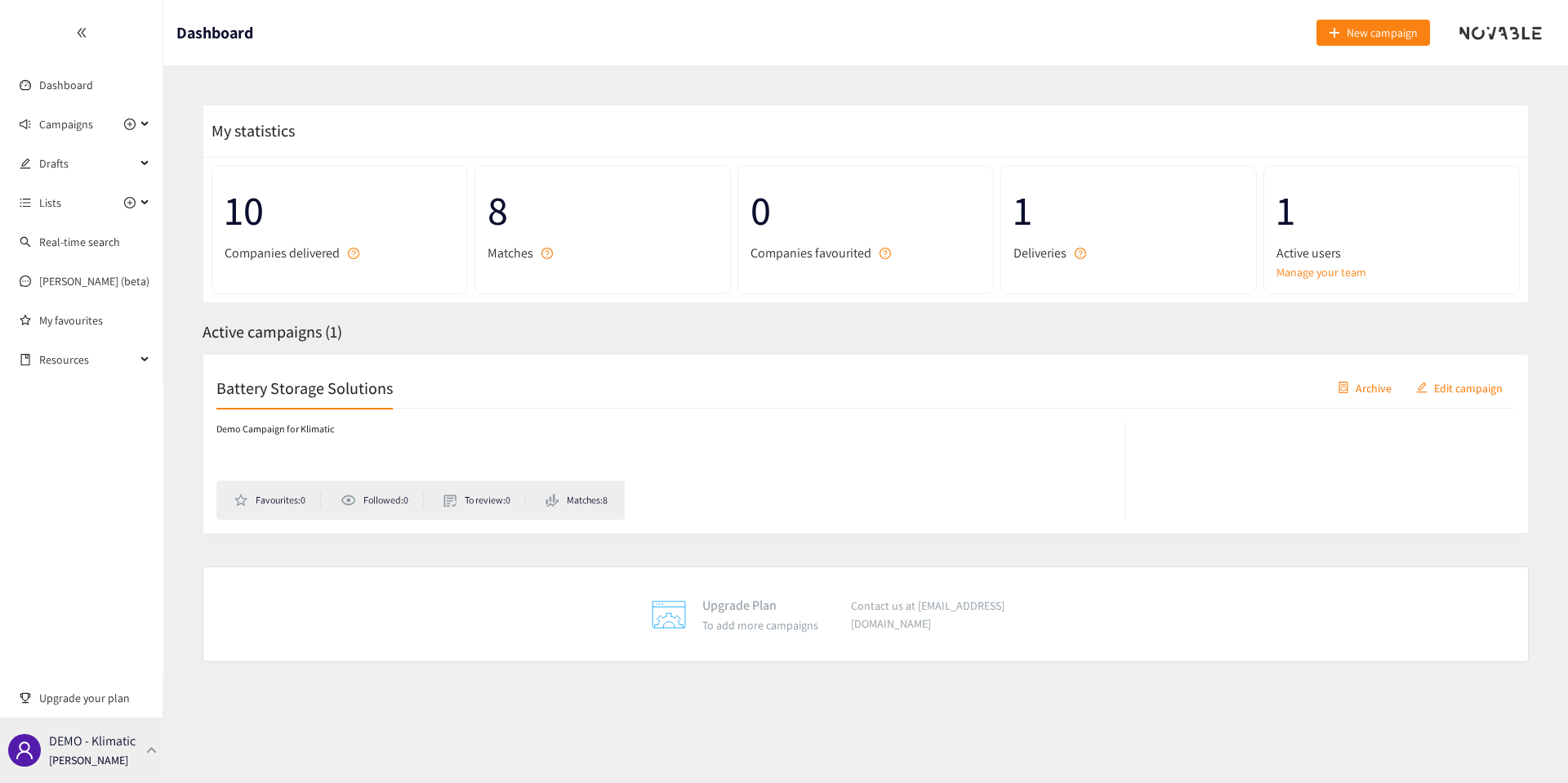
click at [113, 747] on p "DEMO - Klimatic" at bounding box center [92, 741] width 86 height 21
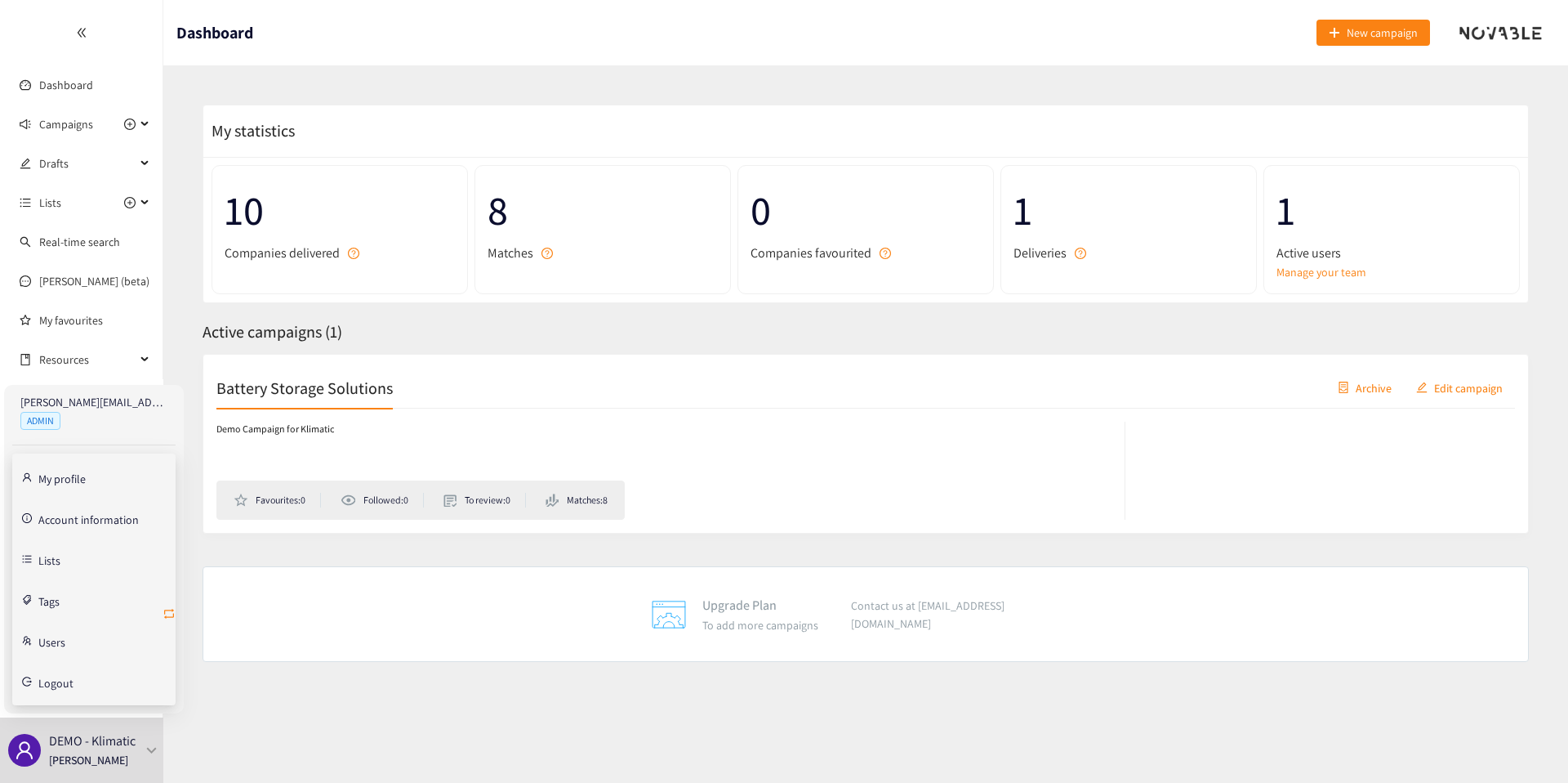
click at [166, 614] on icon "retweet" at bounding box center [169, 614] width 13 height 13
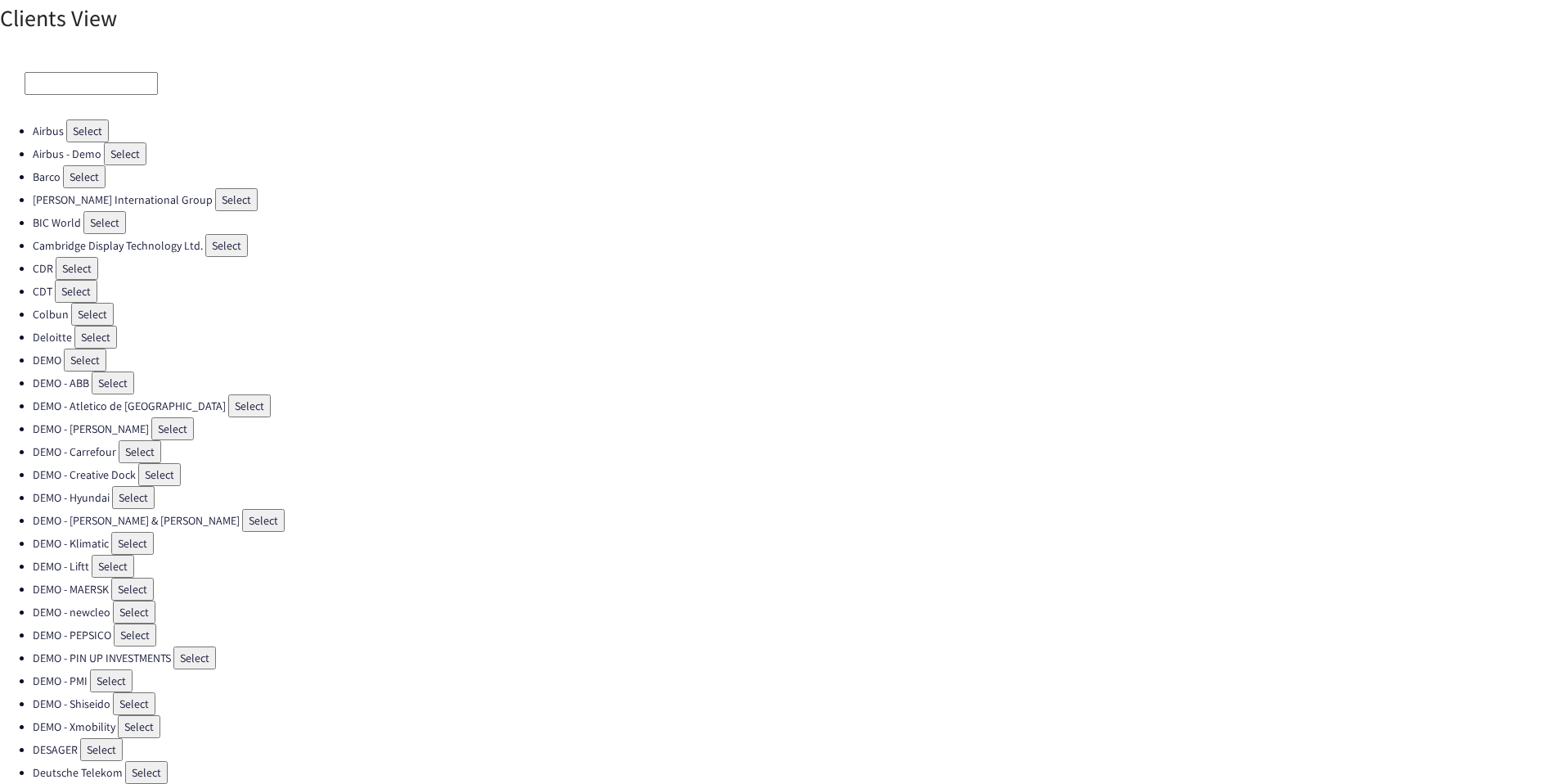
click at [63, 76] on input at bounding box center [91, 84] width 134 height 23
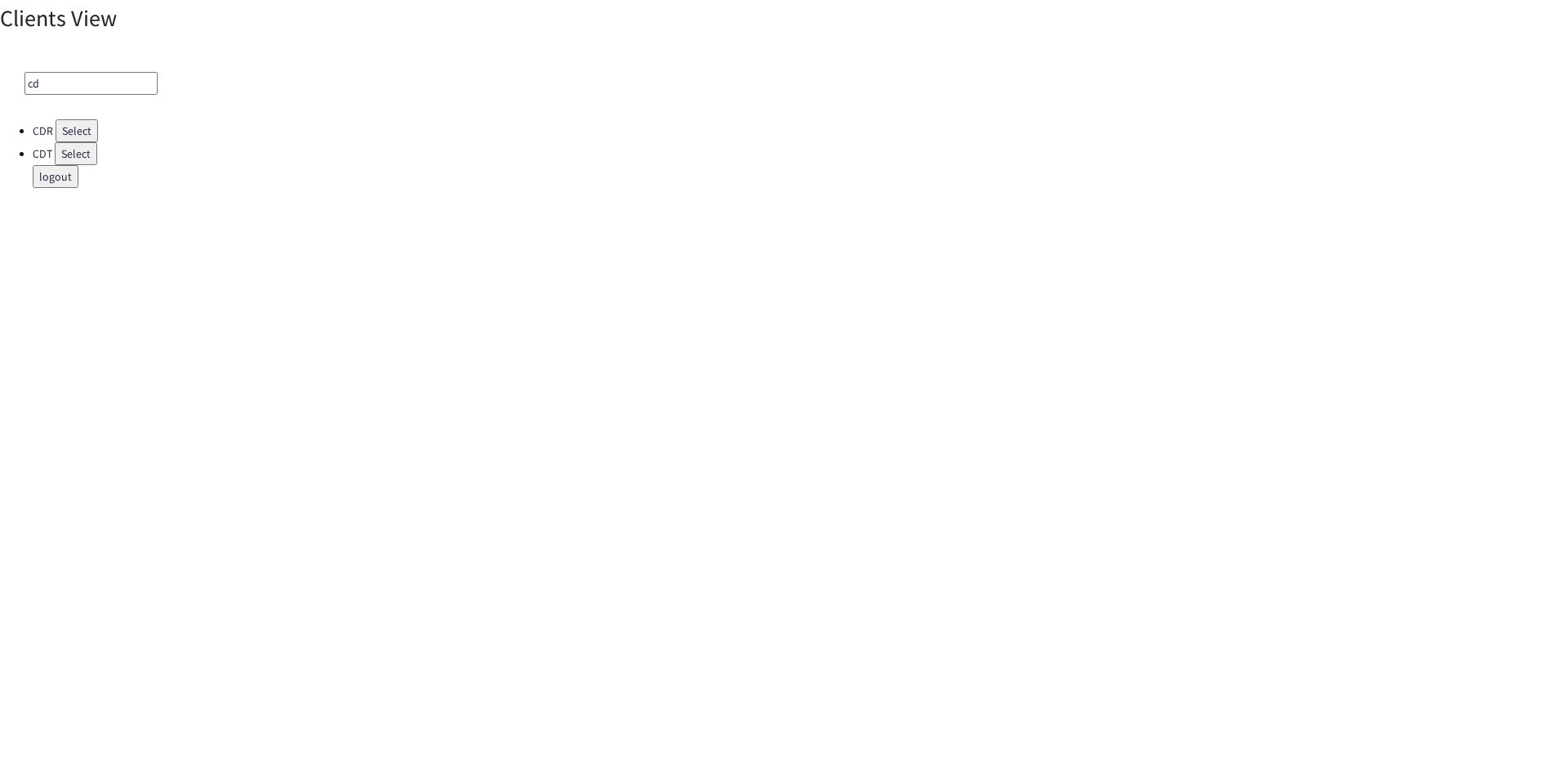
type input "c"
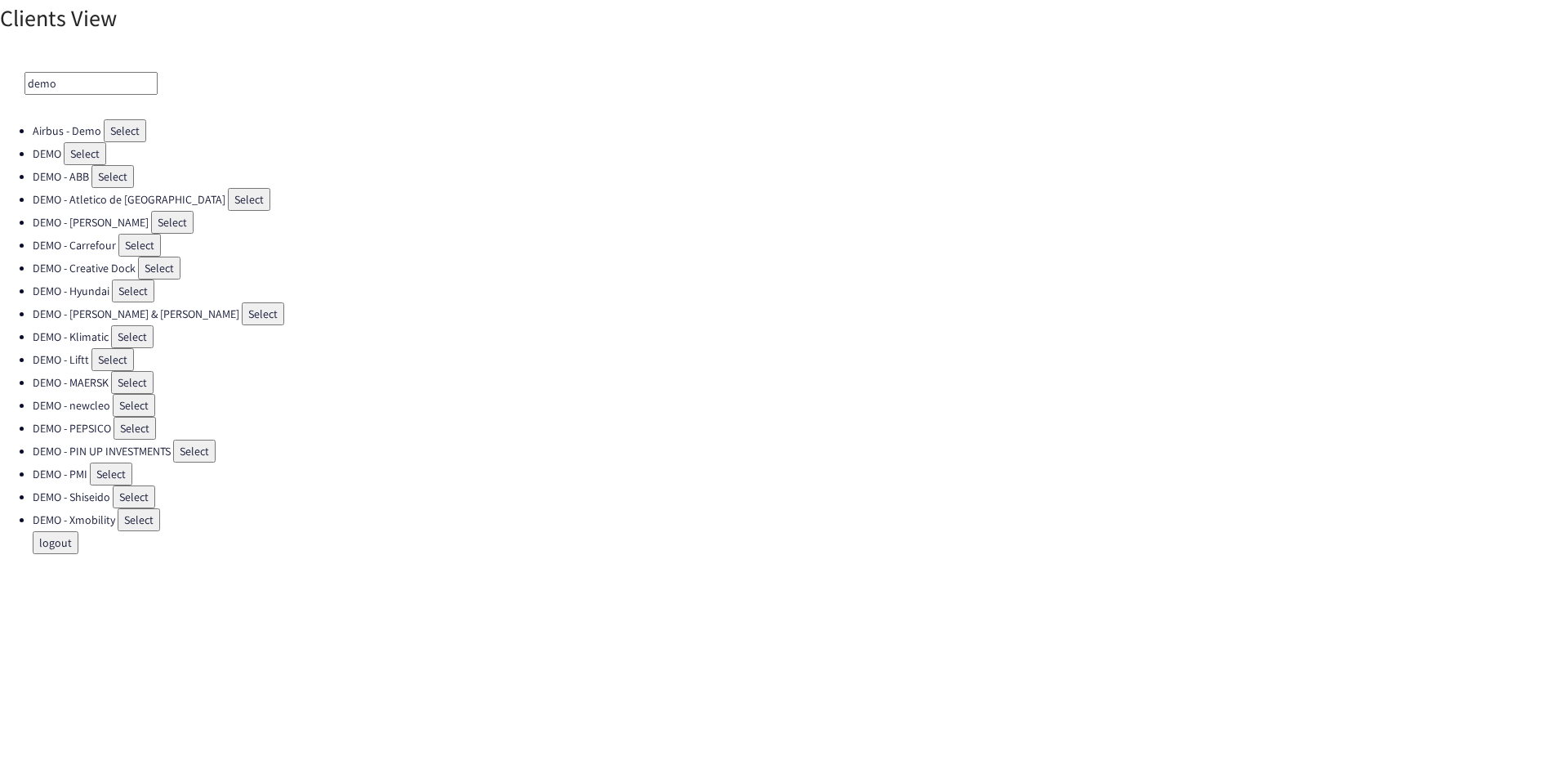
type input "demo"
click at [148, 261] on button "Select" at bounding box center [158, 268] width 42 height 23
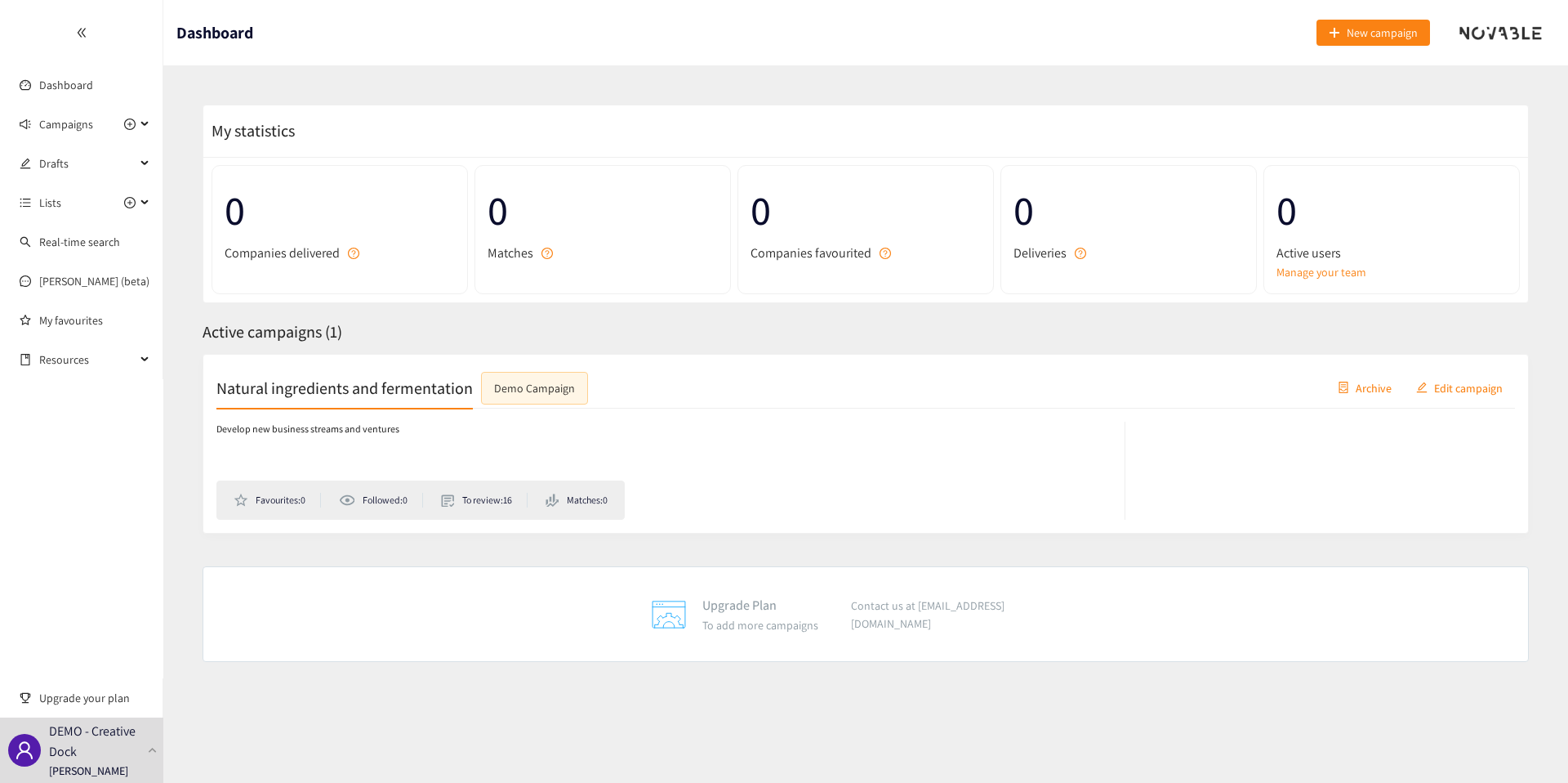
click at [285, 409] on div "Develop new business streams and ventures Favourites: 0 Followed: 0 To review: …" at bounding box center [866, 464] width 1299 height 111
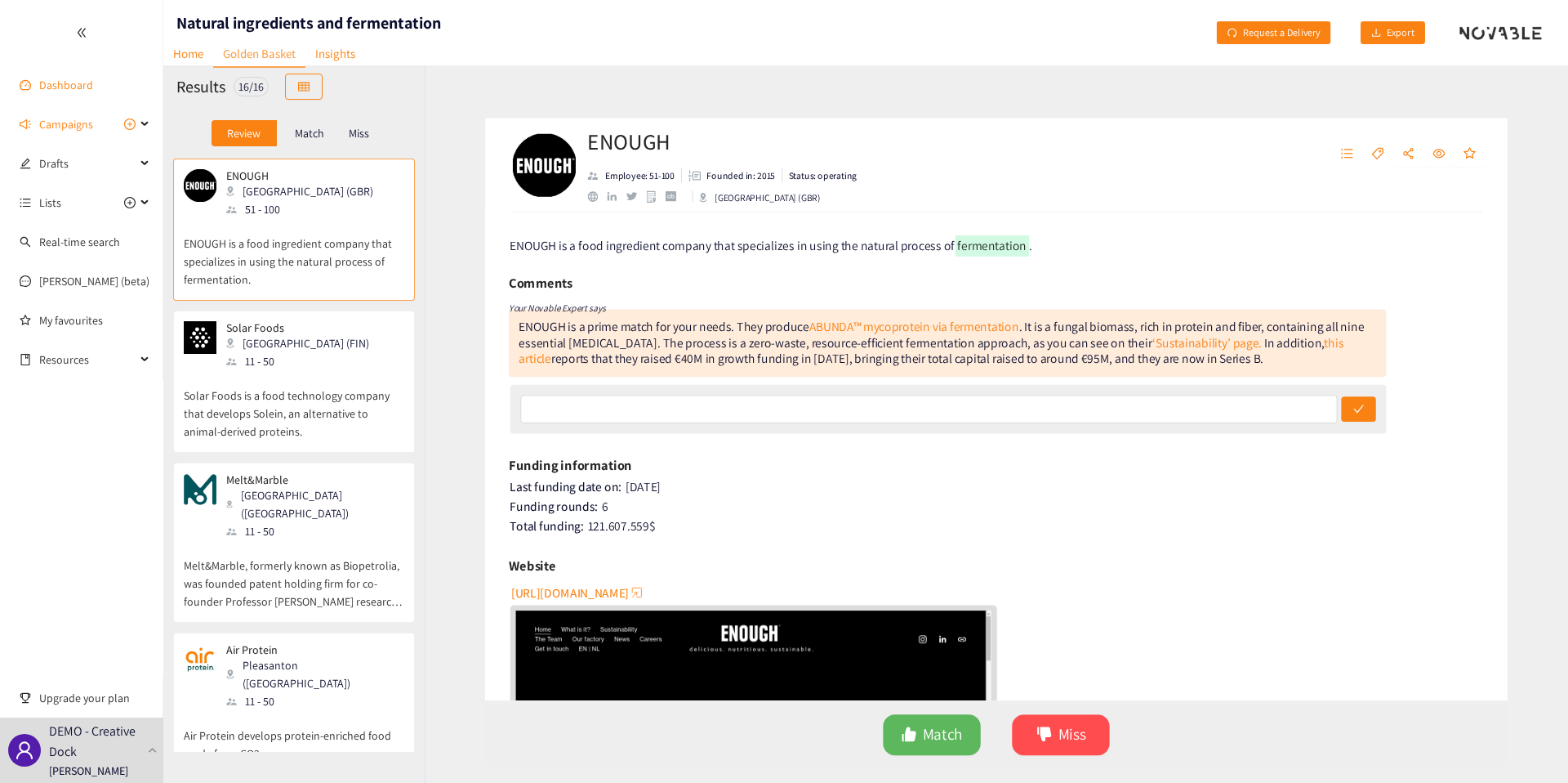
click at [83, 78] on link "Dashboard" at bounding box center [66, 85] width 54 height 15
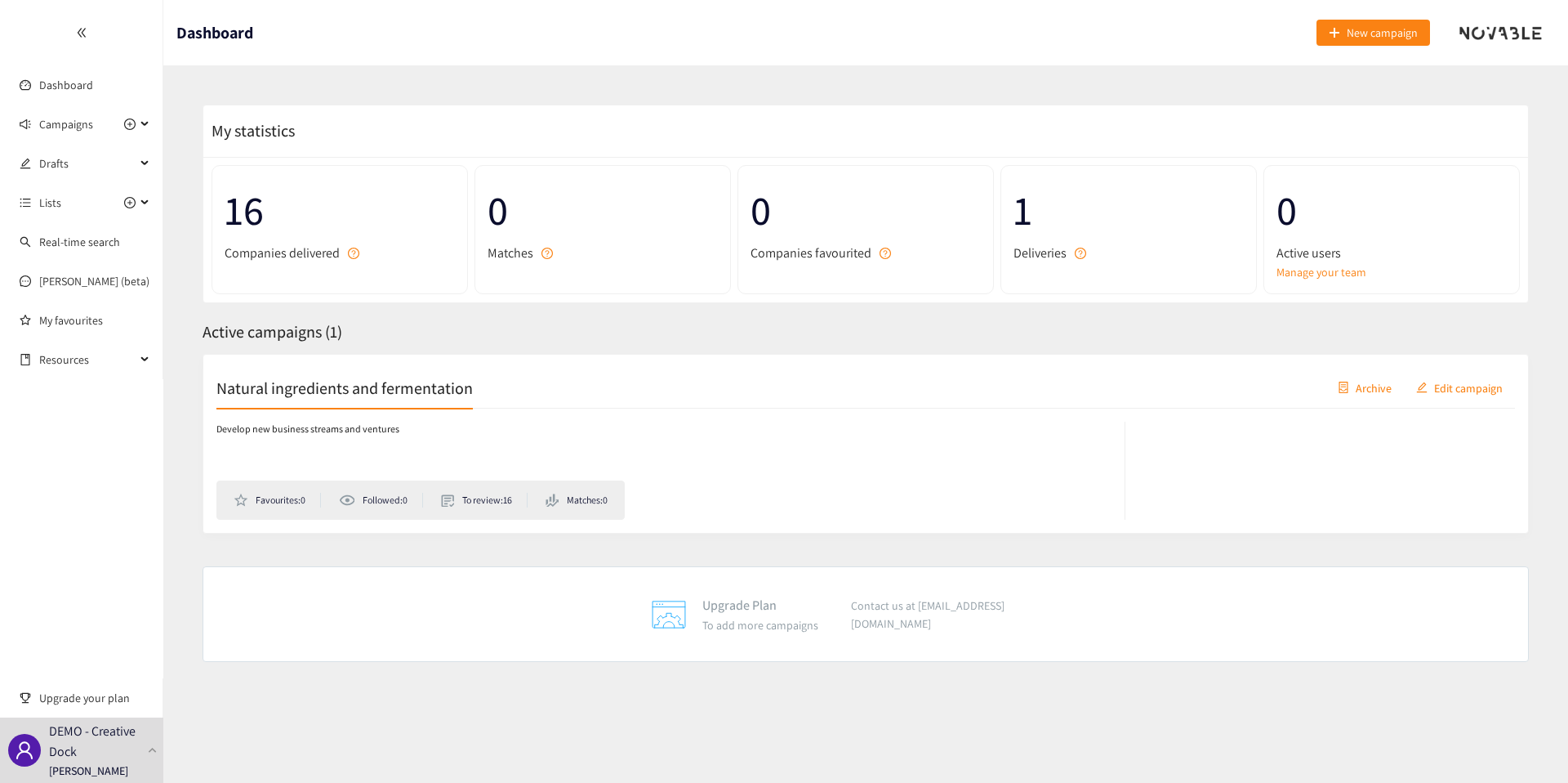
click at [906, 334] on div "Active campaigns ( 1 )" at bounding box center [866, 332] width 1327 height 26
click at [867, 331] on div "Active campaigns ( 1 )" at bounding box center [866, 332] width 1327 height 26
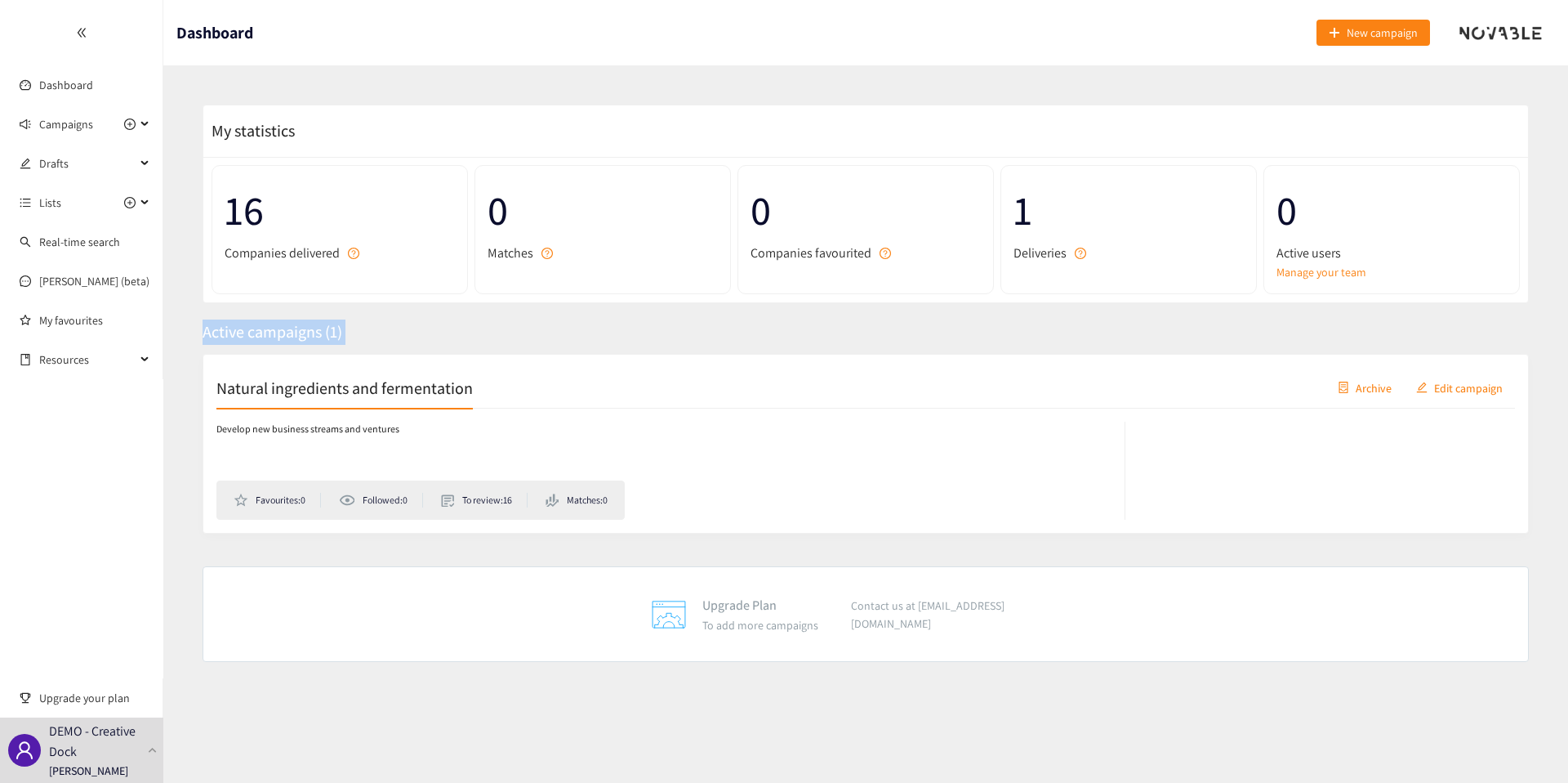
click at [867, 331] on div "Active campaigns ( 1 )" at bounding box center [866, 332] width 1327 height 26
click at [885, 332] on div "Active campaigns ( 1 )" at bounding box center [866, 332] width 1327 height 26
click at [898, 332] on div "Active campaigns ( 1 )" at bounding box center [866, 332] width 1327 height 26
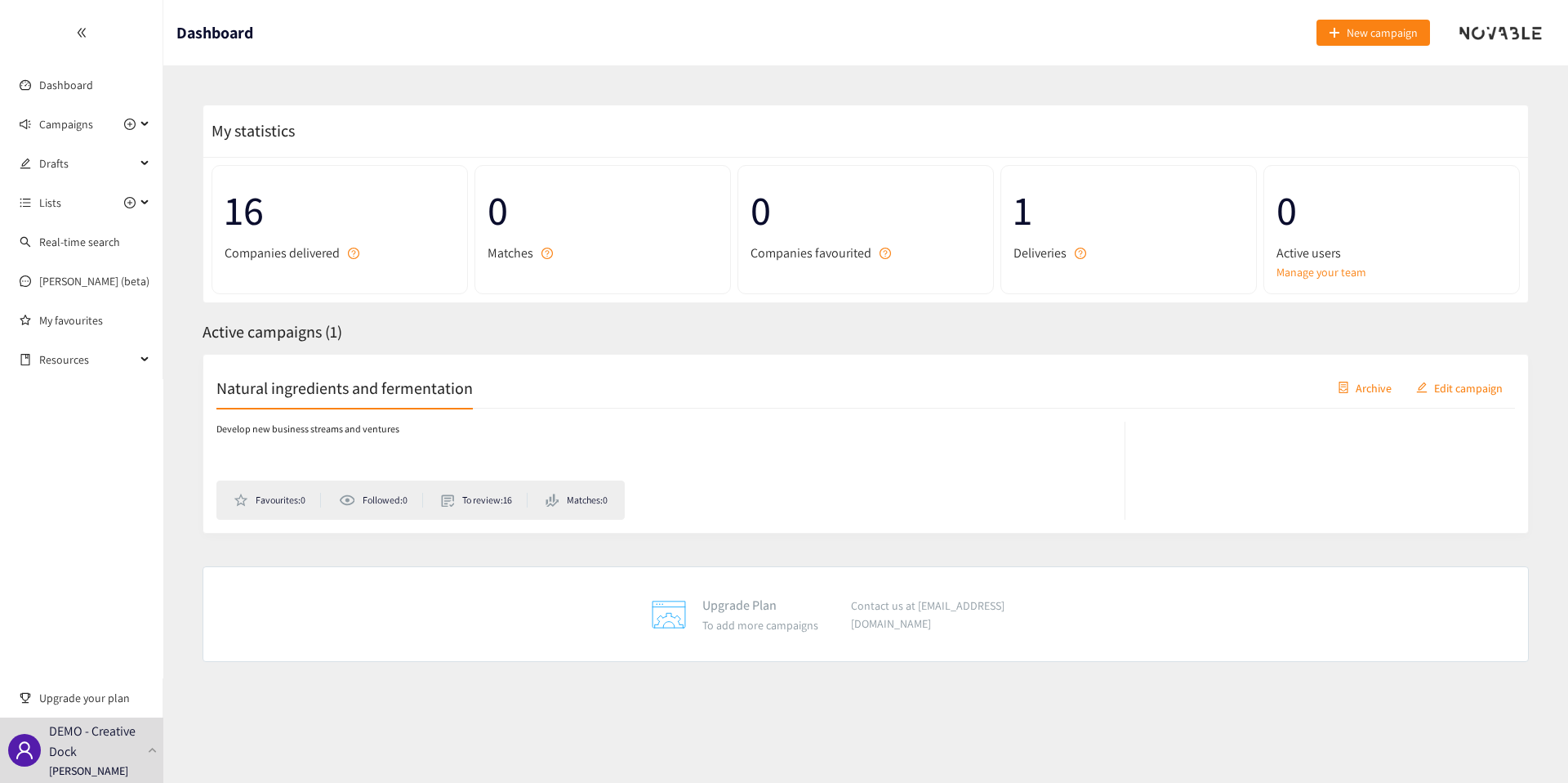
click at [898, 332] on div "Active campaigns ( 1 )" at bounding box center [866, 332] width 1327 height 26
click at [894, 324] on div "Active campaigns ( 1 )" at bounding box center [866, 332] width 1327 height 26
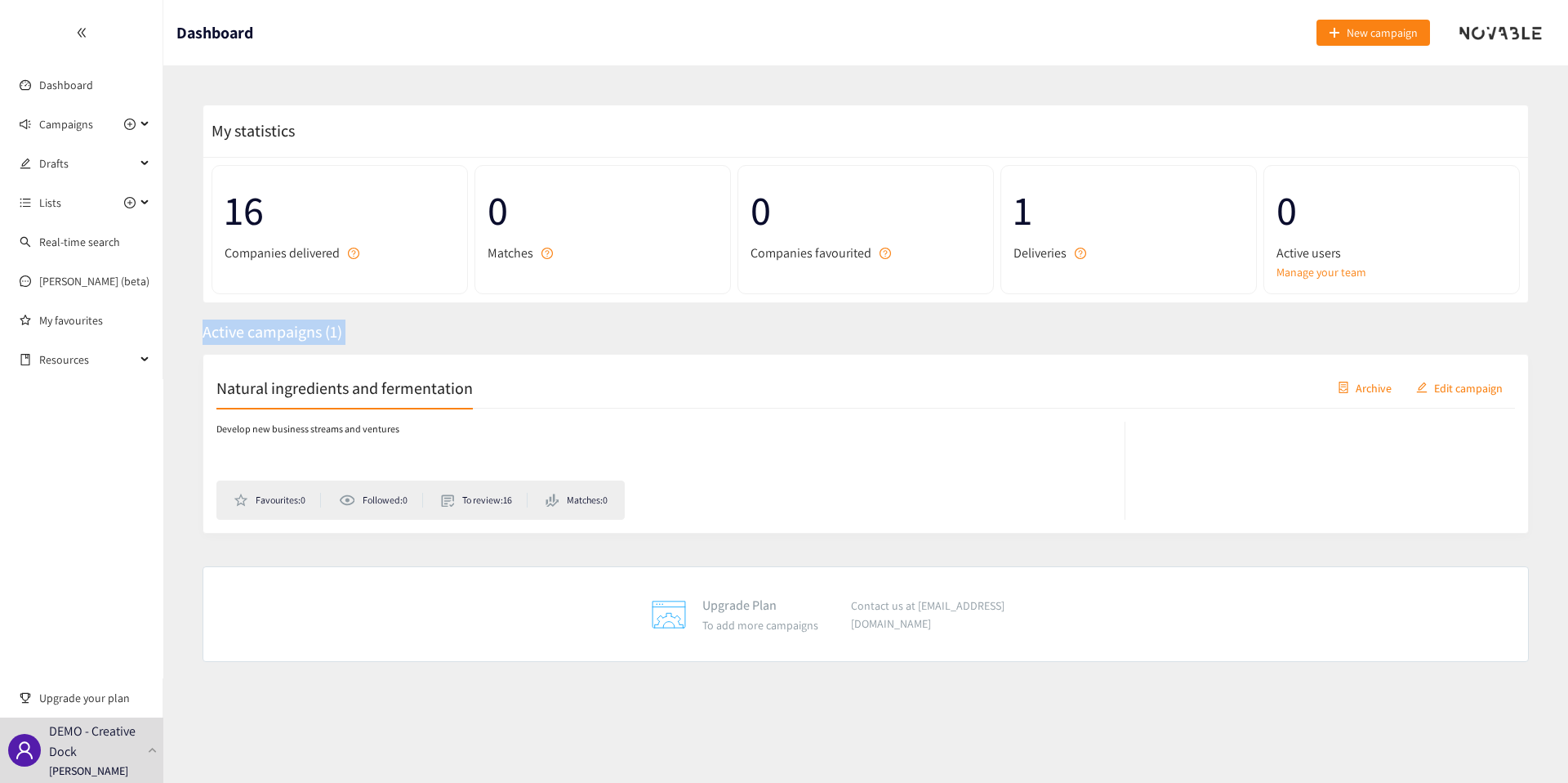
click at [887, 324] on div "Active campaigns ( 1 )" at bounding box center [866, 332] width 1327 height 26
click at [1334, 280] on link "Manage your team" at bounding box center [1392, 272] width 231 height 18
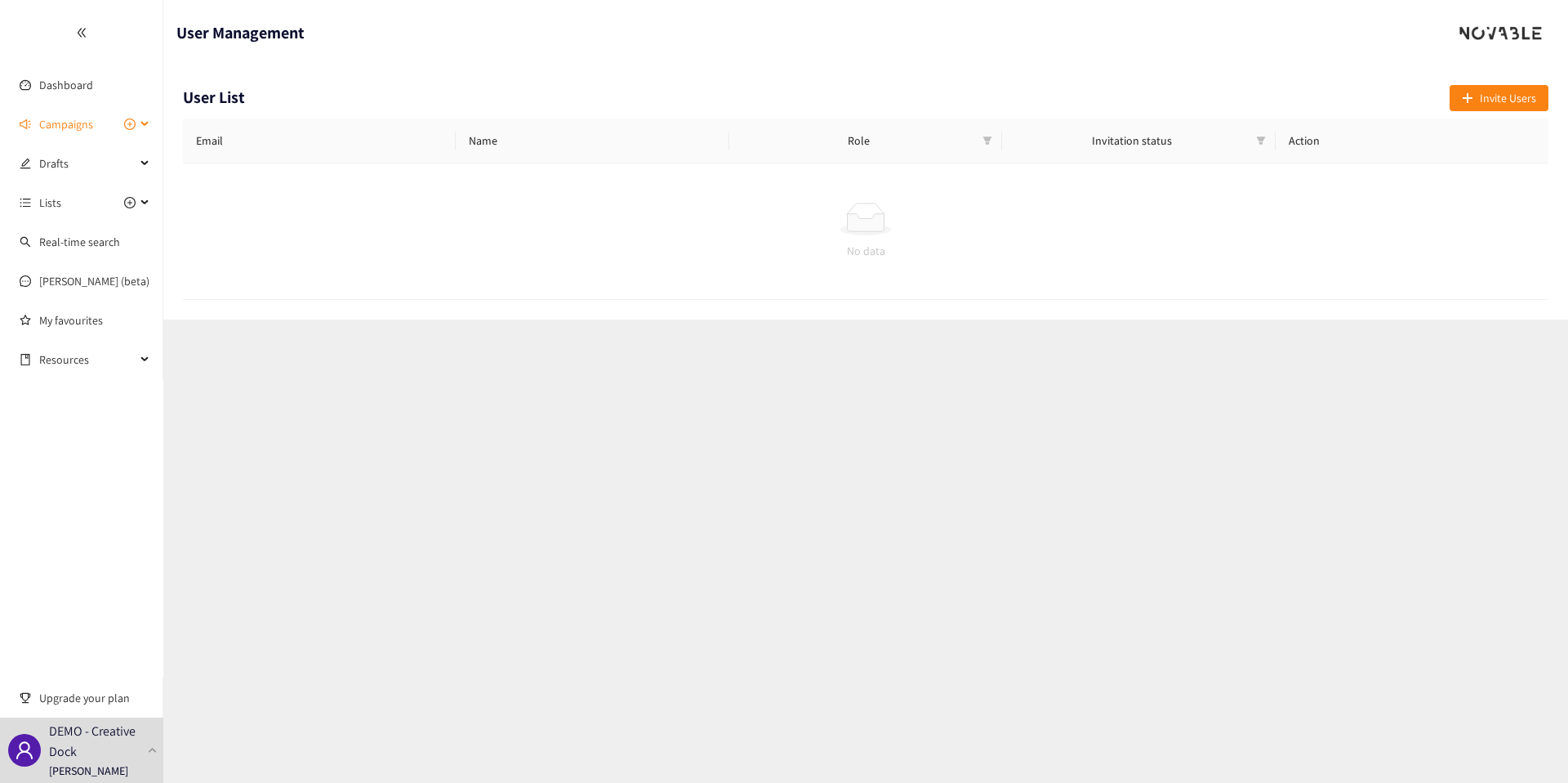
click at [75, 130] on span "Campaigns" at bounding box center [66, 124] width 54 height 32
click at [73, 168] on link "Natural ingredients and fermentation" at bounding box center [130, 163] width 182 height 15
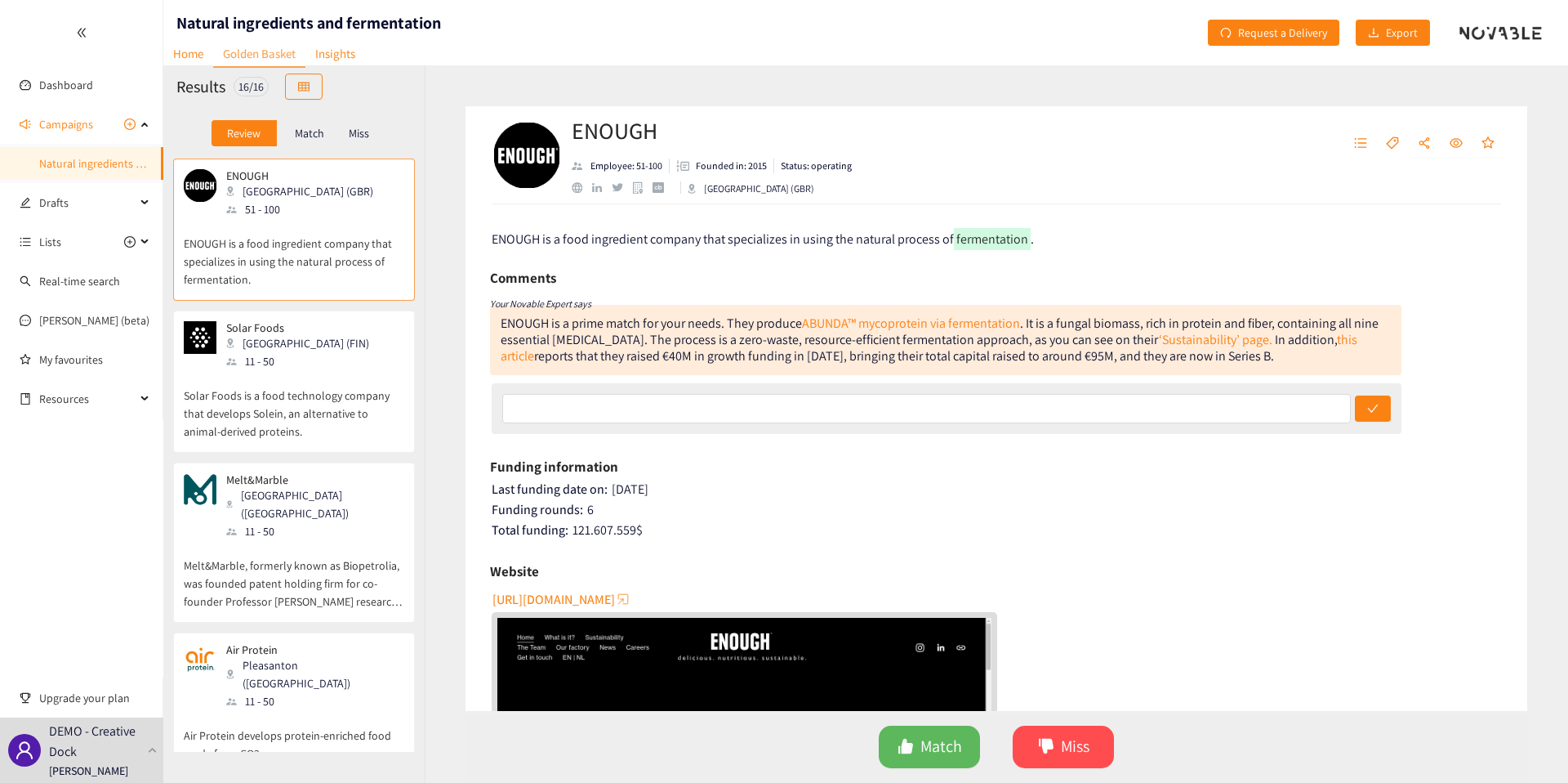
click at [337, 17] on h1 "Natural ingredients and fermentation" at bounding box center [308, 23] width 265 height 23
copy h1 "Natural ingredients and fermentation"
click at [685, 338] on div "ENOUGH is a prime match for your needs. They produce ABUNDA™ mycoprotein via fe…" at bounding box center [939, 339] width 878 height 50
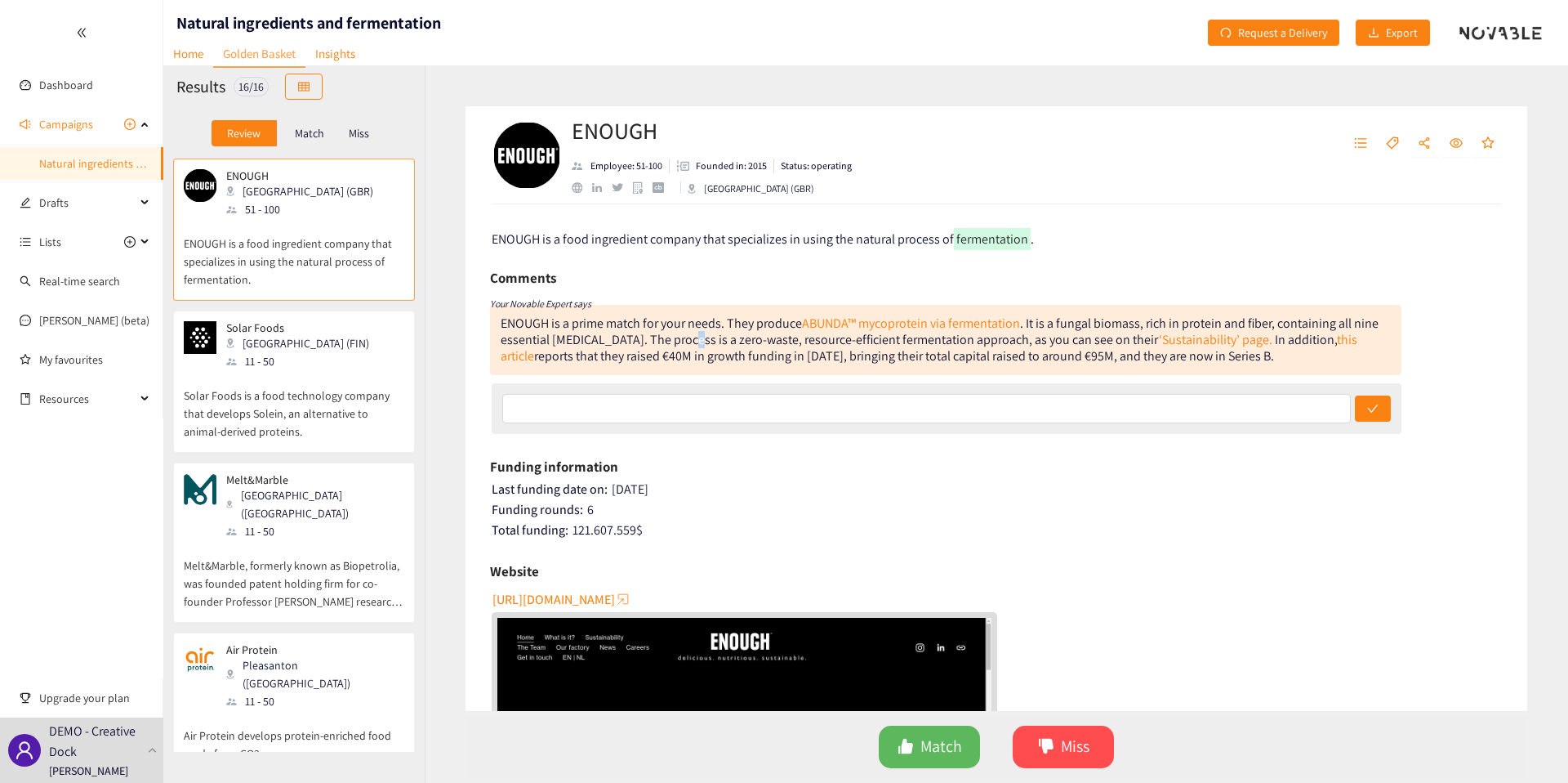
click at [685, 338] on div "ENOUGH is a prime match for your needs. They produce ABUNDA™ mycoprotein via fe…" at bounding box center [939, 339] width 878 height 50
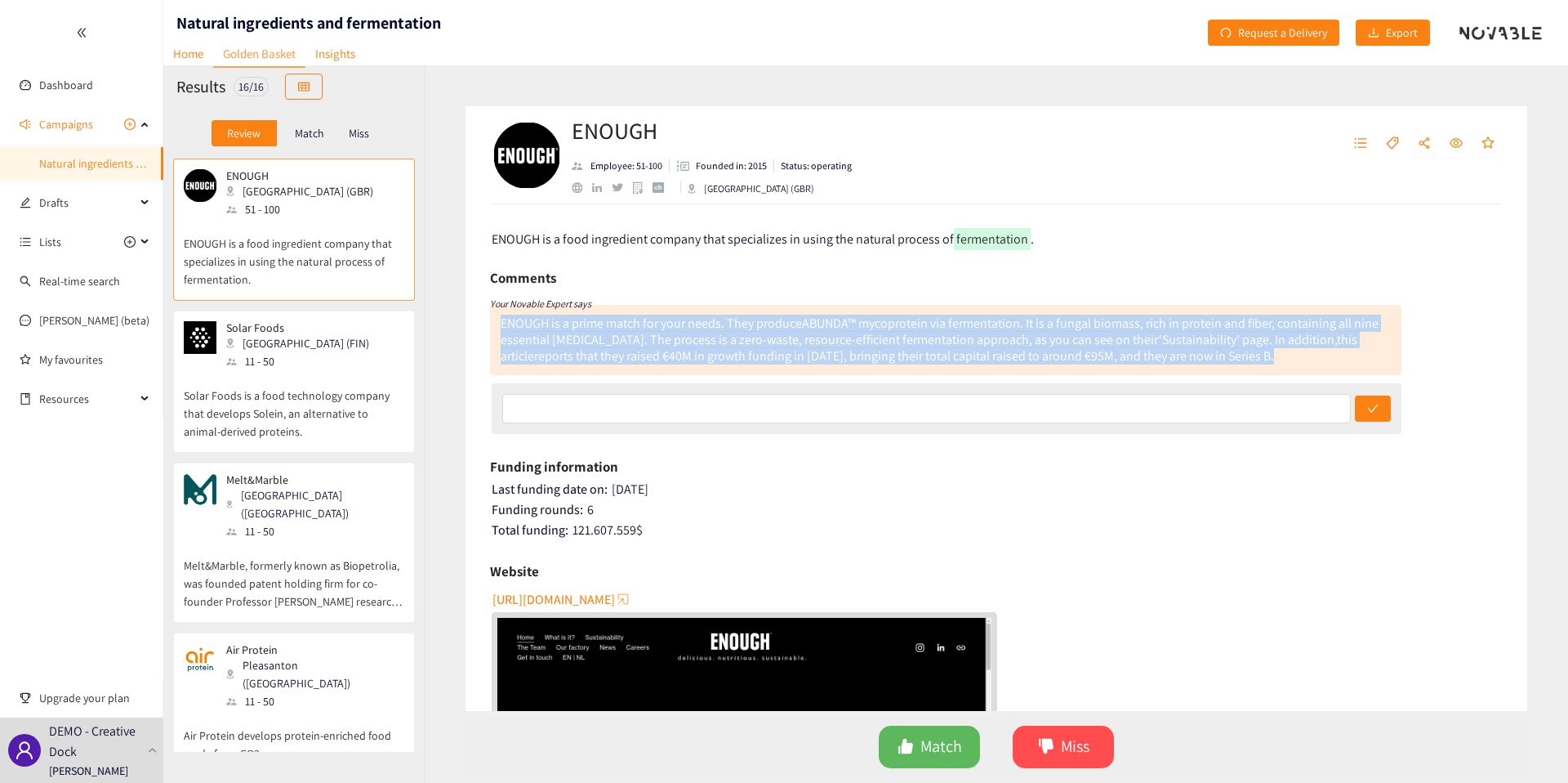
click at [685, 338] on div "ENOUGH is a prime match for your needs. They produce ABUNDA™ mycoprotein via fe…" at bounding box center [939, 339] width 878 height 50
click at [692, 348] on div "In addition, this article reports that they raised €40M in growth funding in 20…" at bounding box center [929, 348] width 857 height 33
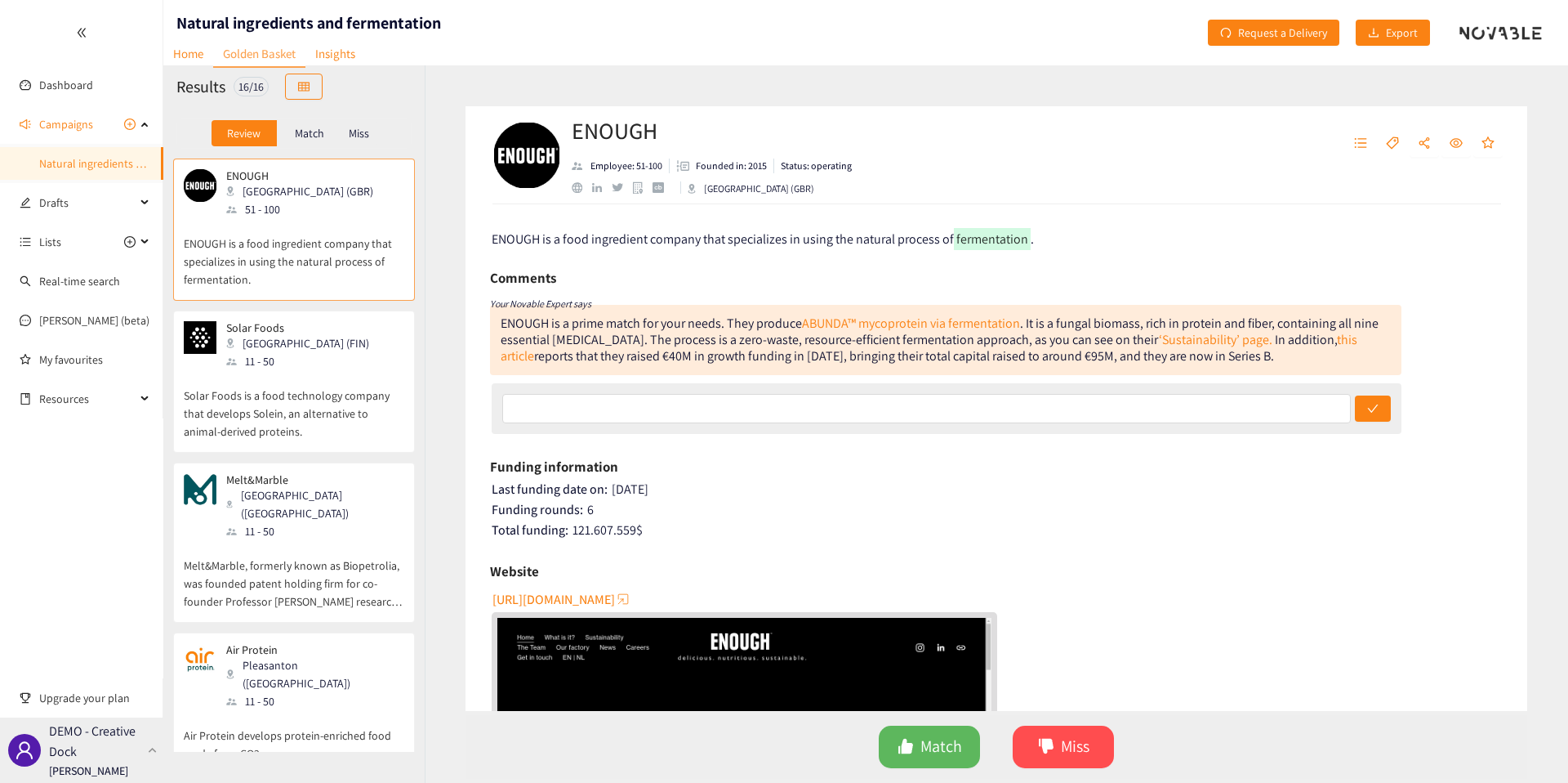
click at [121, 773] on p "[PERSON_NAME]" at bounding box center [89, 771] width 80 height 18
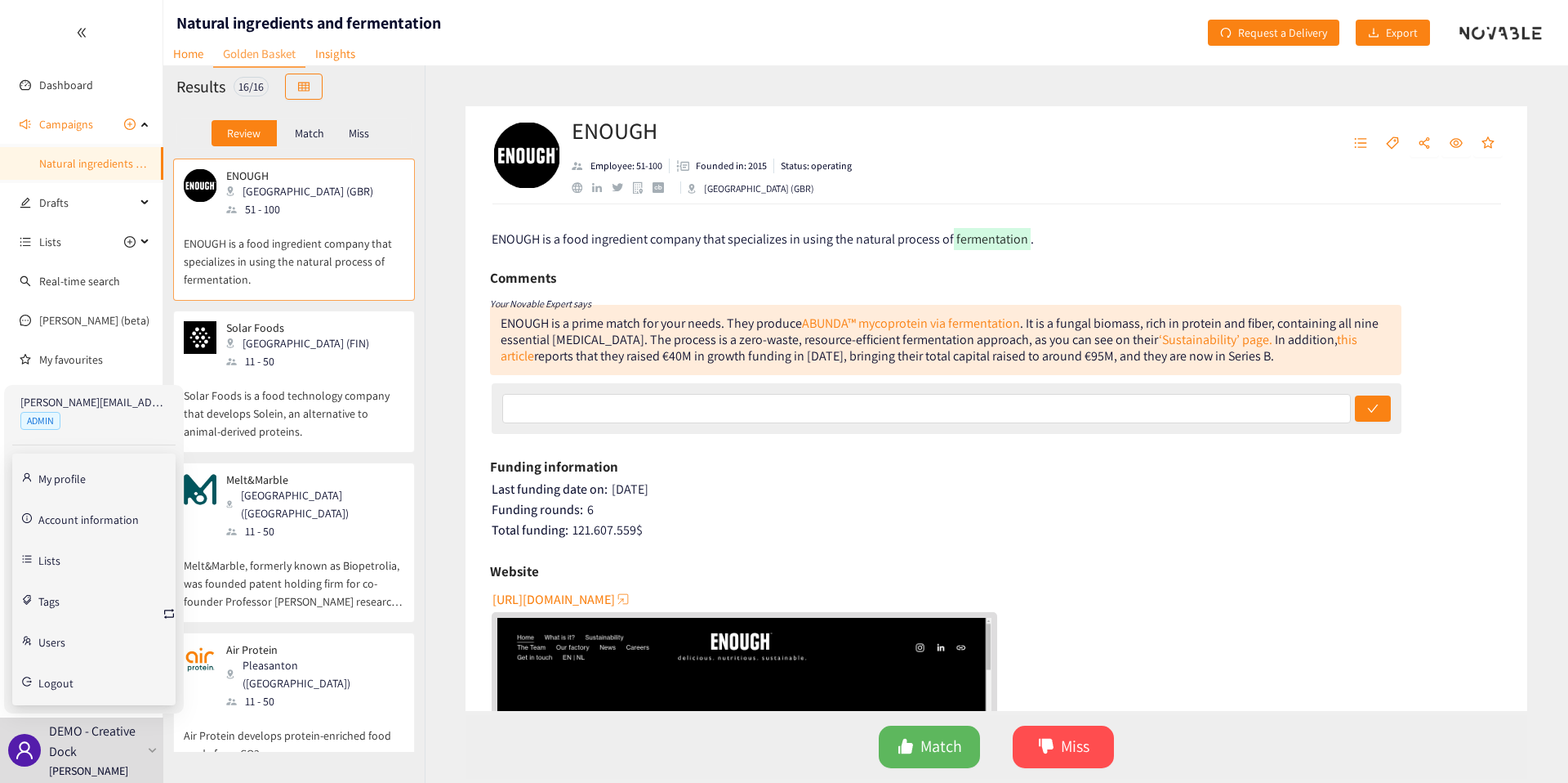
click at [70, 516] on link "Account information" at bounding box center [88, 518] width 100 height 15
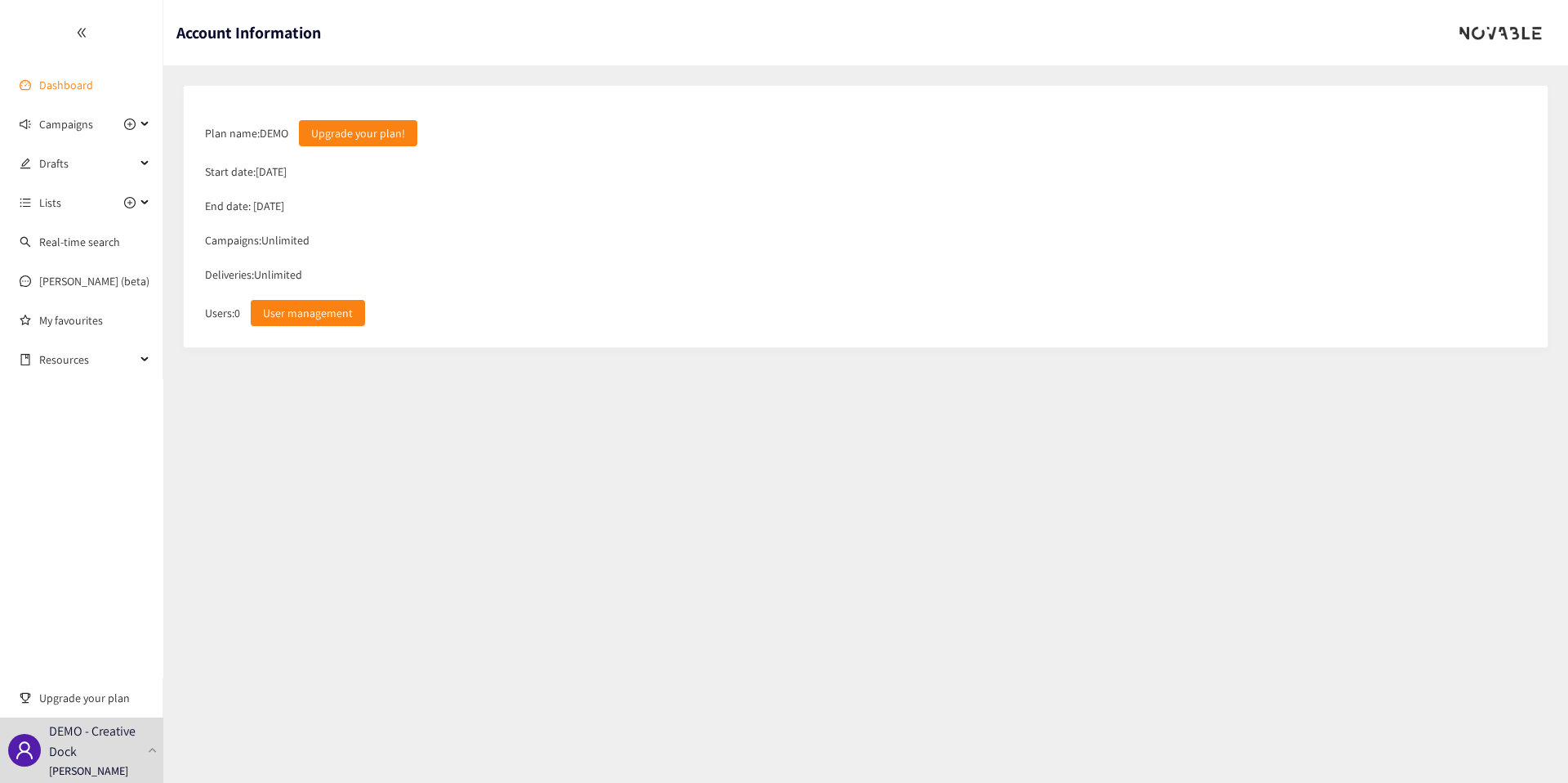
click at [81, 78] on link "Dashboard" at bounding box center [66, 85] width 54 height 15
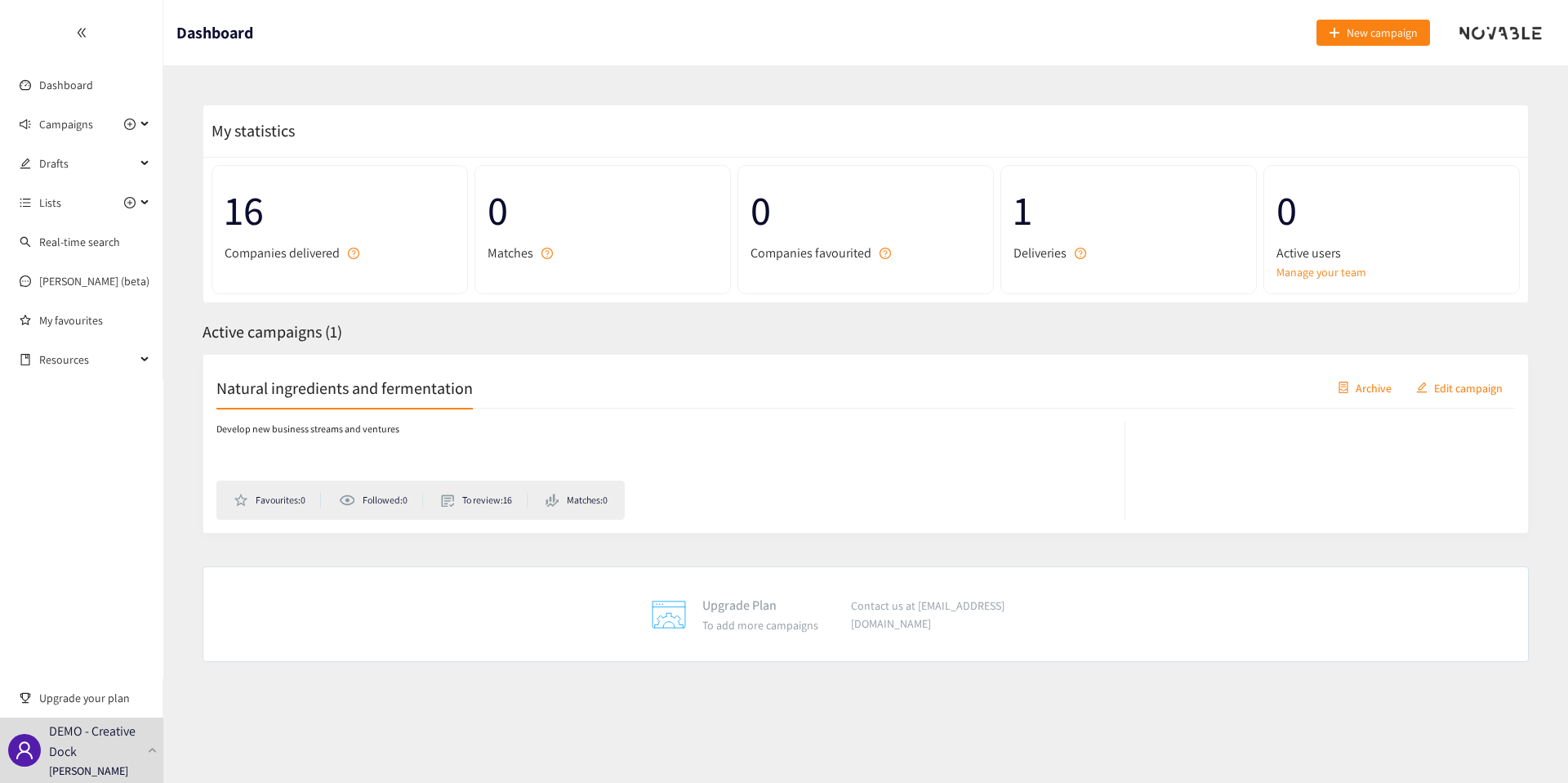
click at [1070, 376] on div "Natural ingredients and fermentation Archive Edit campaign" at bounding box center [866, 387] width 1299 height 41
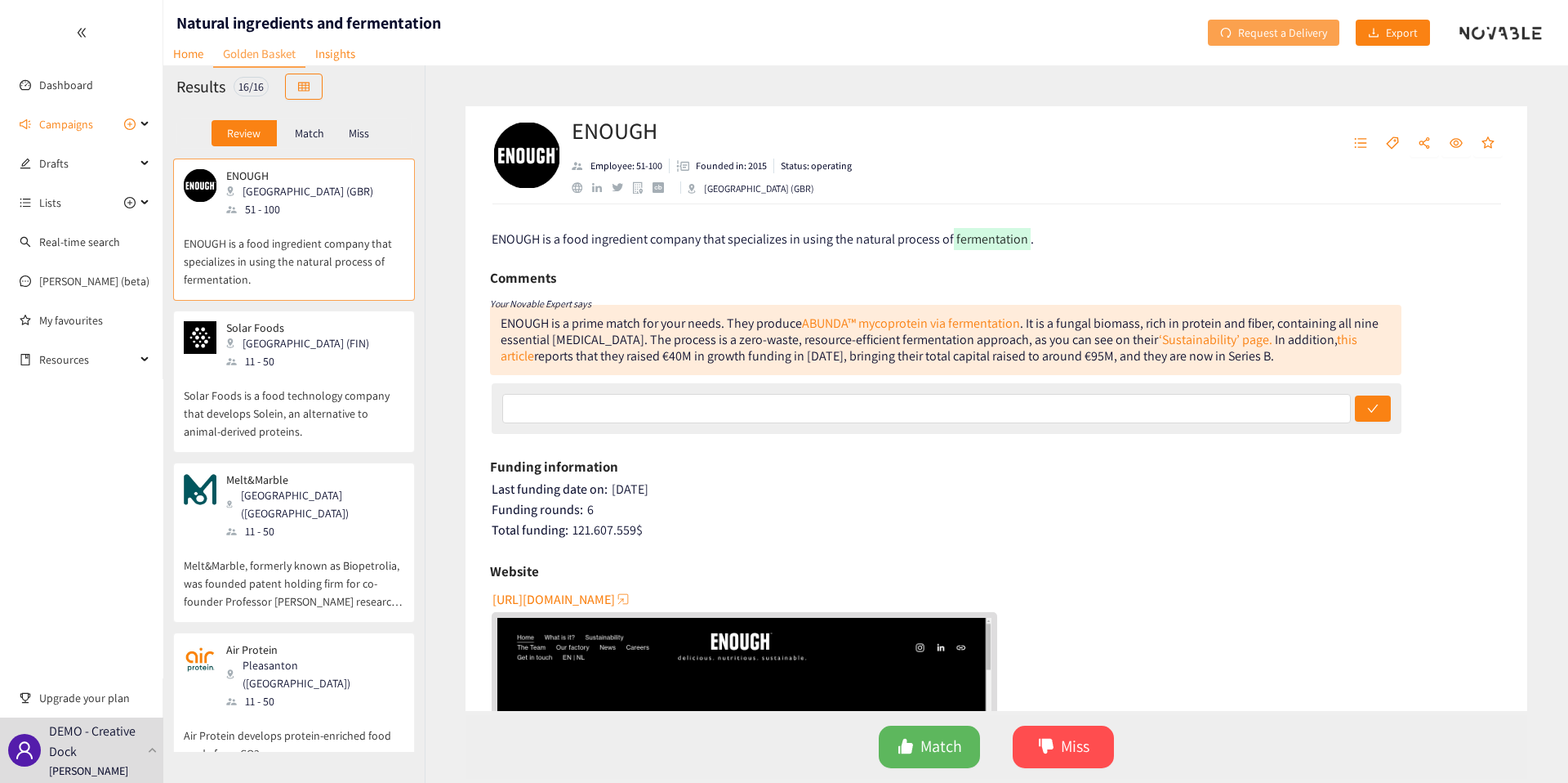
click at [1255, 38] on span "Request a Delivery" at bounding box center [1282, 33] width 89 height 18
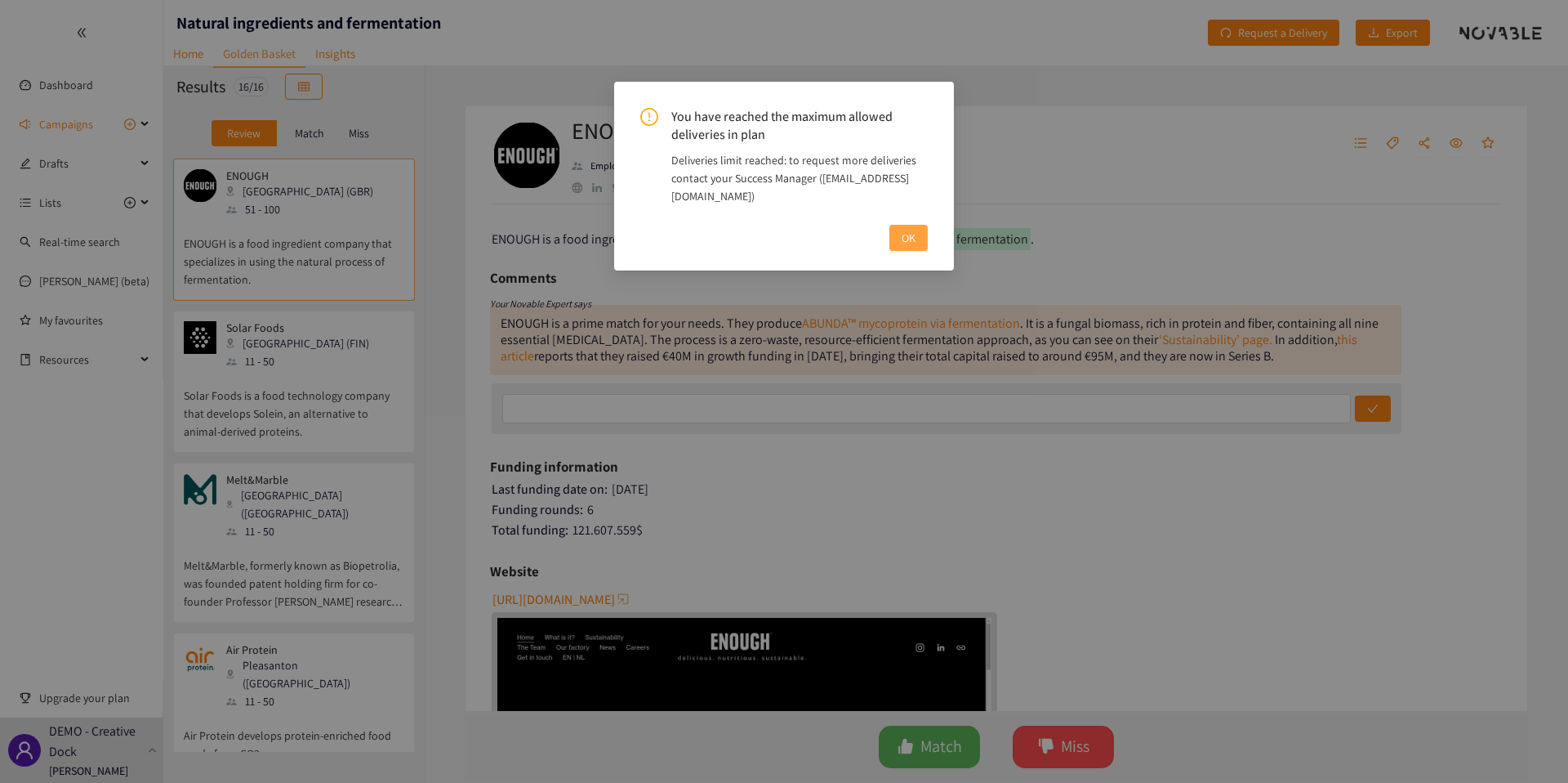
click at [898, 237] on button "OK" at bounding box center [909, 238] width 38 height 27
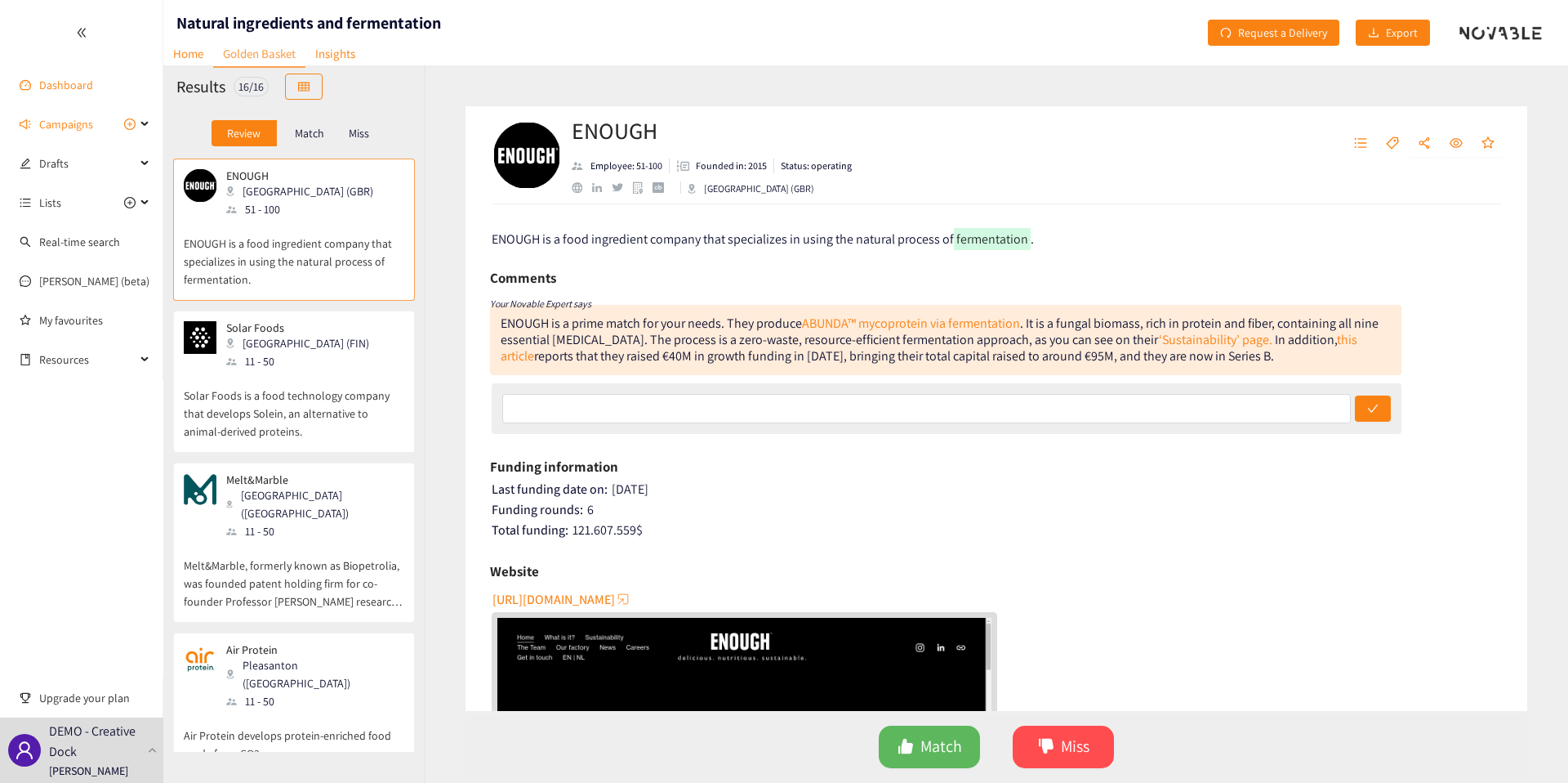
click at [53, 80] on link "Dashboard" at bounding box center [66, 85] width 54 height 15
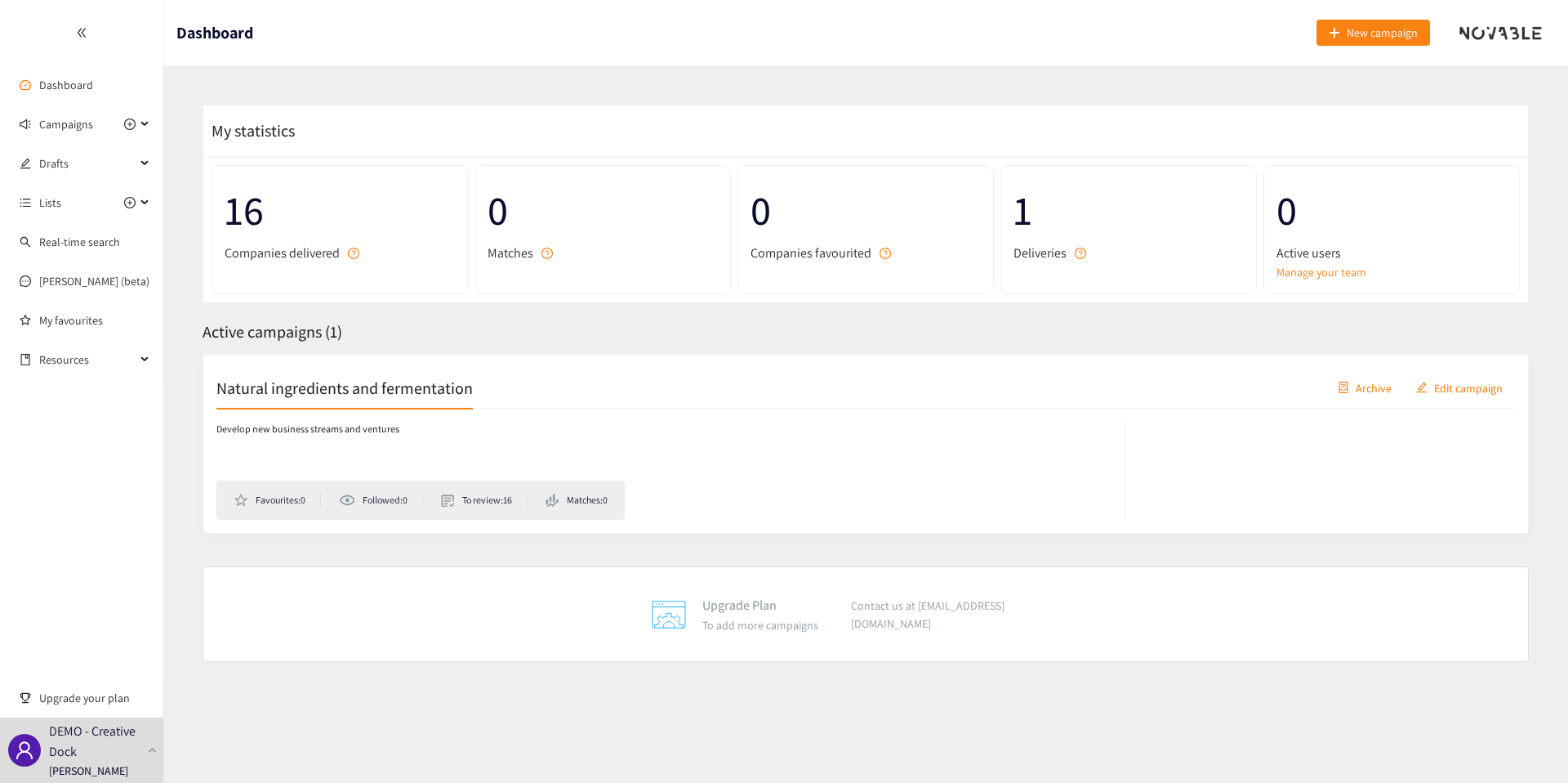
click at [1313, 283] on div "0 Active users Manage your team" at bounding box center [1391, 230] width 256 height 129
click at [1313, 279] on link "Manage your team" at bounding box center [1392, 272] width 231 height 18
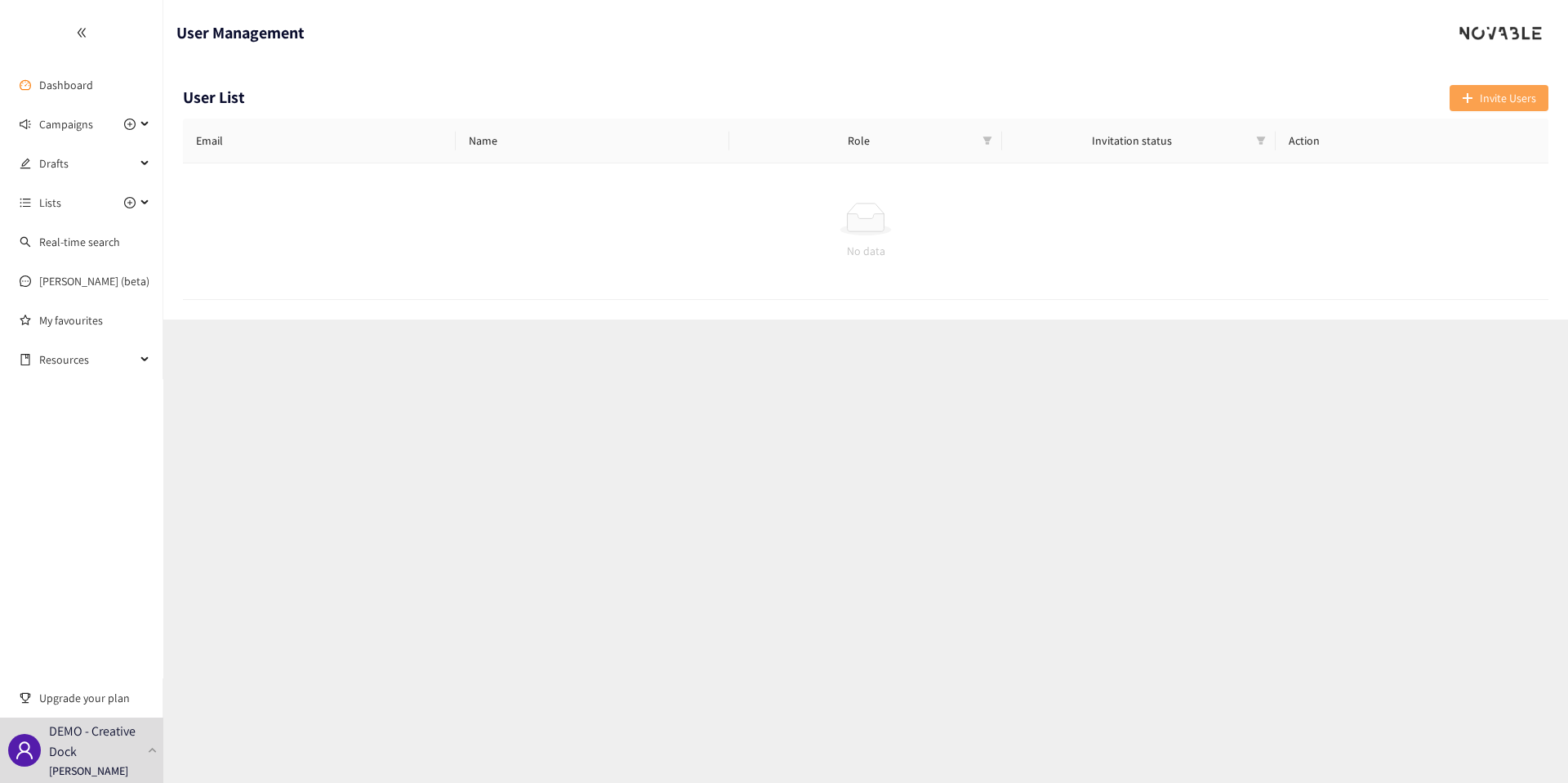
click at [1493, 97] on span "Invite Users" at bounding box center [1508, 98] width 56 height 18
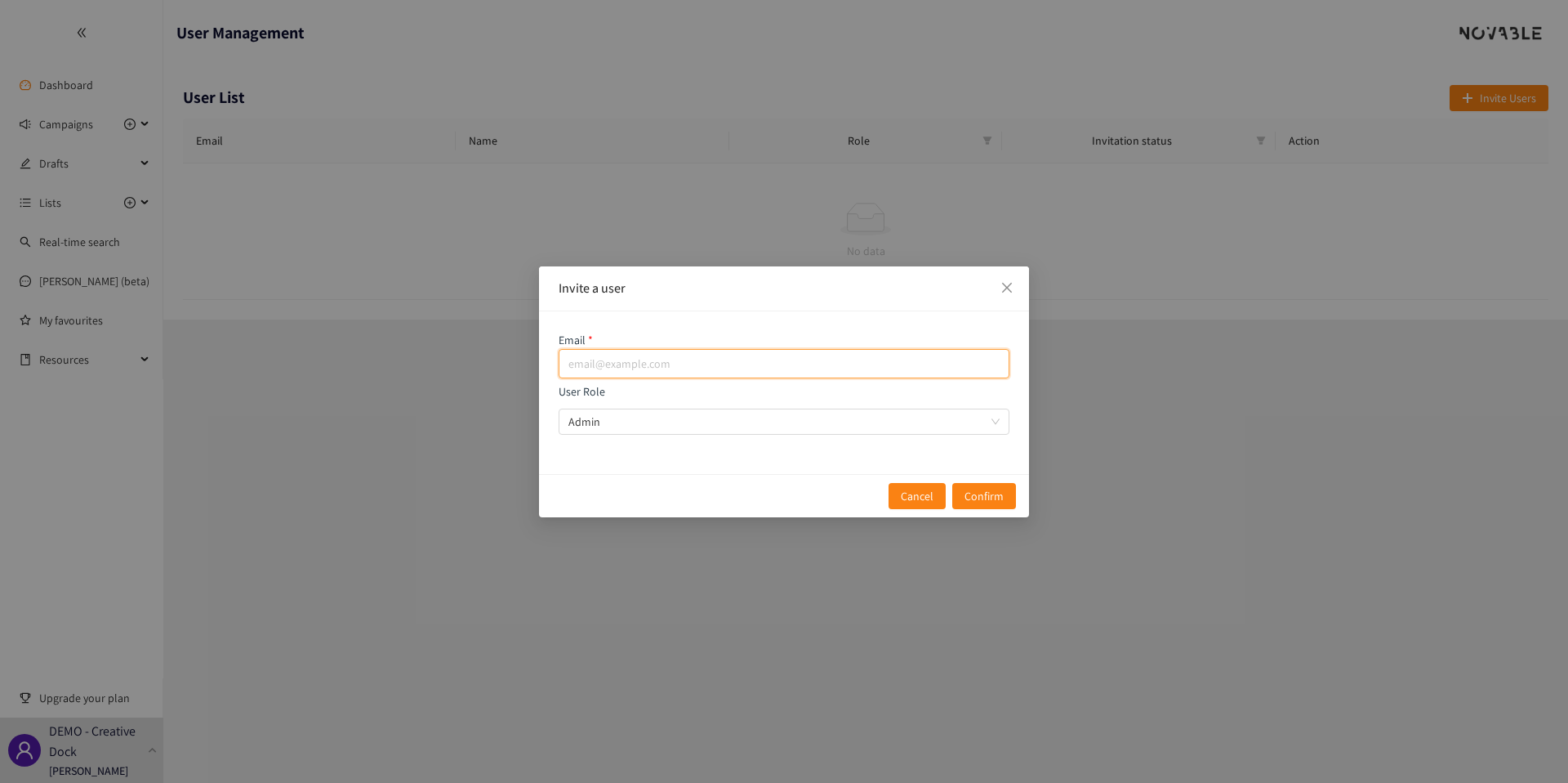
click at [776, 351] on input "email" at bounding box center [784, 363] width 451 height 29
paste input "olga.stankova@creativedock.com"
type input "olga.stankova@creativedock.com"
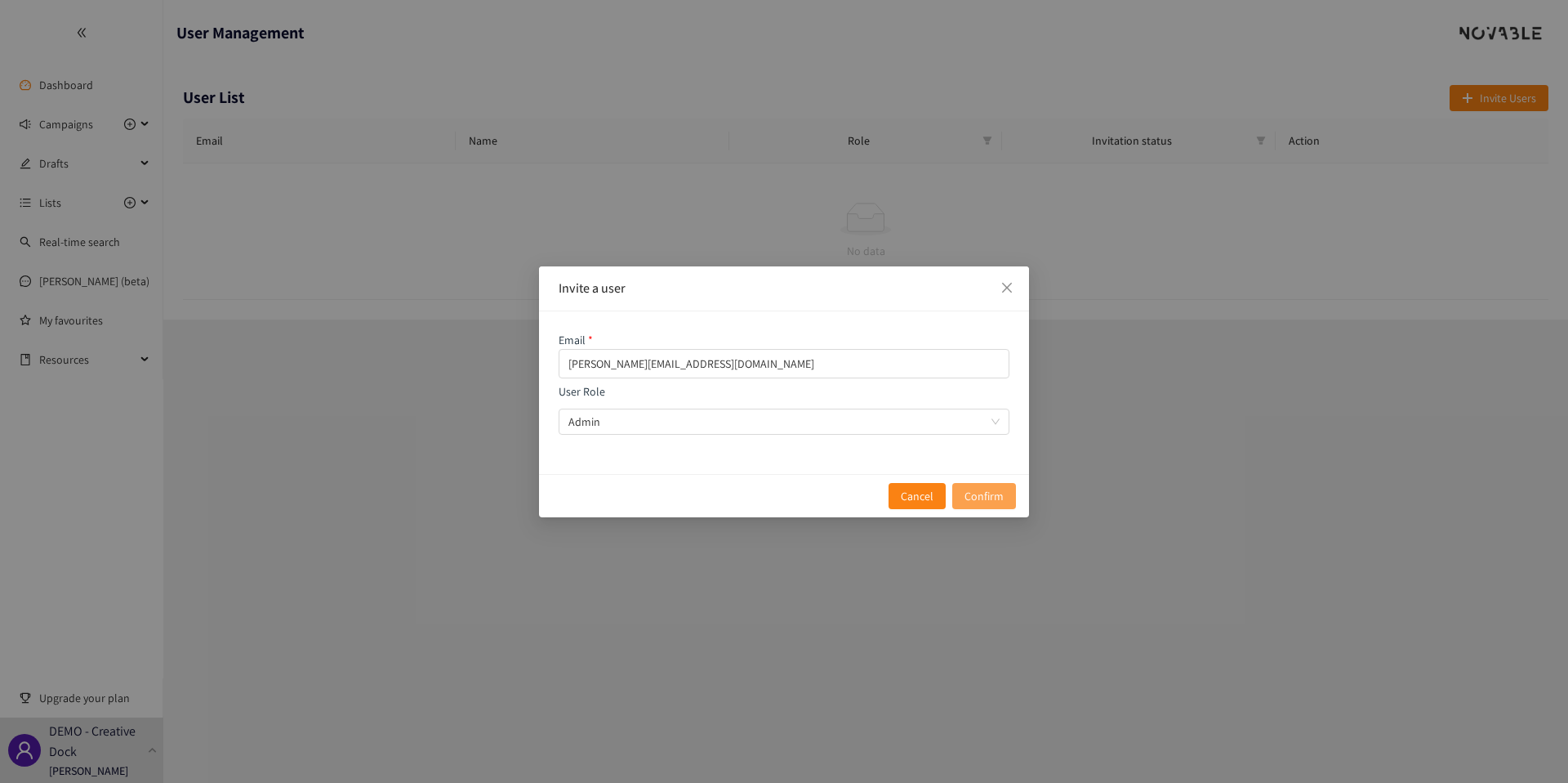
click at [993, 503] on span "Confirm" at bounding box center [983, 496] width 39 height 18
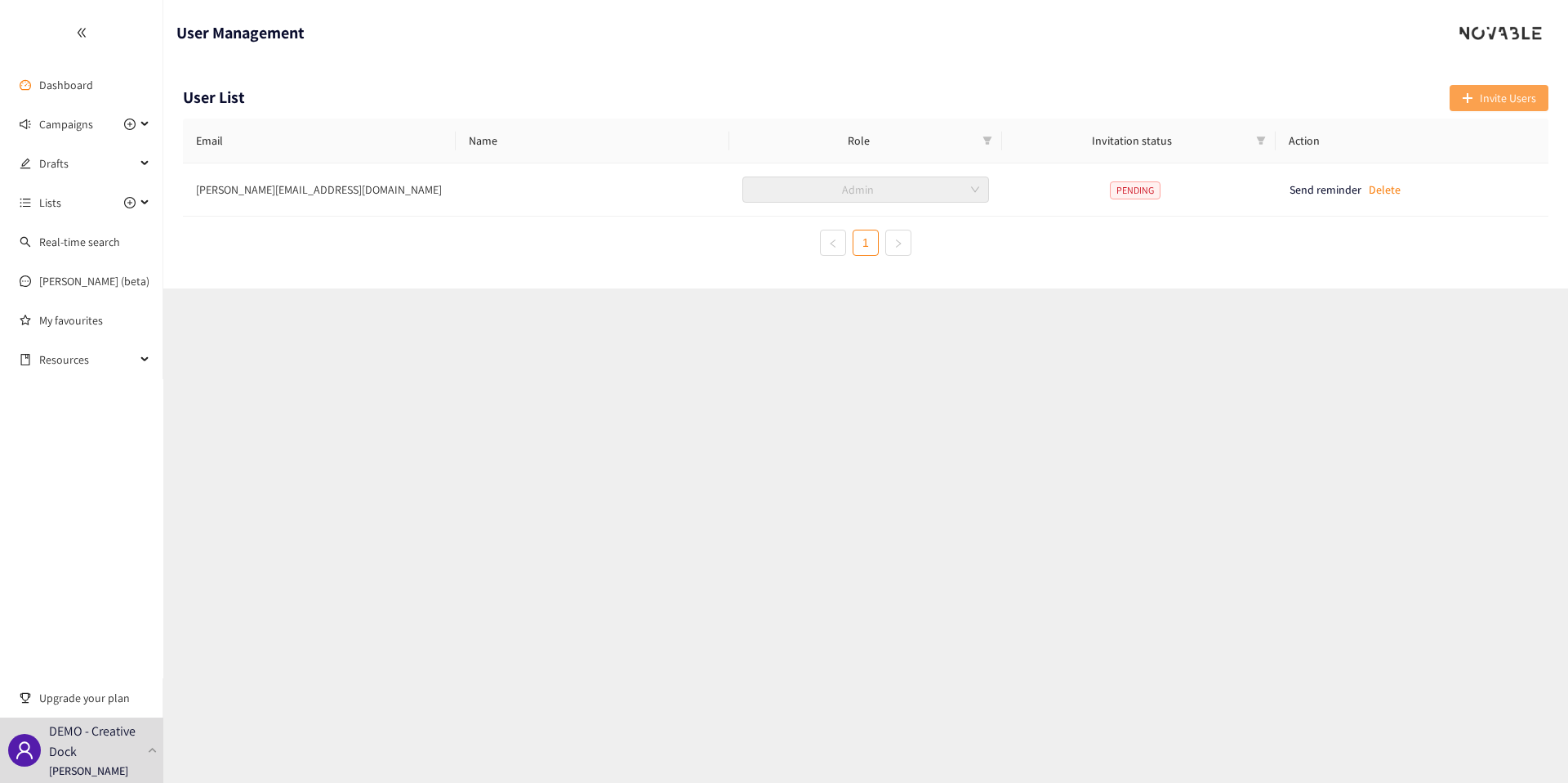
click at [1503, 92] on span "Invite Users" at bounding box center [1508, 98] width 56 height 18
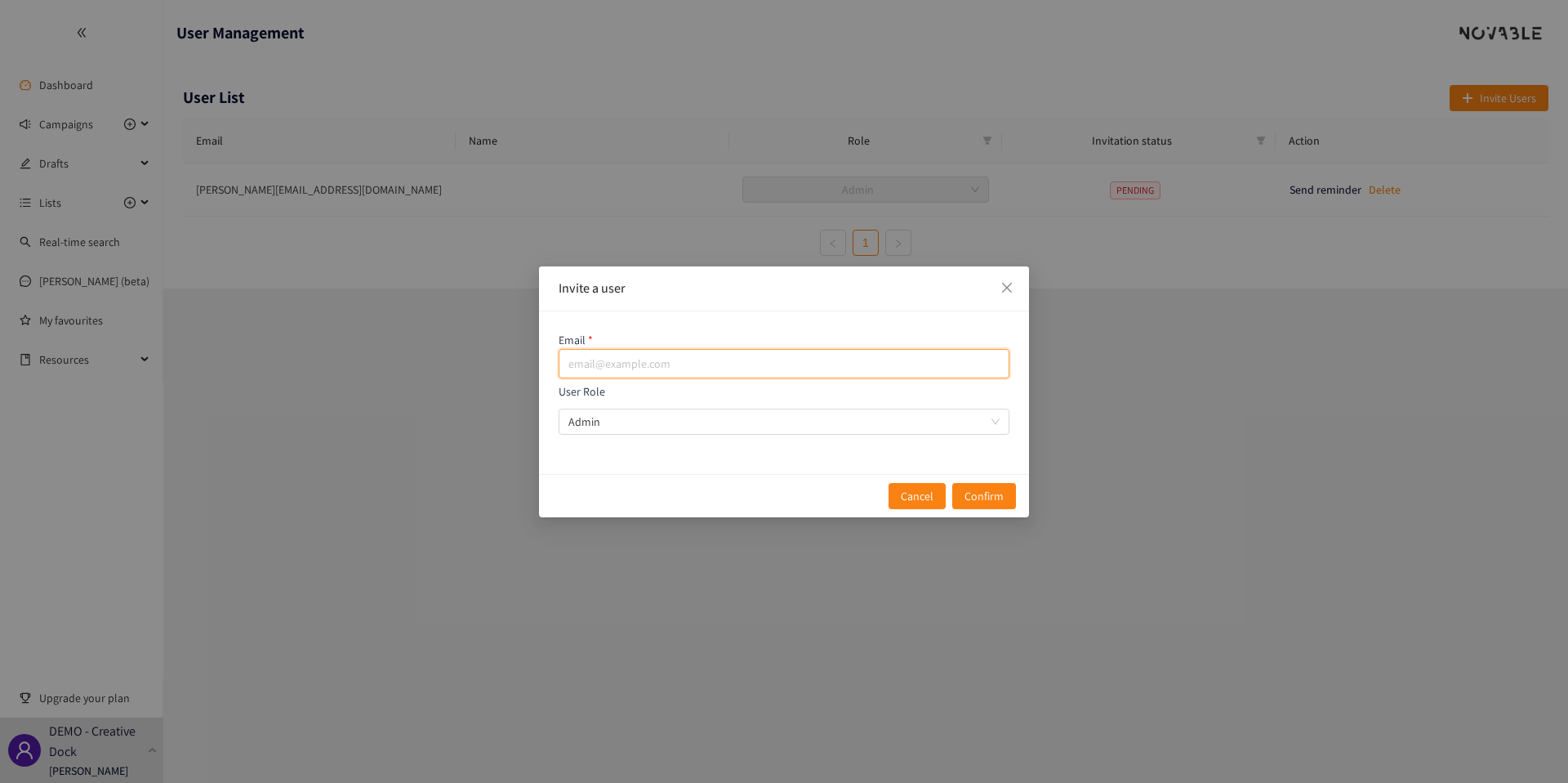
click at [769, 366] on input "email" at bounding box center [784, 363] width 451 height 29
paste input "jindrich.lenz@creativedock.com"
type input "jindrich.lenz@creativedock.com"
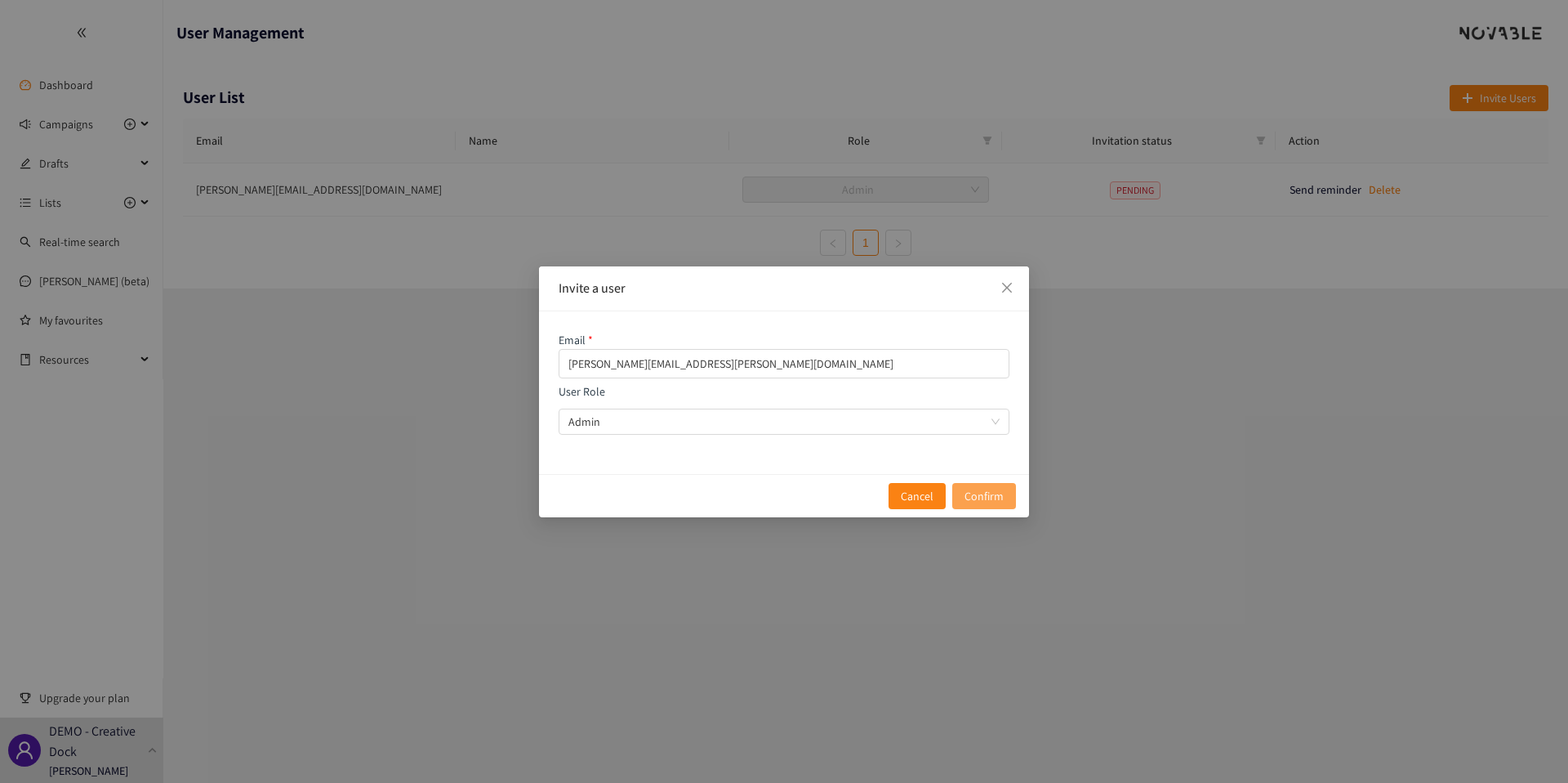
click at [985, 489] on span "Confirm" at bounding box center [983, 496] width 39 height 18
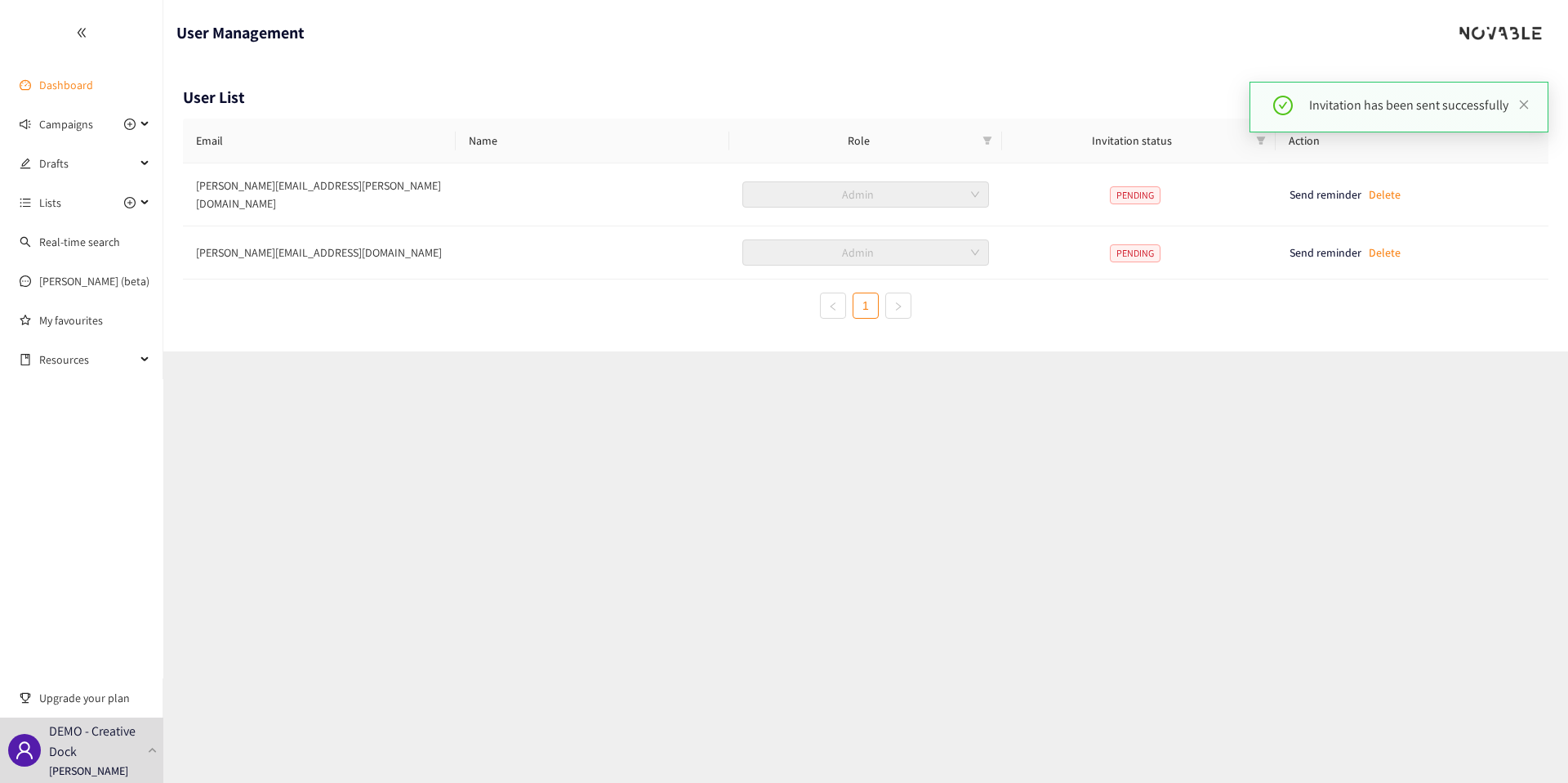
click at [85, 92] on link "Dashboard" at bounding box center [66, 85] width 54 height 15
